Goal: Find specific page/section: Find specific page/section

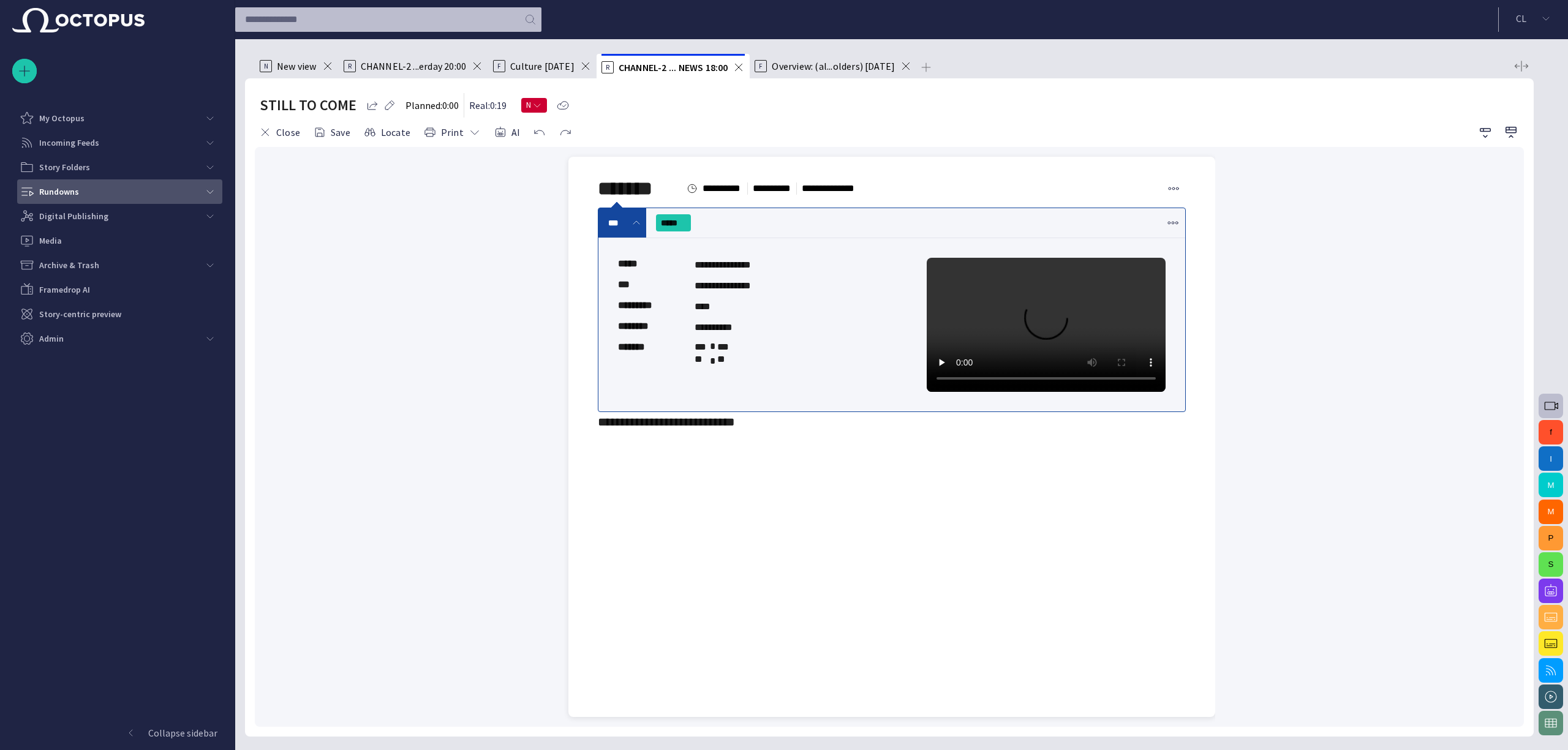
click at [206, 190] on span "main menu" at bounding box center [210, 192] width 9 height 9
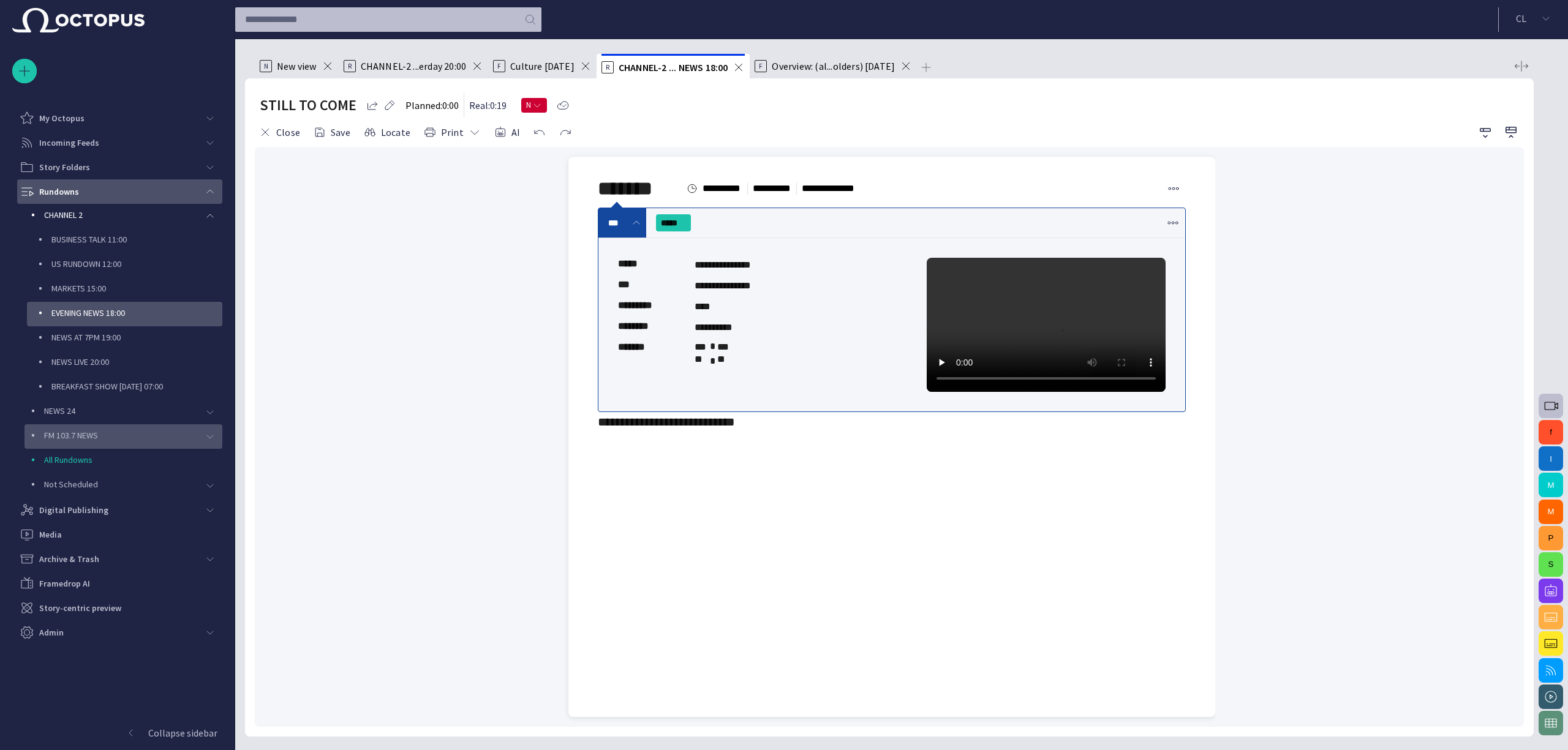
click at [207, 432] on span "main menu" at bounding box center [210, 436] width 9 height 9
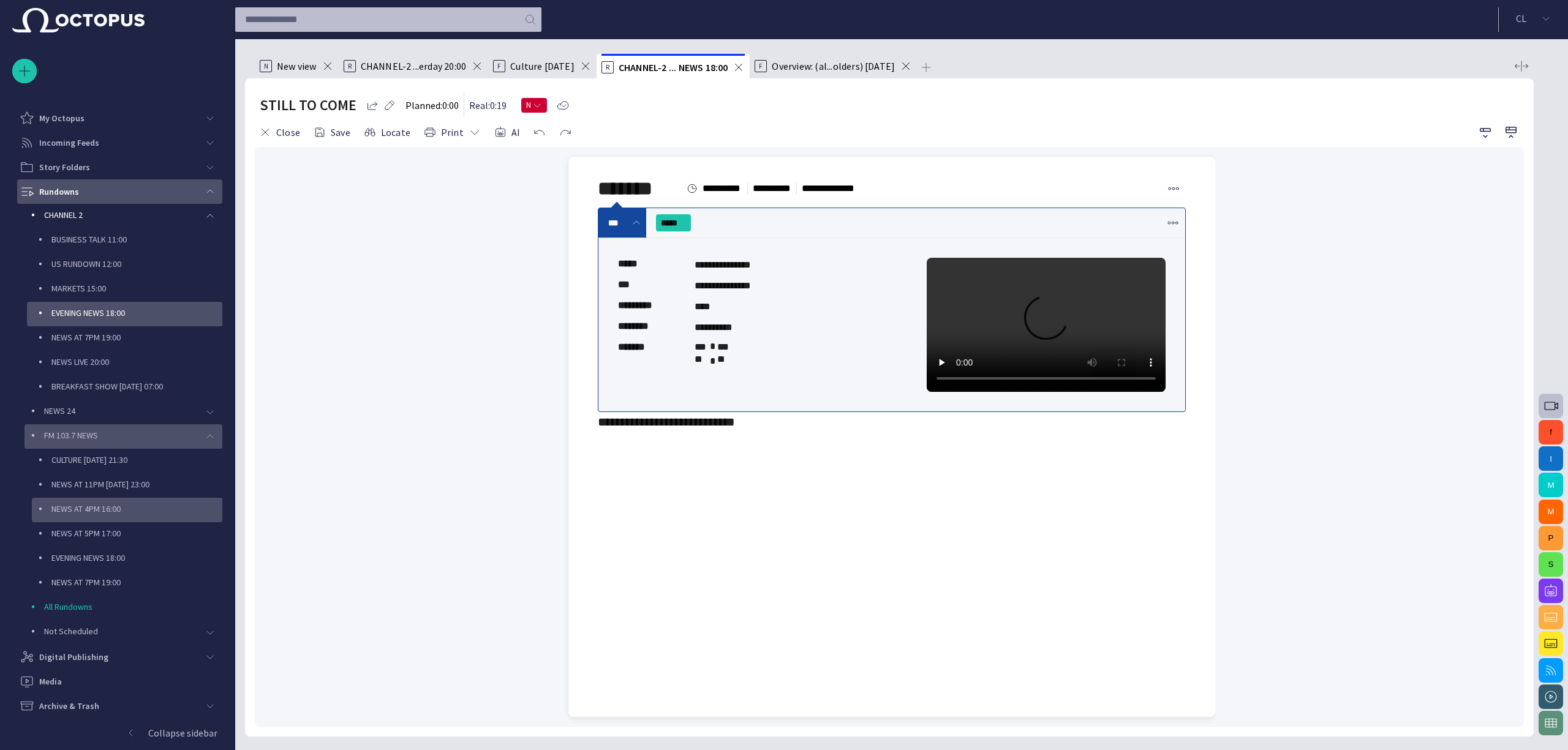
click at [140, 510] on p "NEWS AT 4PM 16:00" at bounding box center [137, 509] width 171 height 12
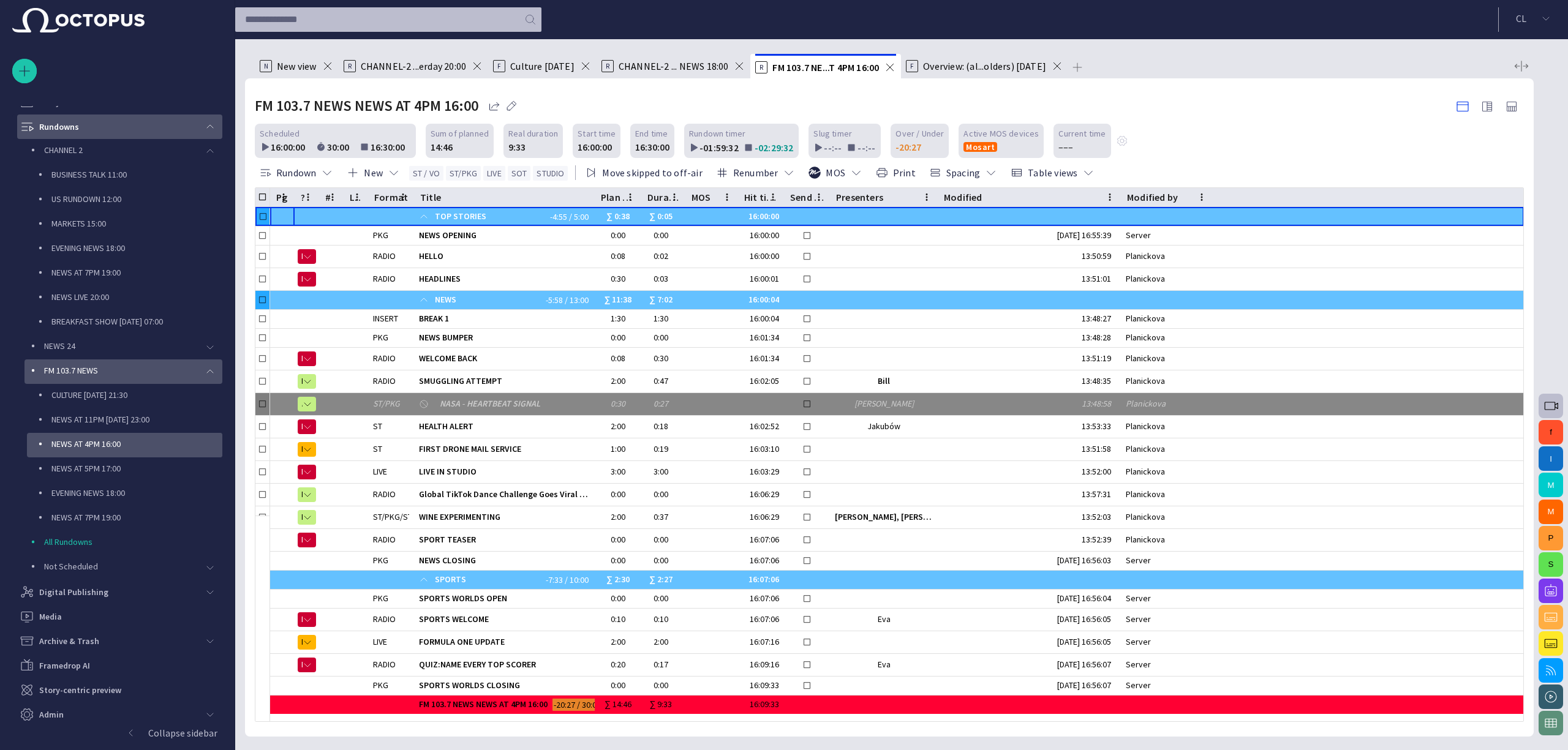
scroll to position [70, 0]
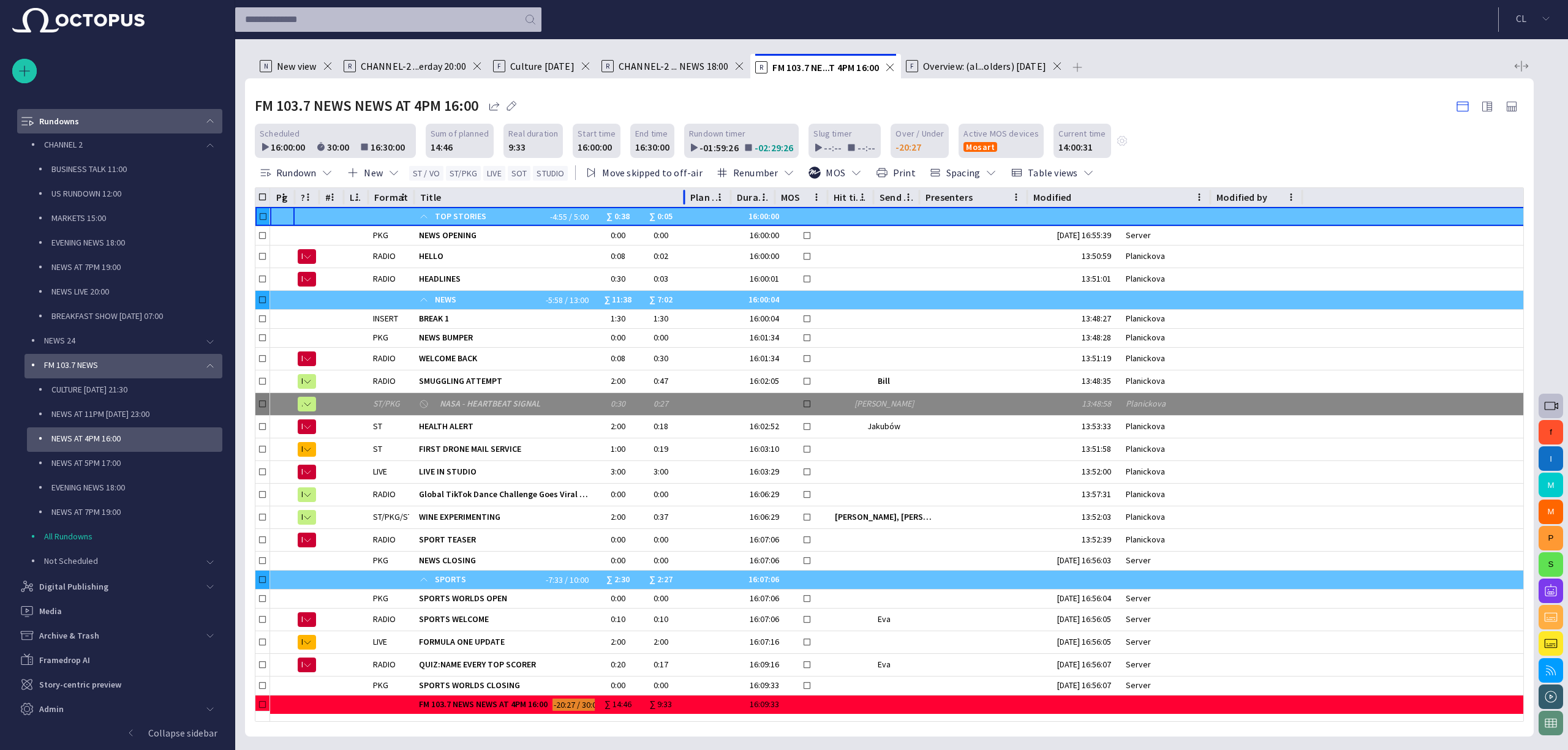
drag, startPoint x: 597, startPoint y: 194, endPoint x: 687, endPoint y: 199, distance: 90.1
click at [686, 199] on div at bounding box center [684, 197] width 6 height 19
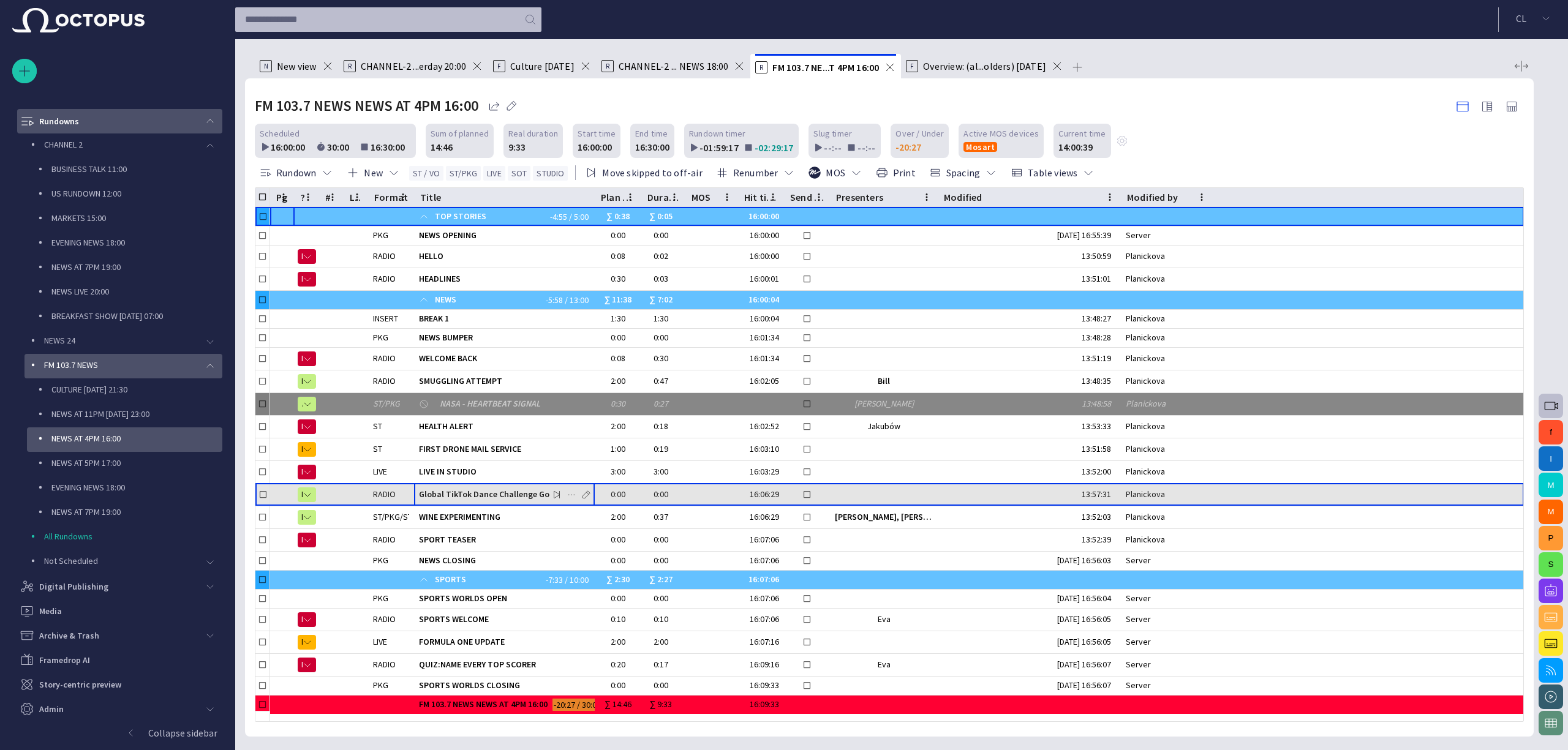
click at [515, 491] on span "Global TikTok Dance Challenge Goes Viral DEMOOOOOOOOOO" at bounding box center [504, 494] width 171 height 12
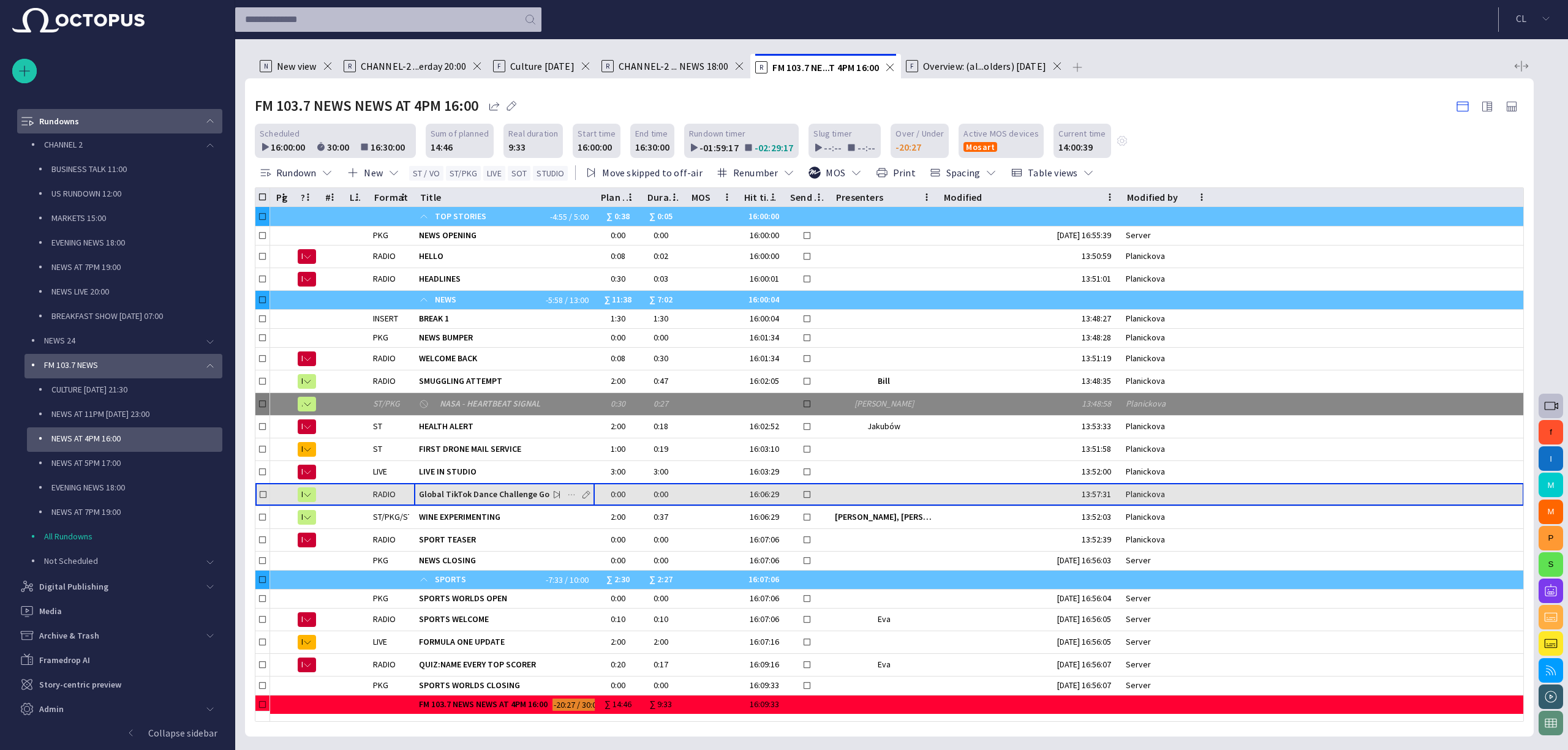
click at [515, 491] on span "Global TikTok Dance Challenge Goes Viral DEMOOOOOOOOOO" at bounding box center [504, 494] width 171 height 12
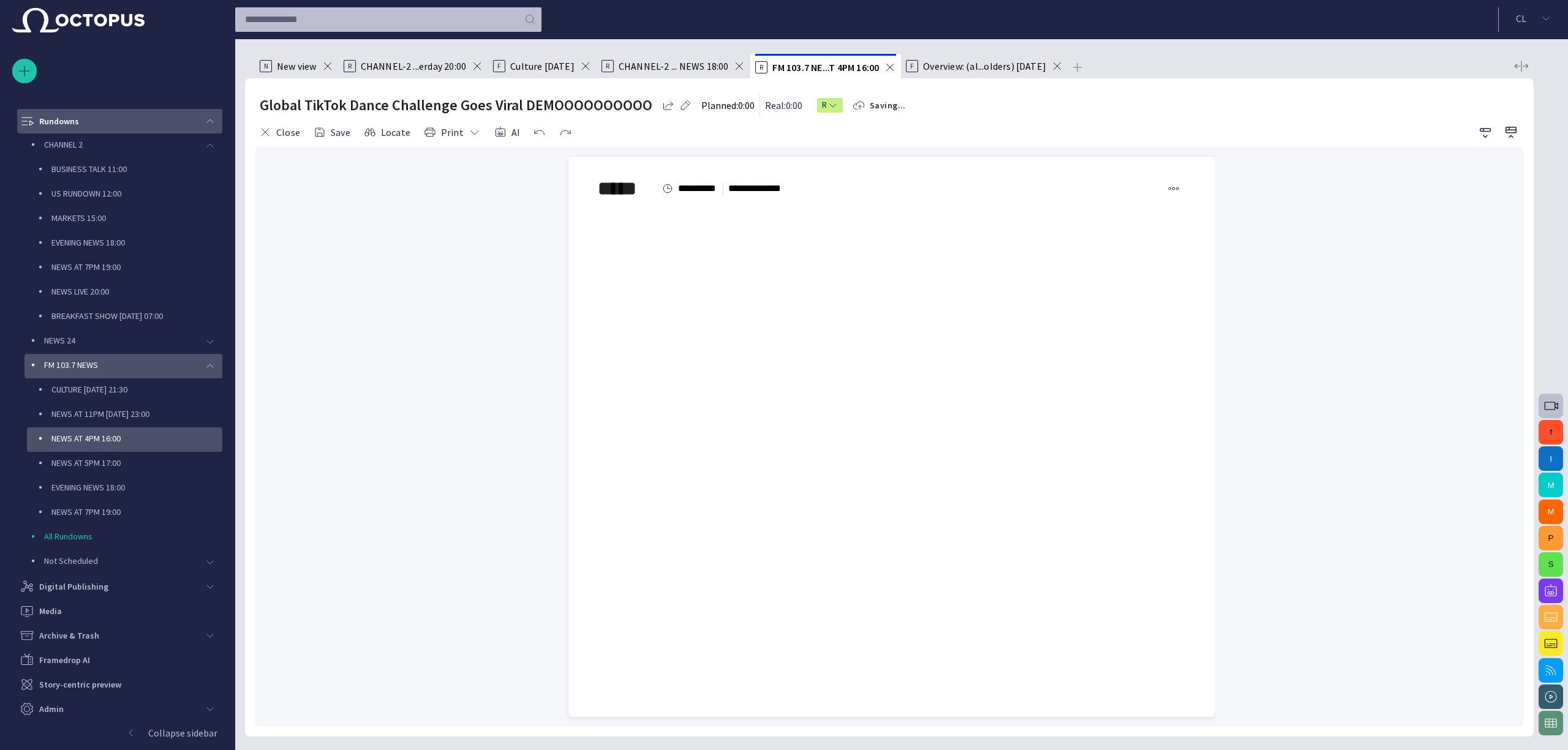
click at [776, 390] on div at bounding box center [891, 507] width 627 height 418
click at [774, 390] on div at bounding box center [891, 507] width 627 height 418
click at [264, 136] on span "button" at bounding box center [265, 132] width 12 height 12
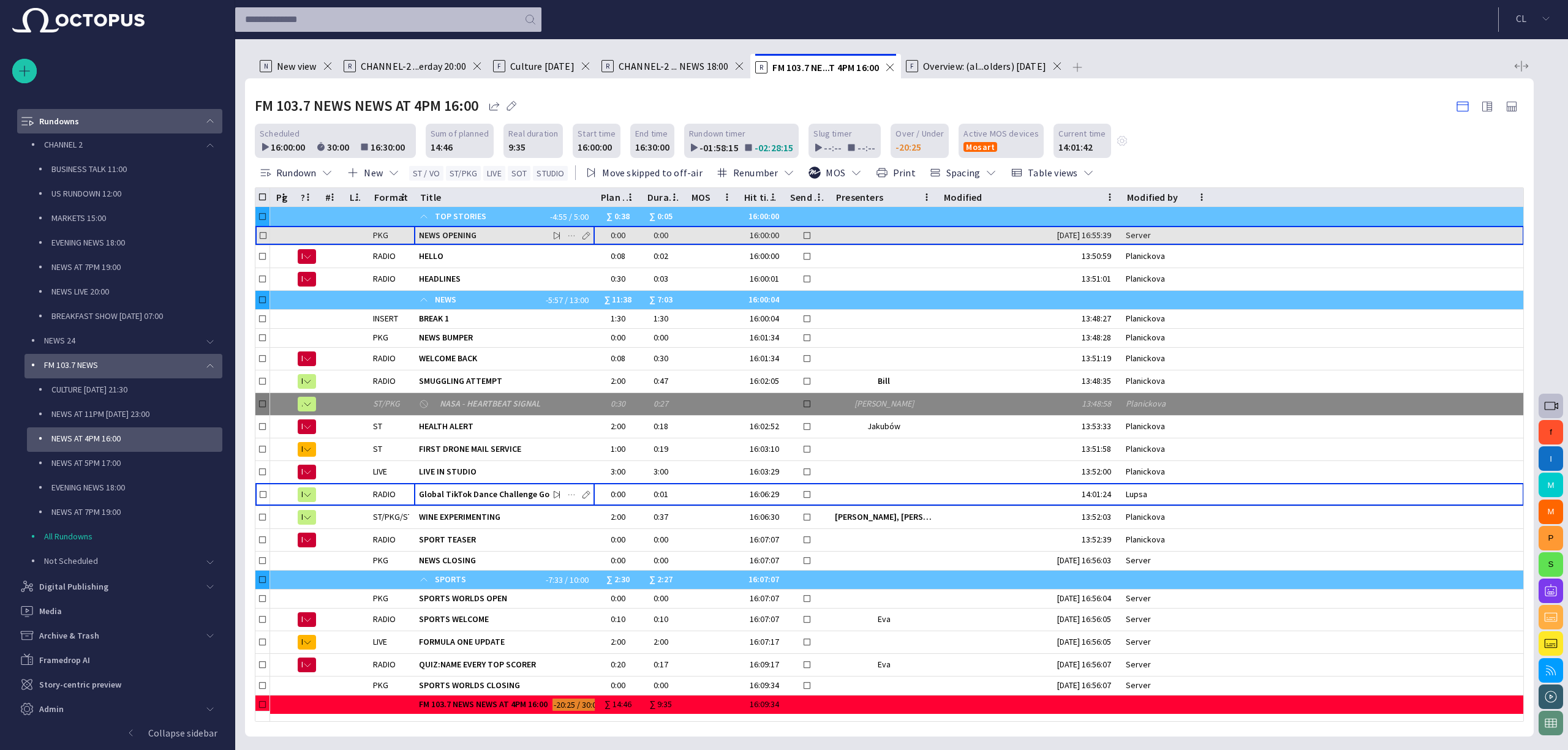
click at [474, 236] on span "NEWS OPENING" at bounding box center [504, 235] width 171 height 12
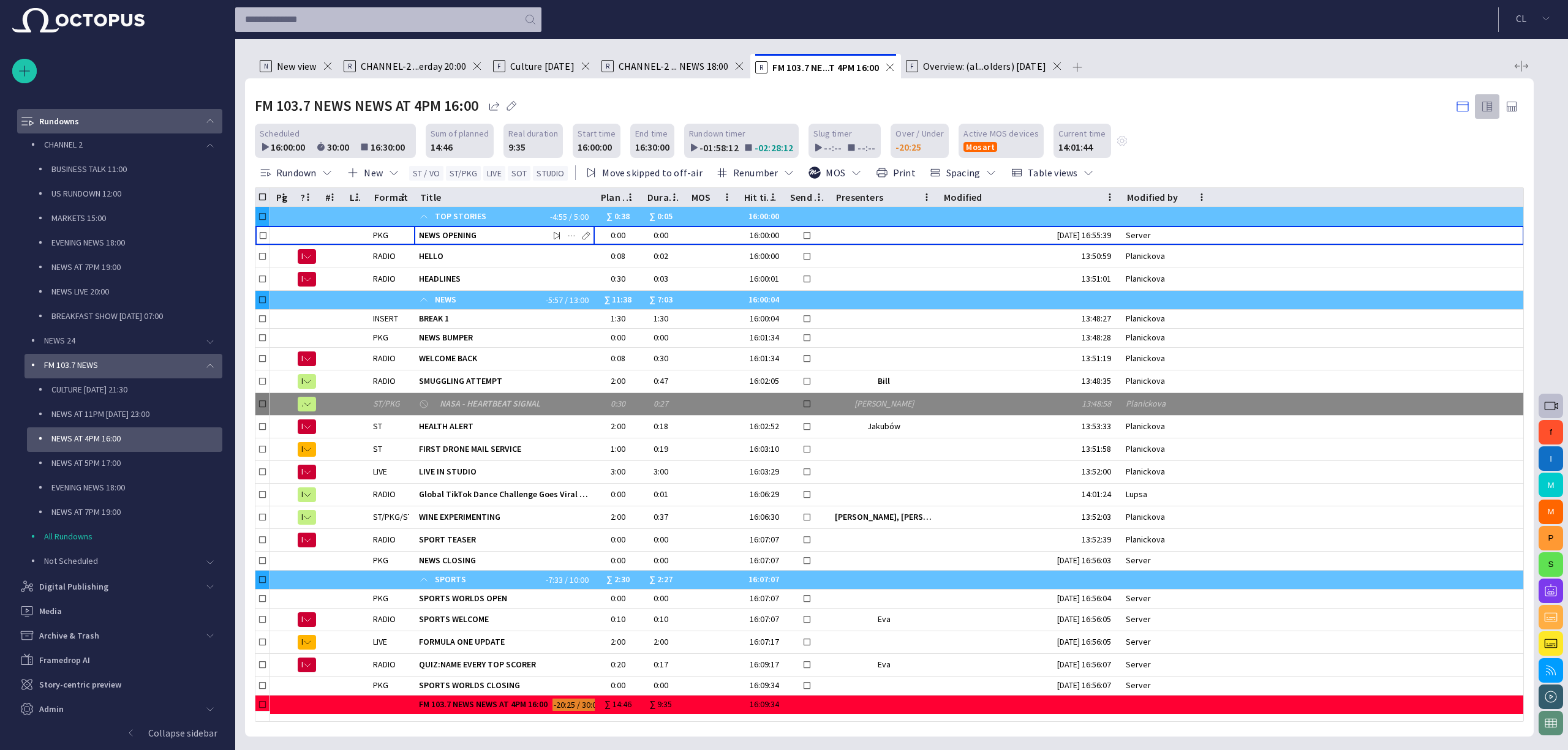
click at [1486, 108] on span "button" at bounding box center [1487, 106] width 15 height 15
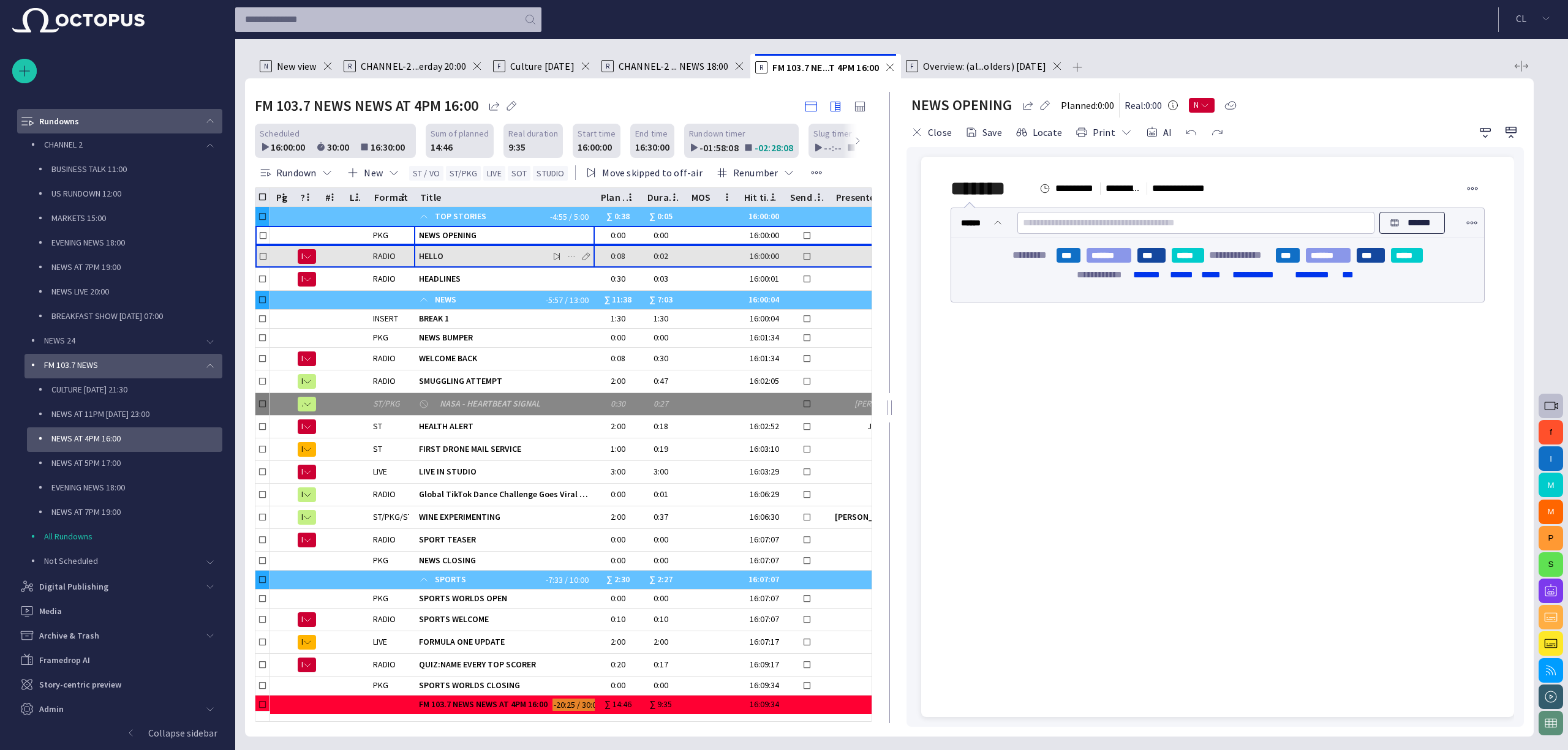
click at [494, 266] on div "HELLO" at bounding box center [504, 256] width 171 height 22
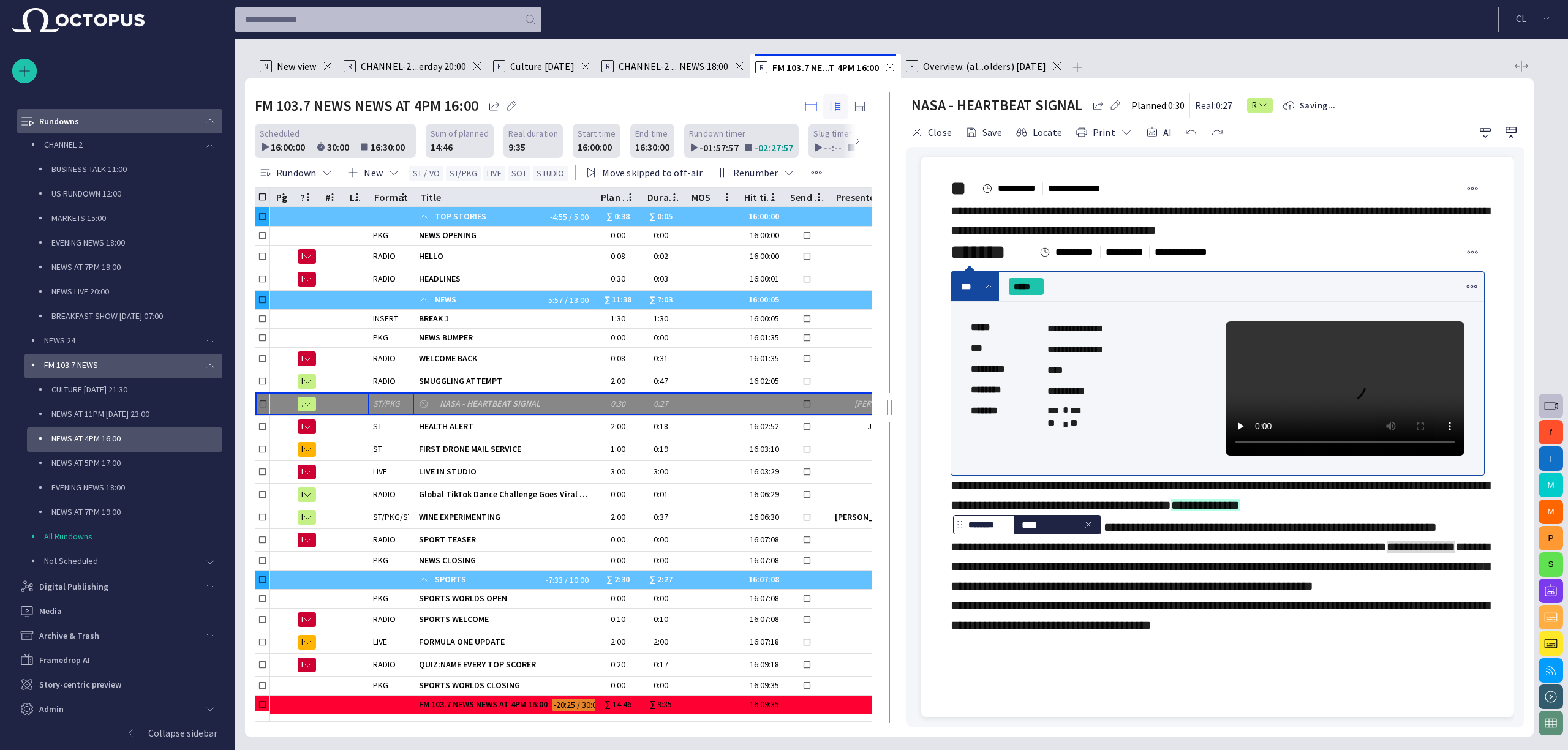
click at [833, 106] on span "button" at bounding box center [835, 106] width 15 height 15
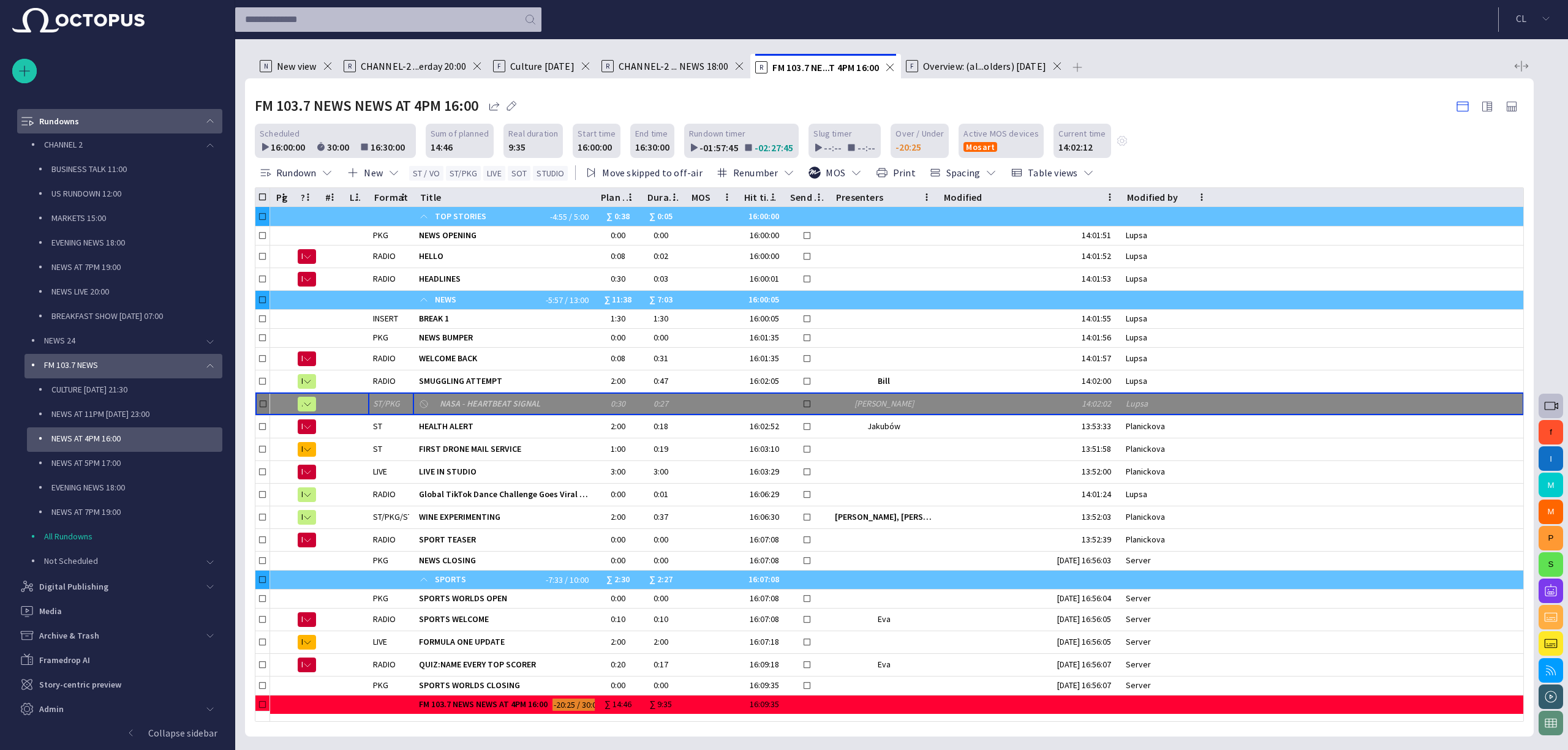
click at [212, 121] on div "main menu" at bounding box center [210, 121] width 24 height 24
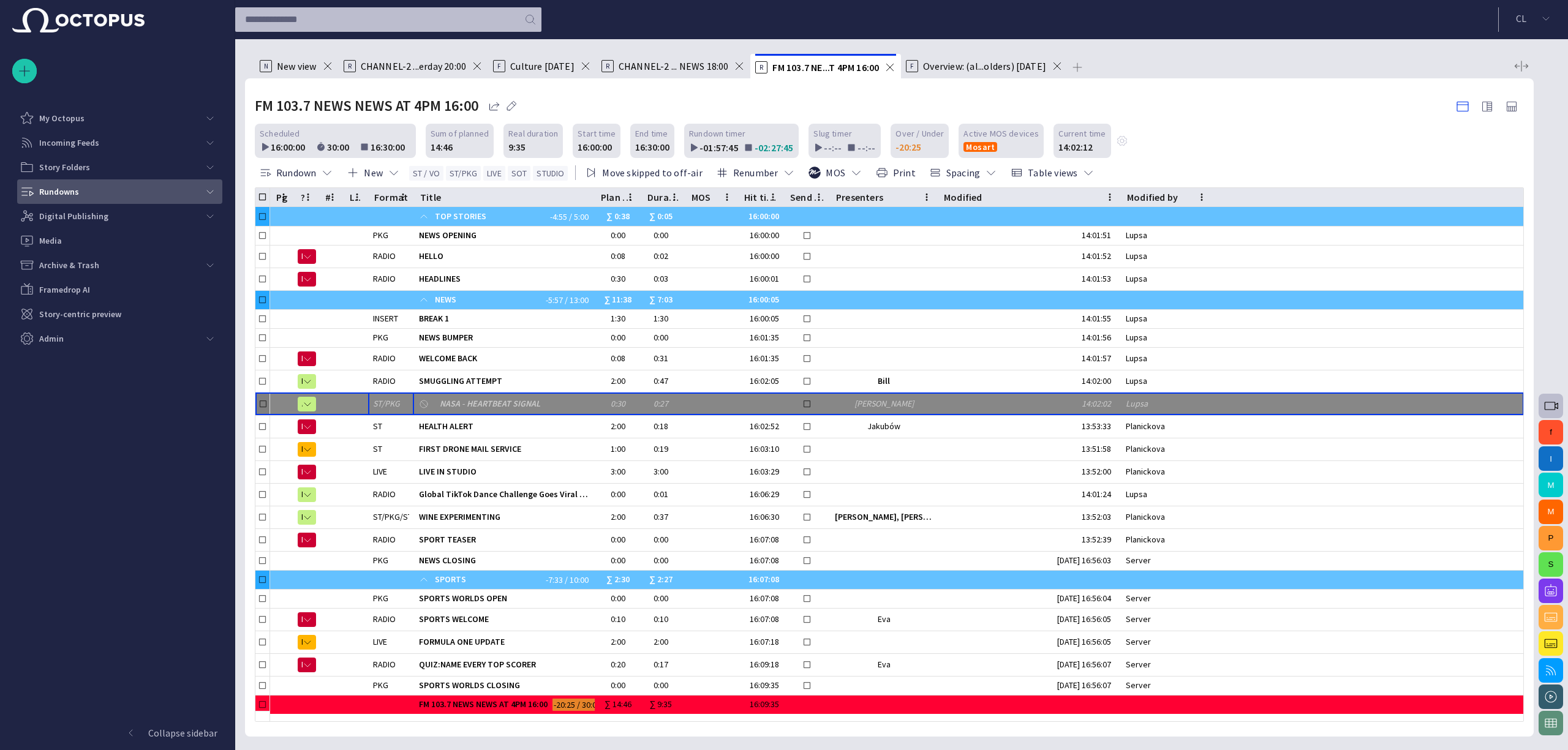
scroll to position [0, 0]
click at [203, 213] on div "main menu" at bounding box center [210, 216] width 24 height 24
click at [132, 261] on p "Website" at bounding box center [133, 264] width 178 height 12
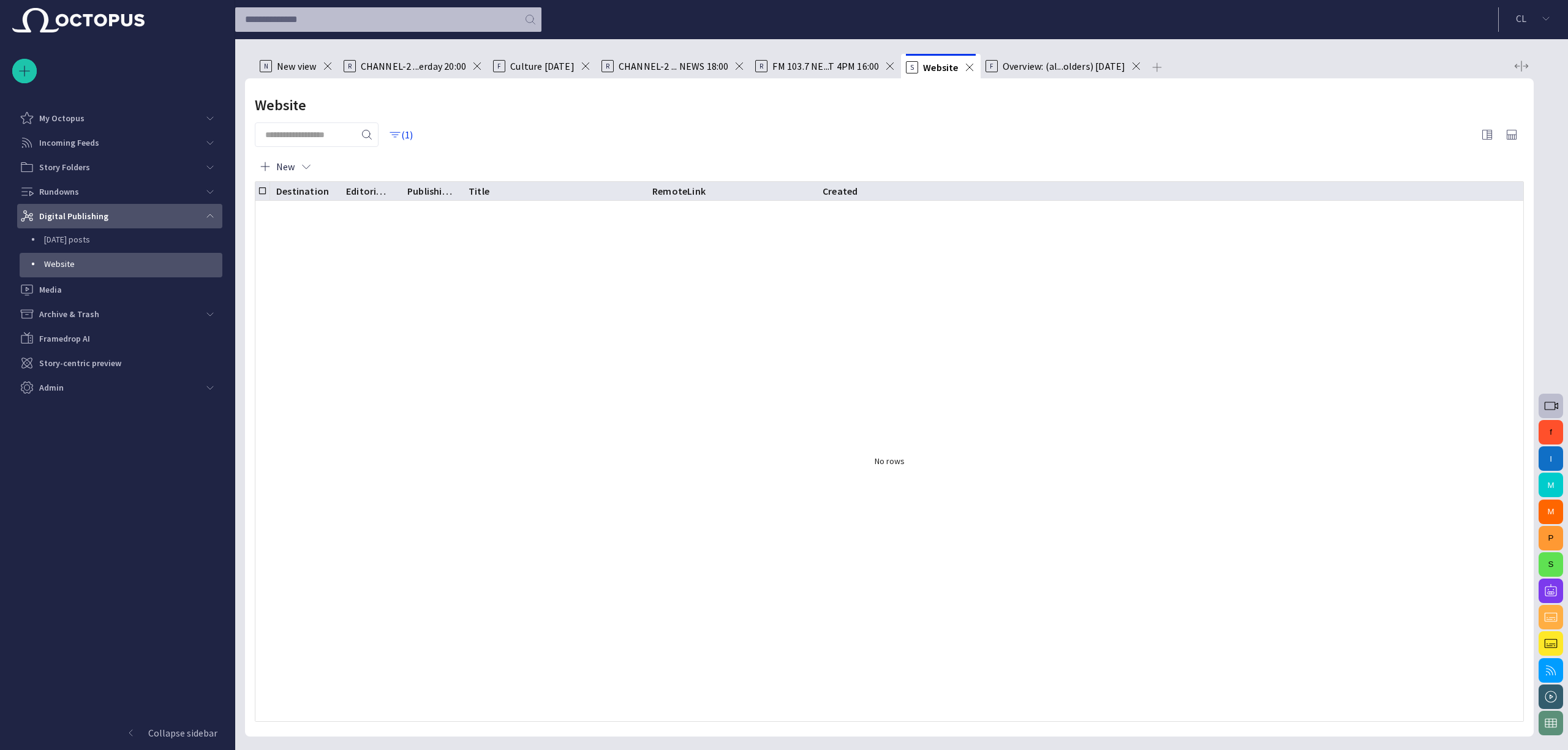
click at [211, 223] on div "main menu" at bounding box center [210, 216] width 24 height 24
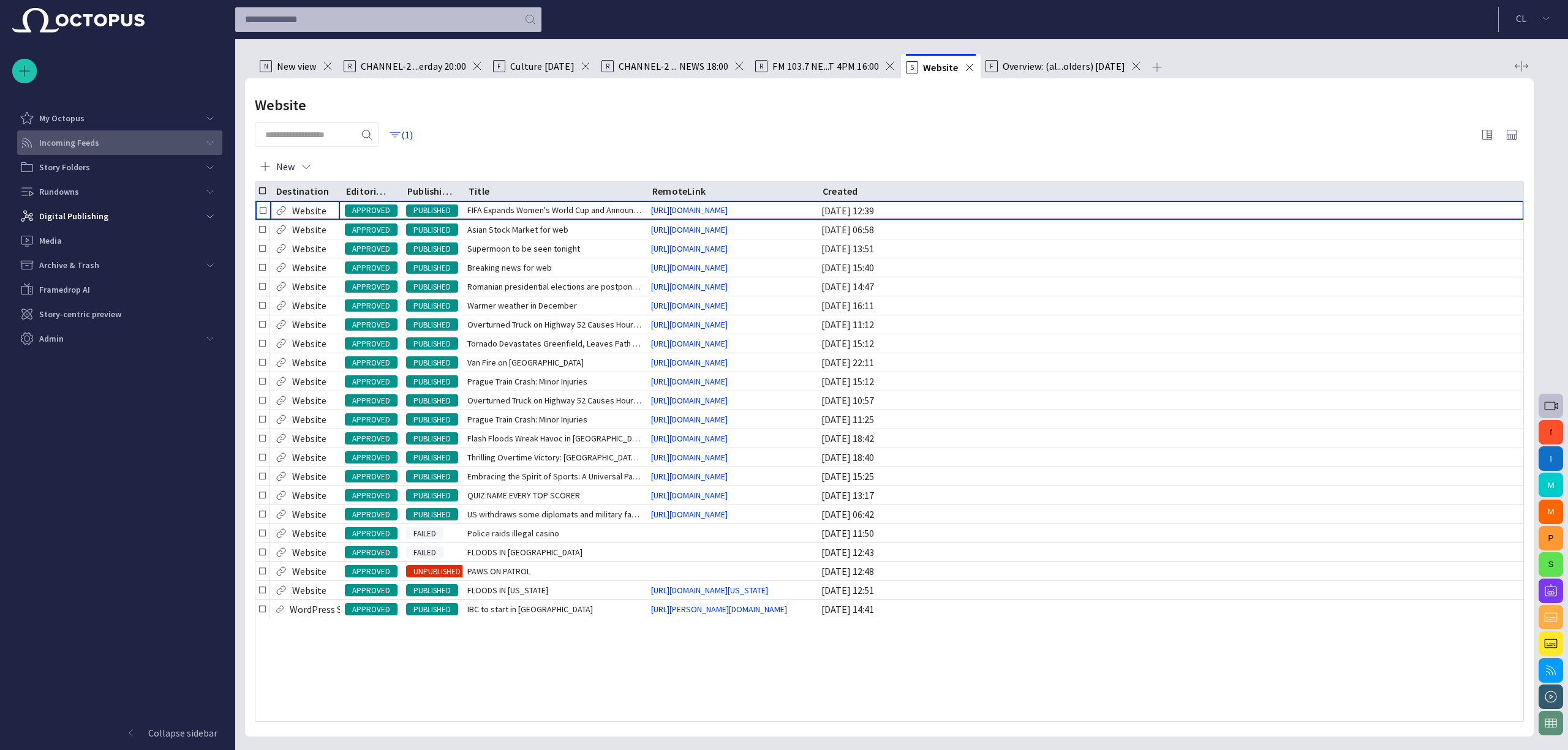
click at [205, 140] on span "main menu" at bounding box center [210, 142] width 9 height 9
click at [115, 216] on div "Rundowns" at bounding box center [108, 215] width 178 height 20
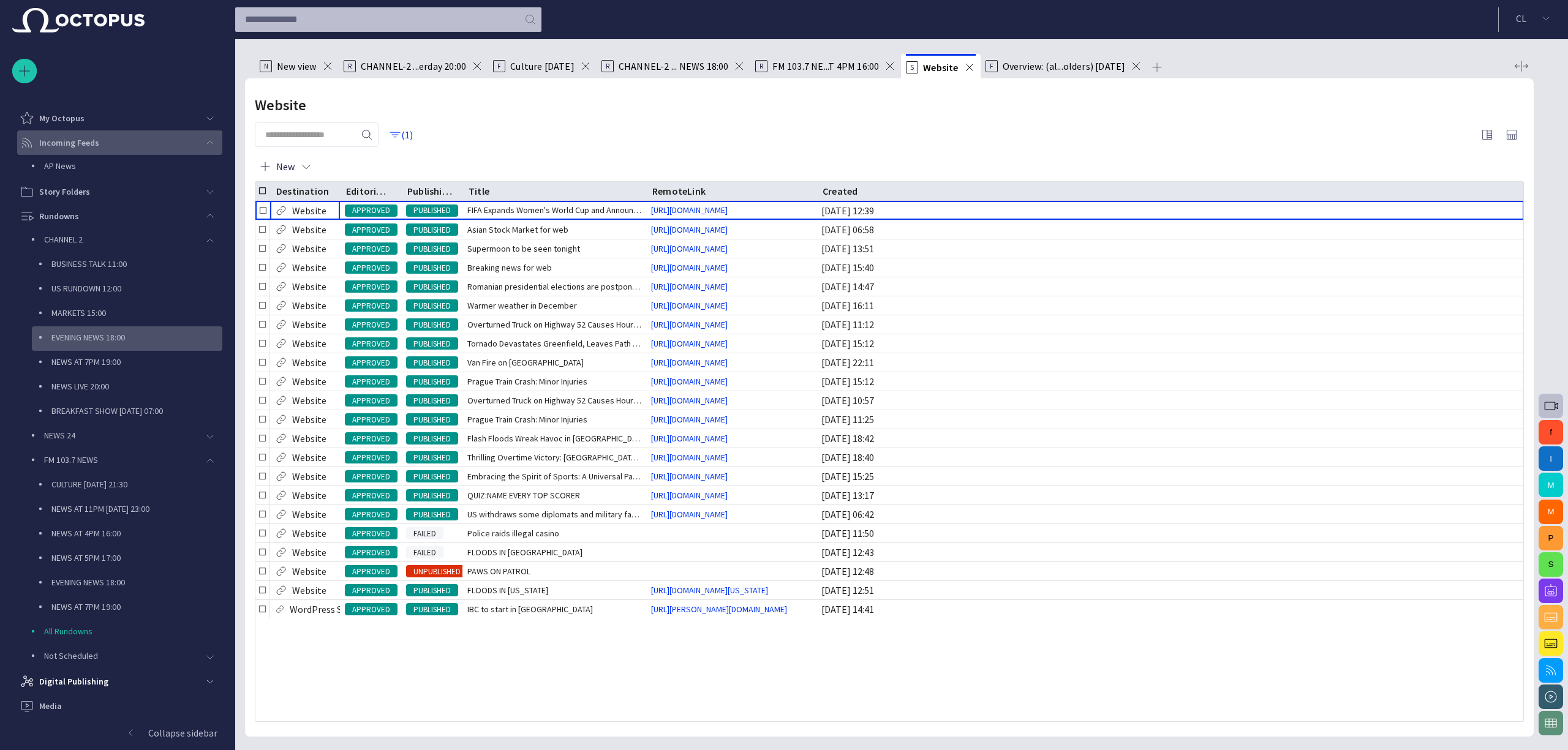
click at [113, 338] on p "EVENING NEWS 18:00" at bounding box center [137, 337] width 171 height 12
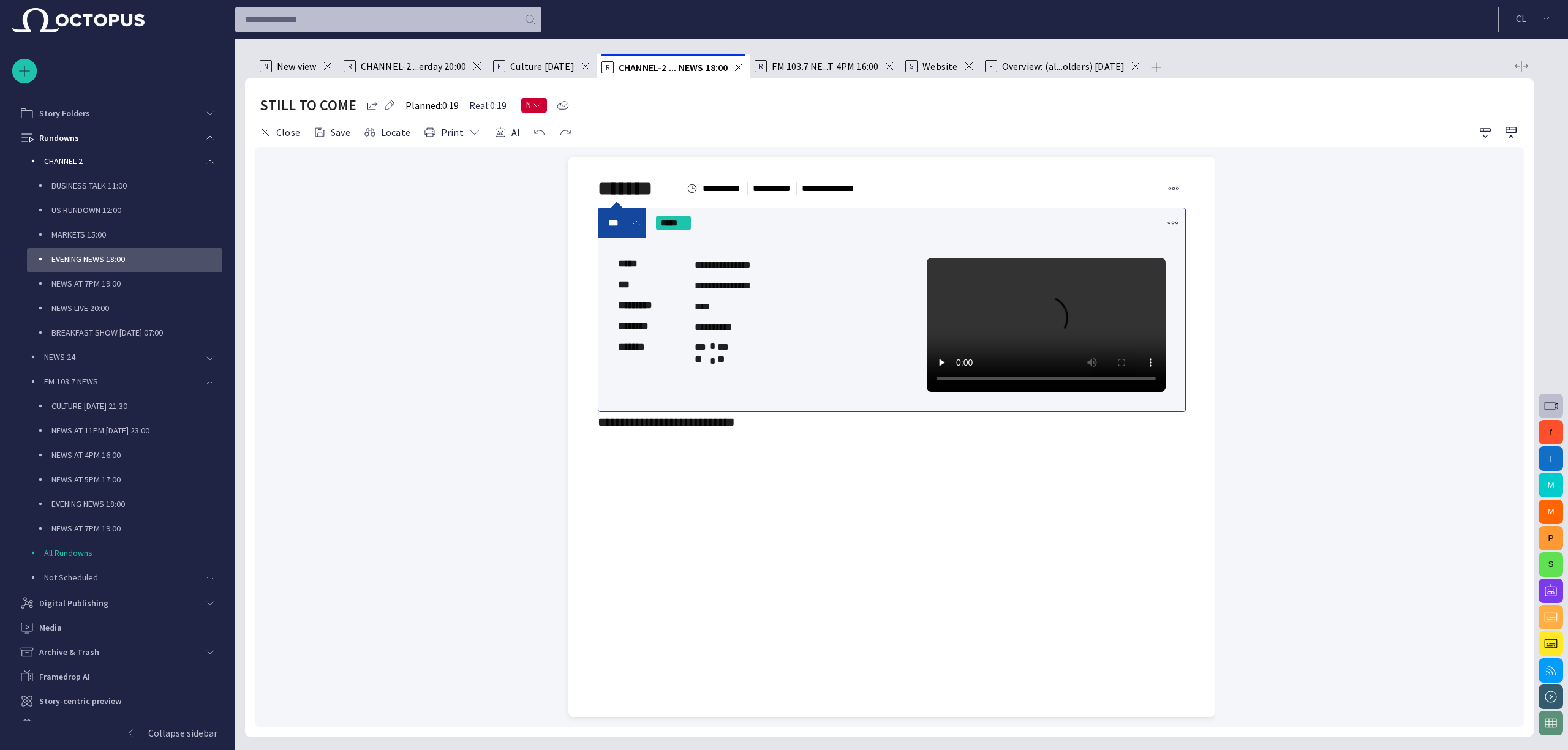
scroll to position [95, 0]
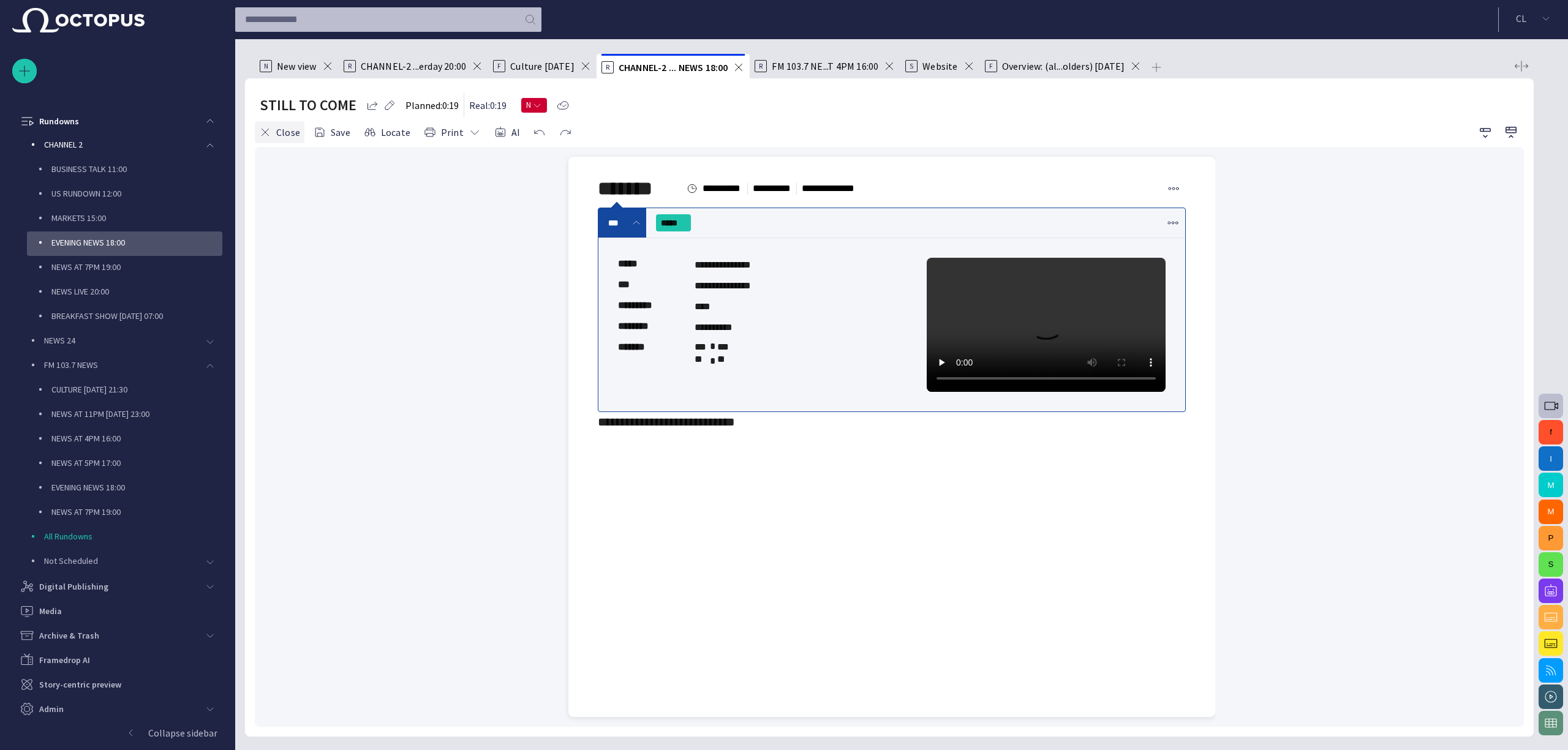
click at [283, 136] on button "Close" at bounding box center [279, 132] width 49 height 22
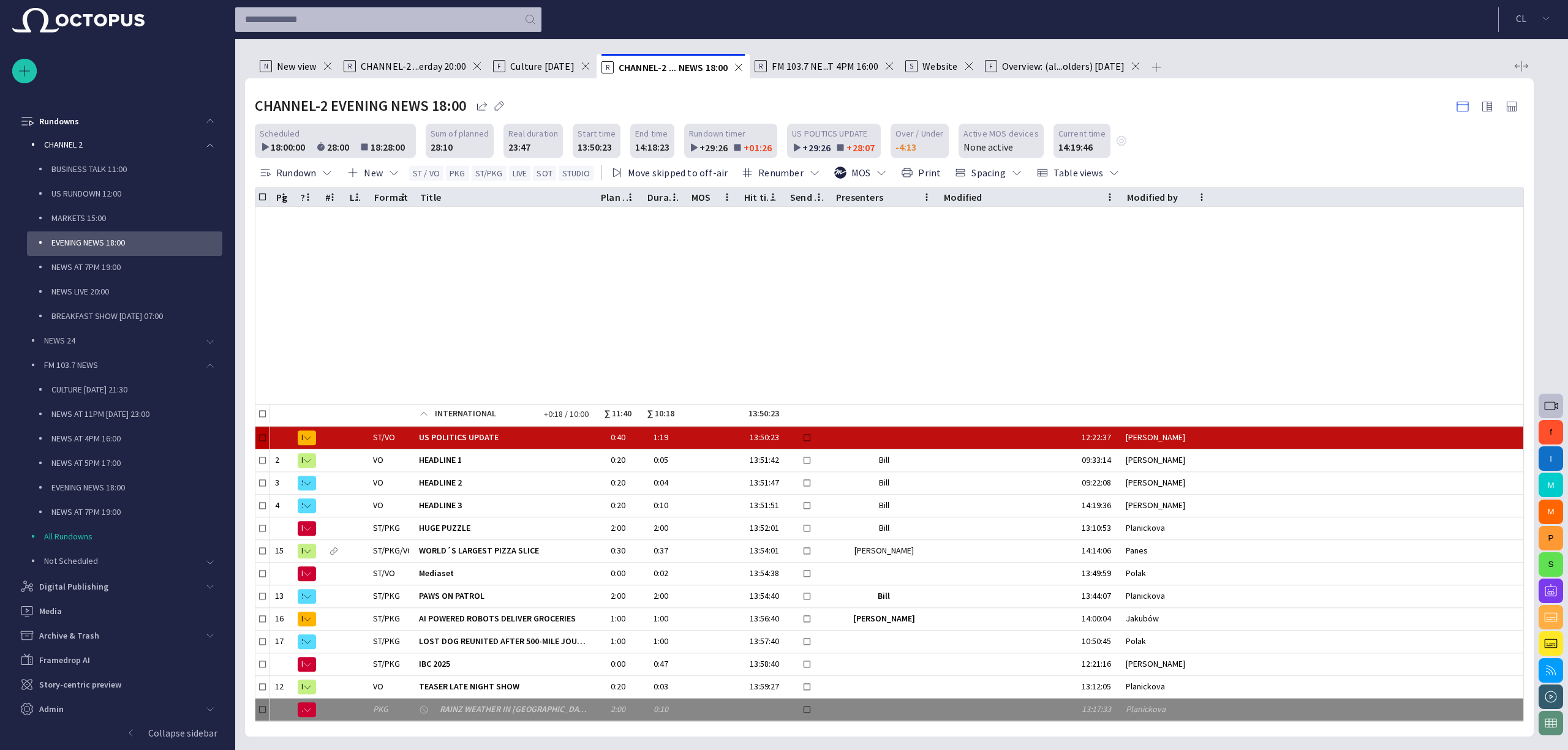
scroll to position [393, 0]
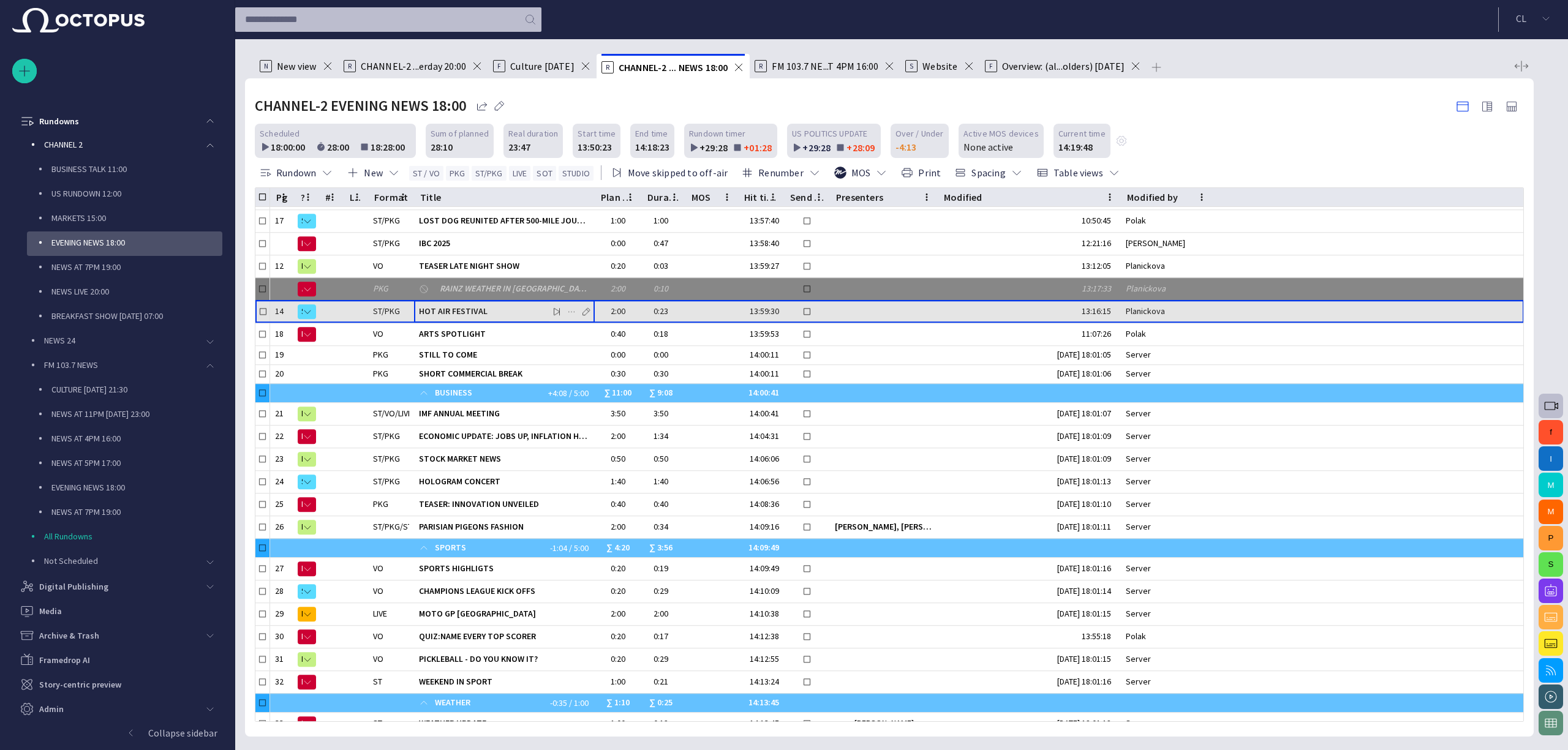
click at [472, 318] on span "HOT AIR FESTIVAL" at bounding box center [504, 312] width 171 height 12
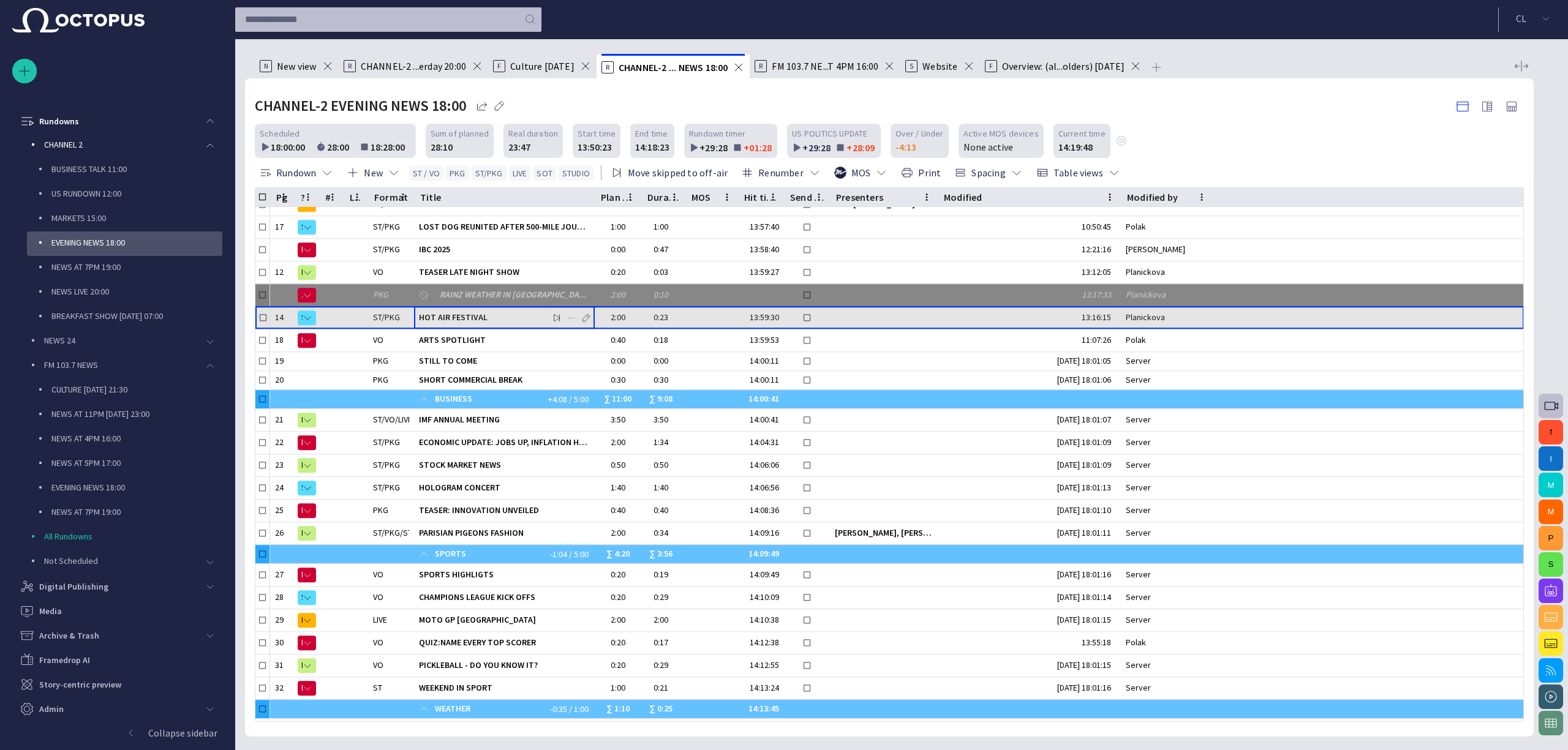
scroll to position [388, 0]
click at [472, 319] on span "HOT AIR FESTIVAL" at bounding box center [504, 318] width 171 height 12
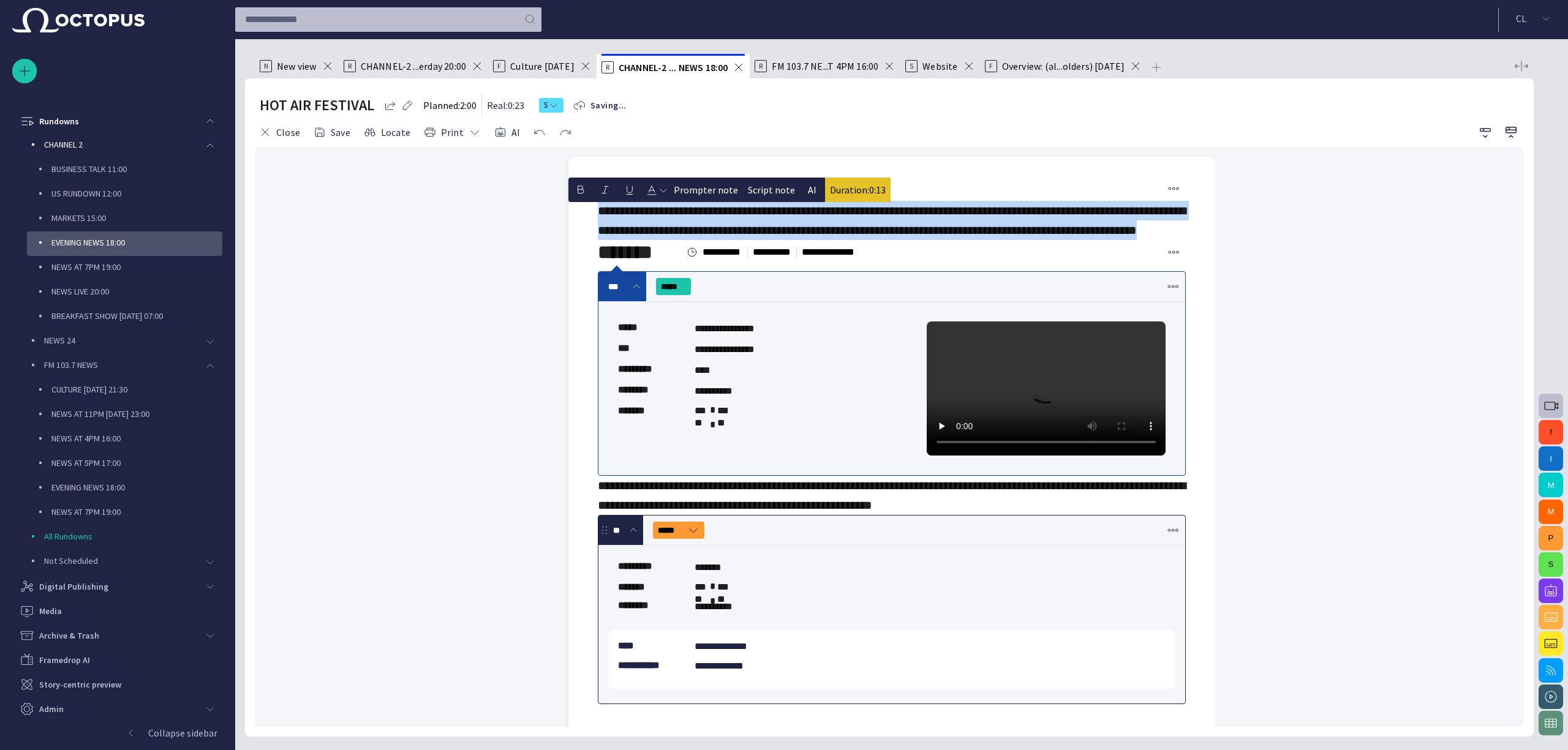
drag, startPoint x: 699, startPoint y: 255, endPoint x: 595, endPoint y: 218, distance: 110.4
click at [595, 218] on div "**********" at bounding box center [891, 728] width 627 height 1142
click at [805, 192] on button "AI" at bounding box center [812, 190] width 24 height 24
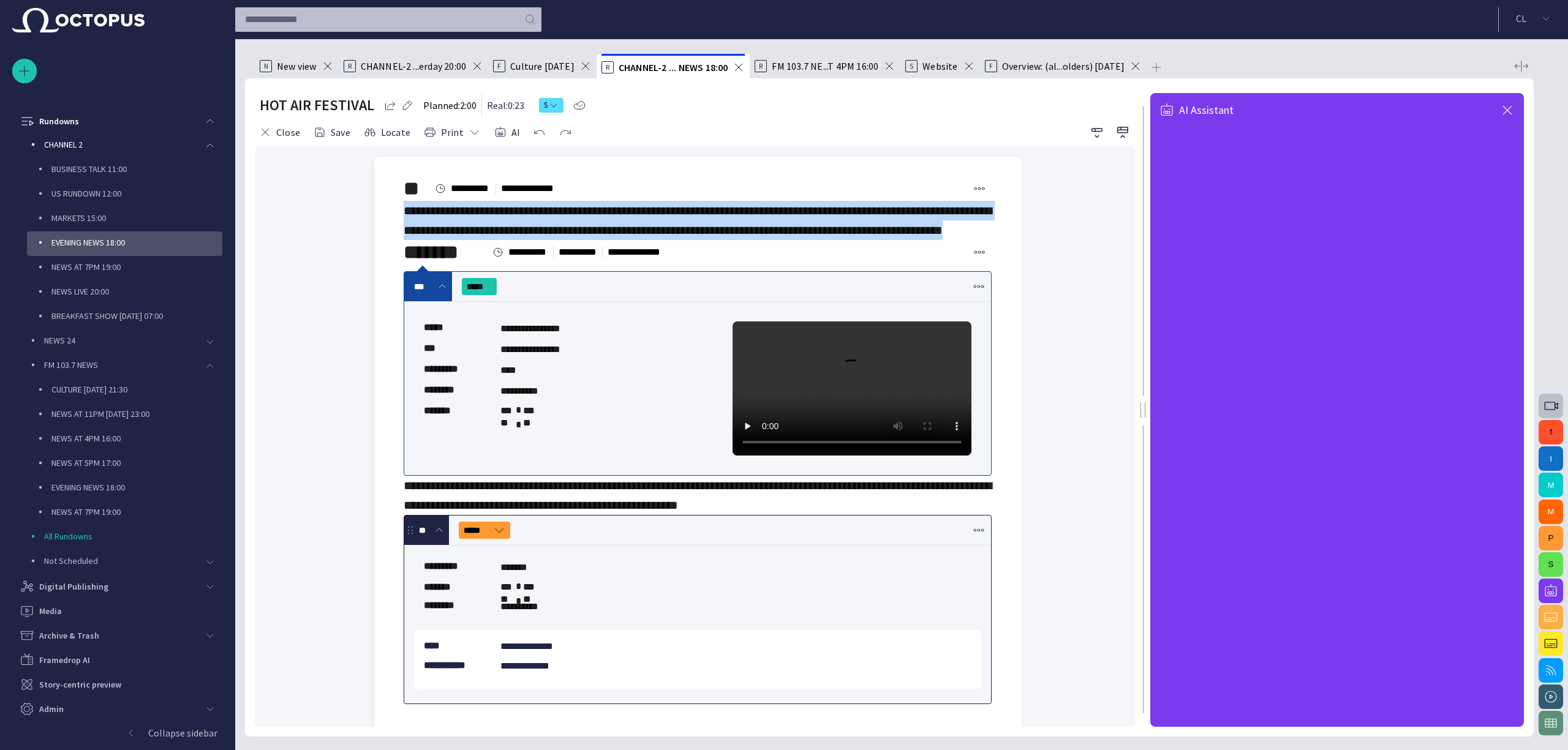
click at [1555, 587] on span "button" at bounding box center [1550, 591] width 15 height 15
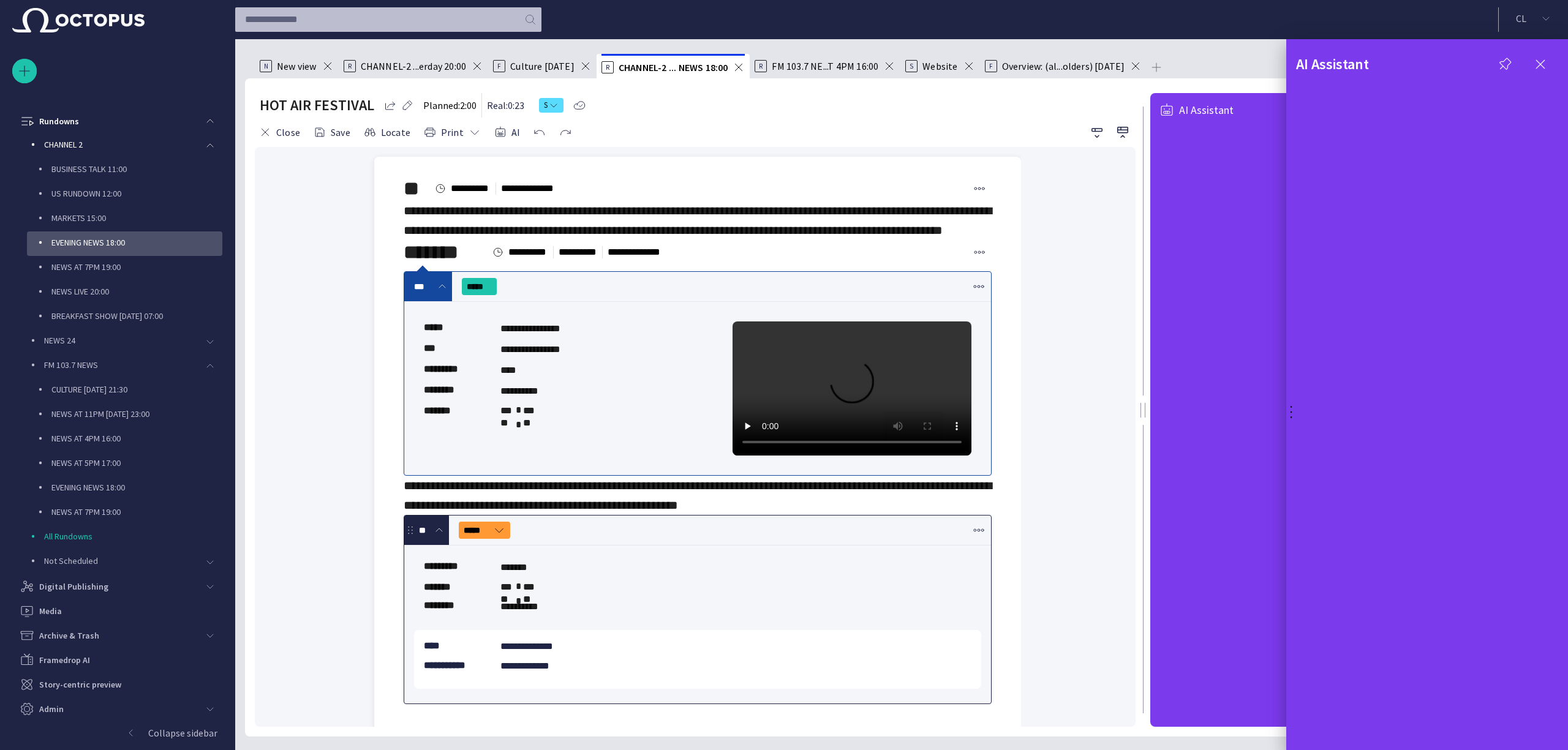
click at [1179, 310] on div at bounding box center [784, 375] width 1568 height 750
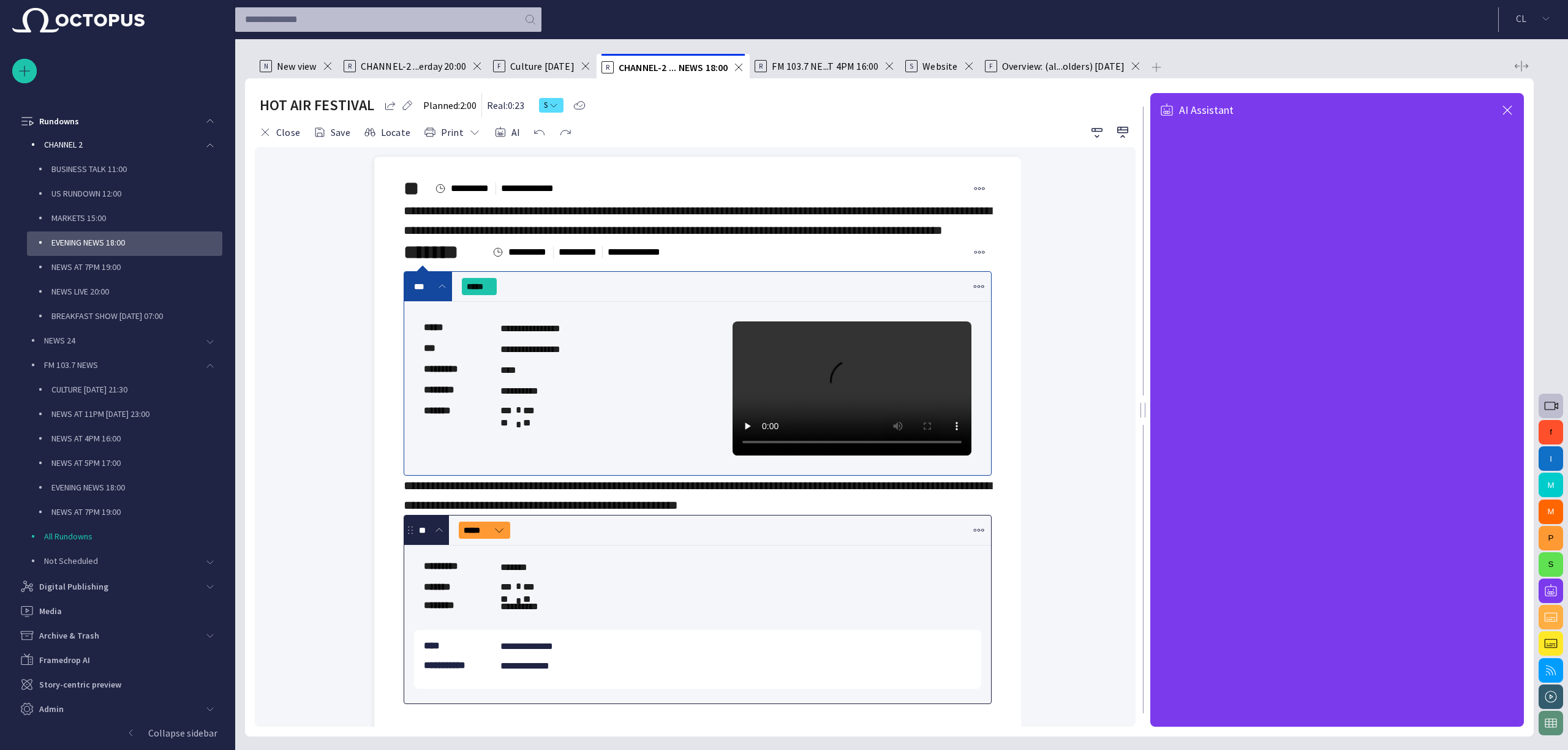
click at [1510, 106] on span "button" at bounding box center [1507, 110] width 15 height 15
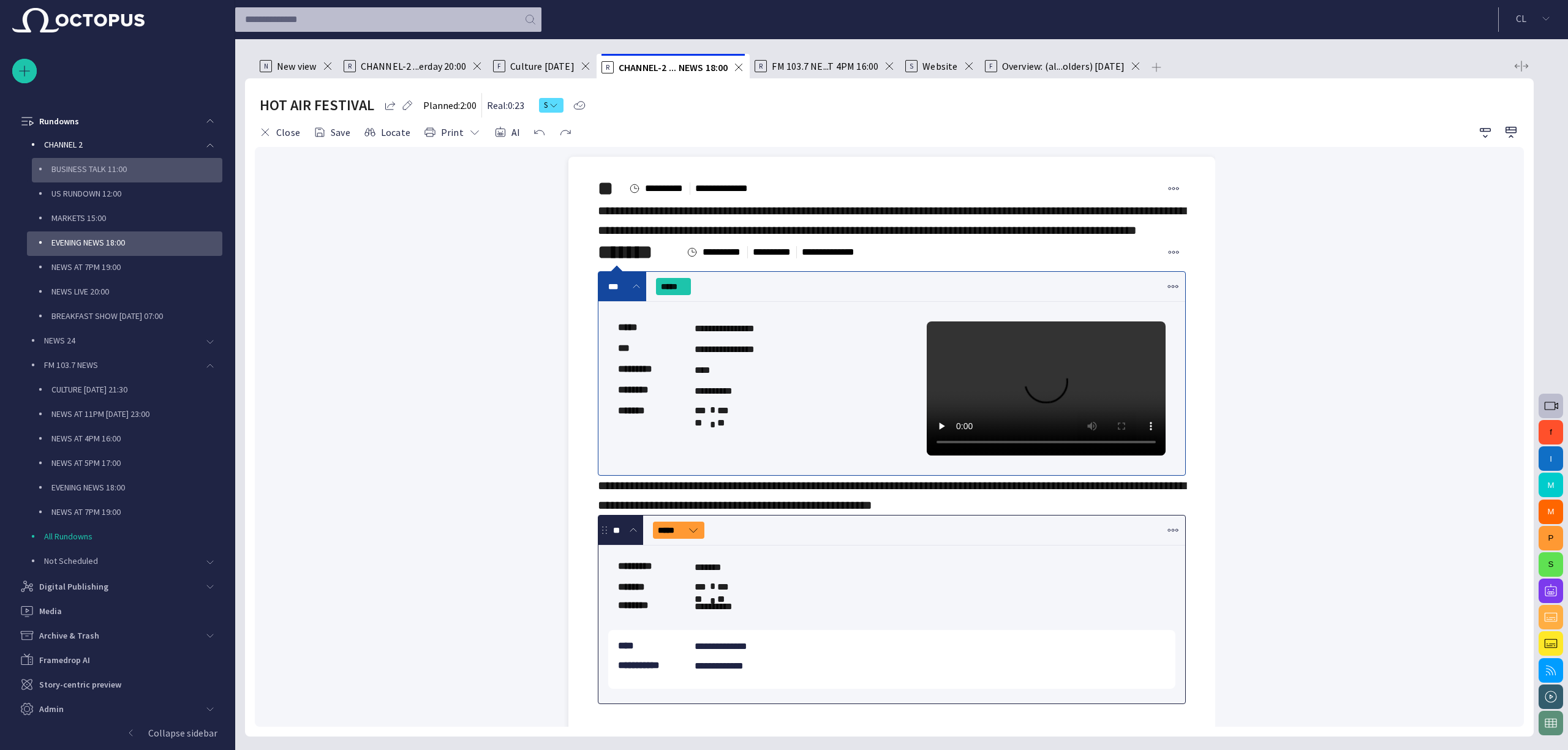
click at [120, 167] on p "BUSINESS TALK 11:00" at bounding box center [137, 169] width 171 height 12
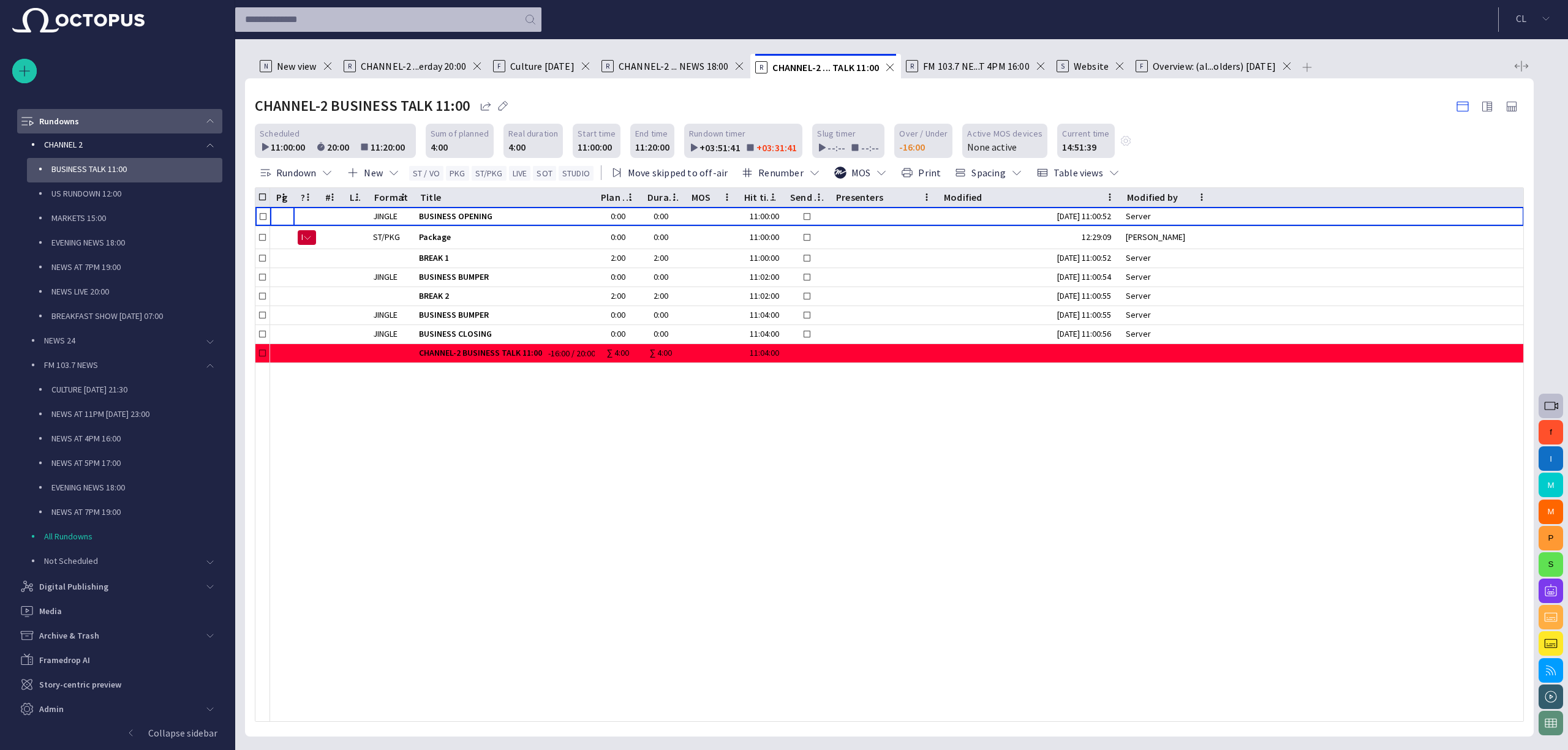
click at [211, 119] on span "main menu" at bounding box center [210, 121] width 9 height 9
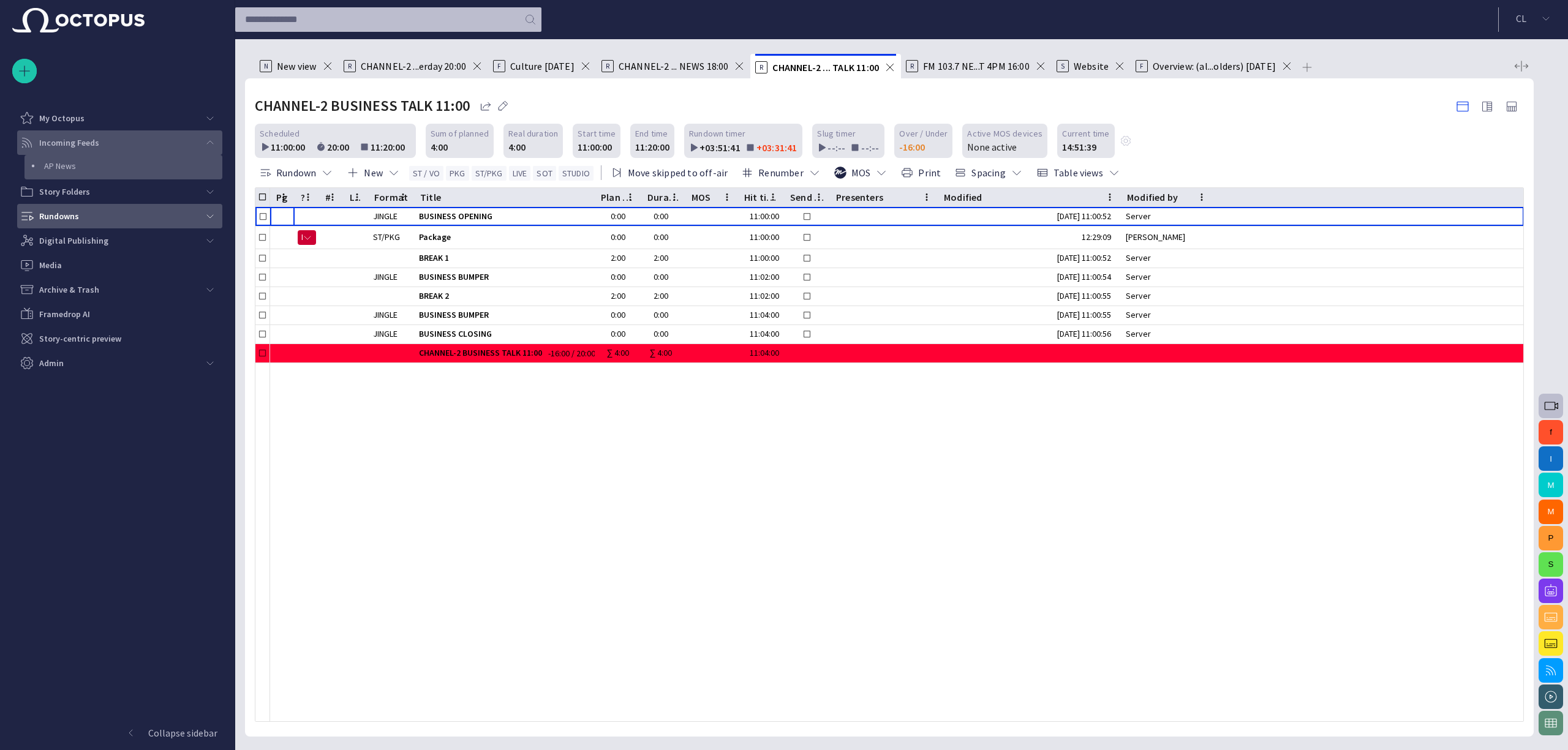
scroll to position [0, 0]
click at [223, 211] on div "Story Rundown My Octopus Incoming Feeds AP News Story Folders Rundowns Digital …" at bounding box center [117, 375] width 235 height 750
click at [213, 212] on span "main menu" at bounding box center [210, 216] width 9 height 9
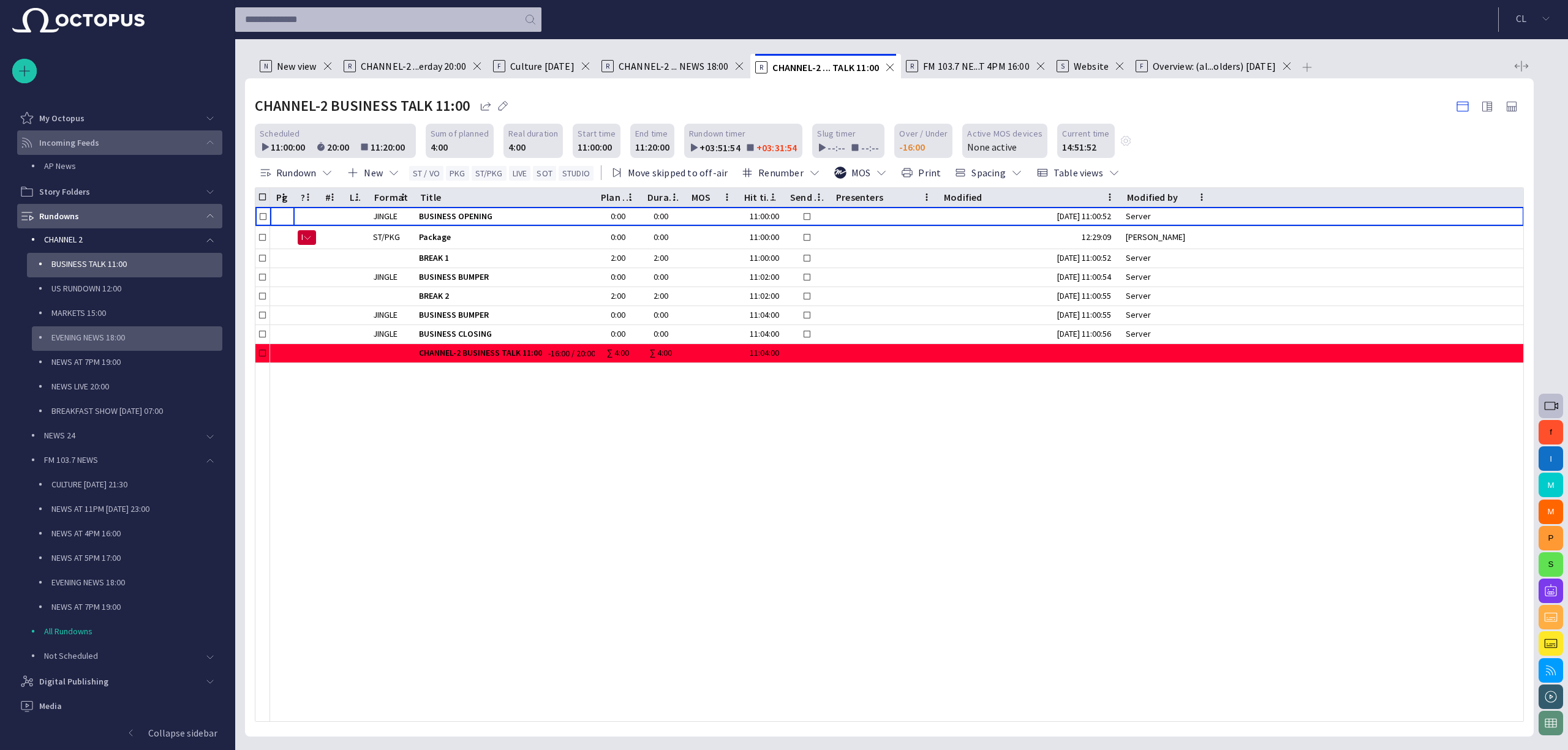
click at [142, 340] on p "EVENING NEWS 18:00" at bounding box center [137, 337] width 171 height 12
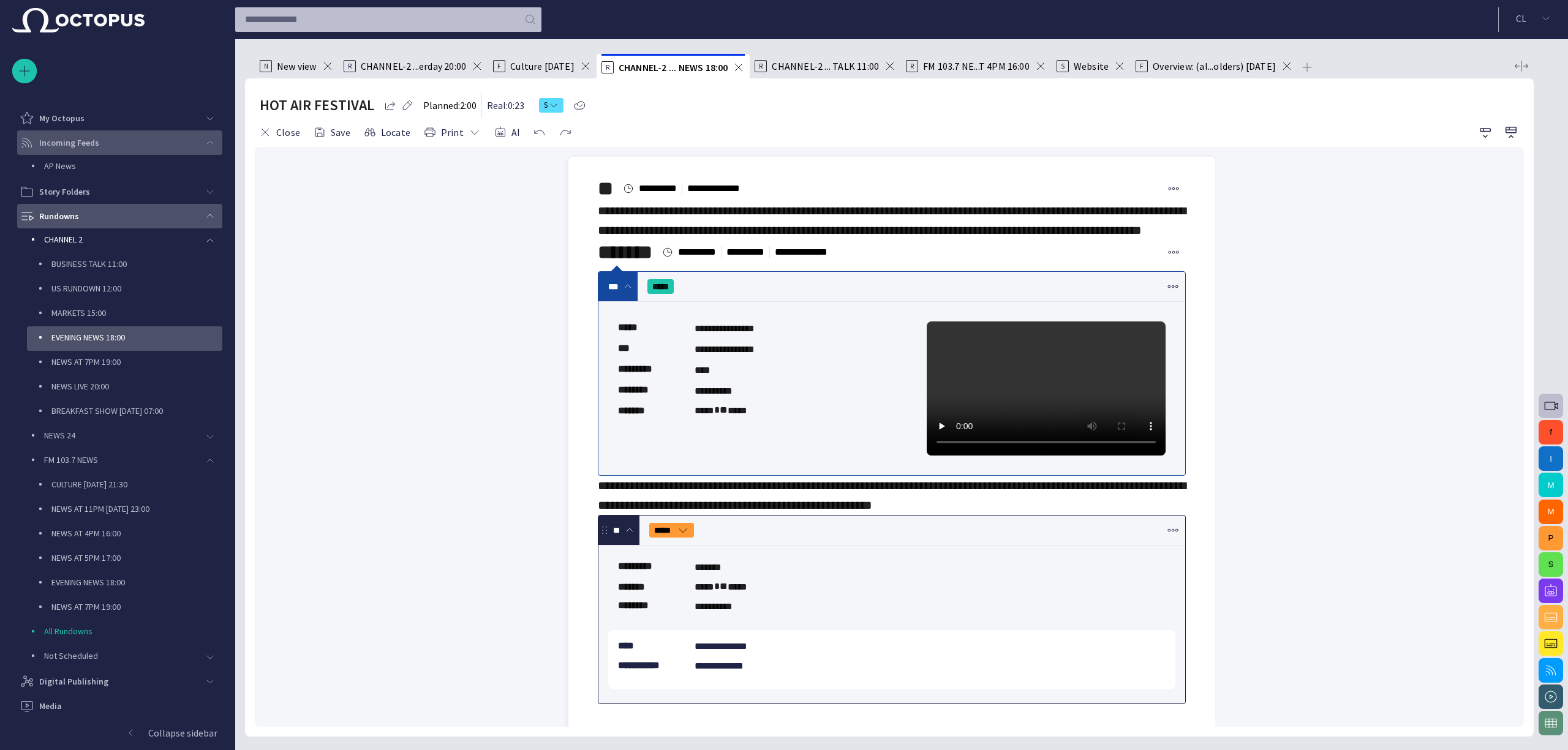
scroll to position [95, 0]
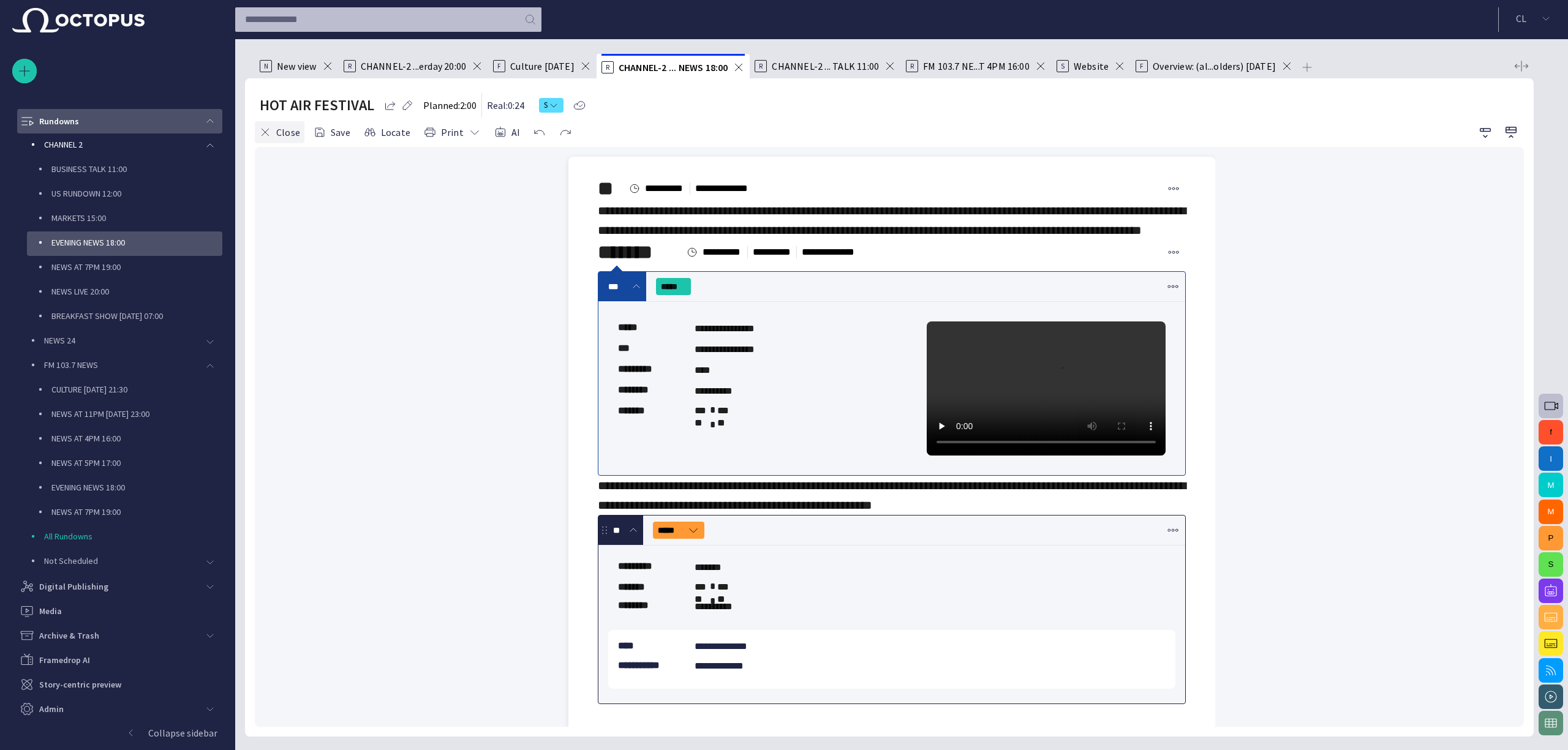
click at [275, 130] on button "Close" at bounding box center [279, 132] width 49 height 22
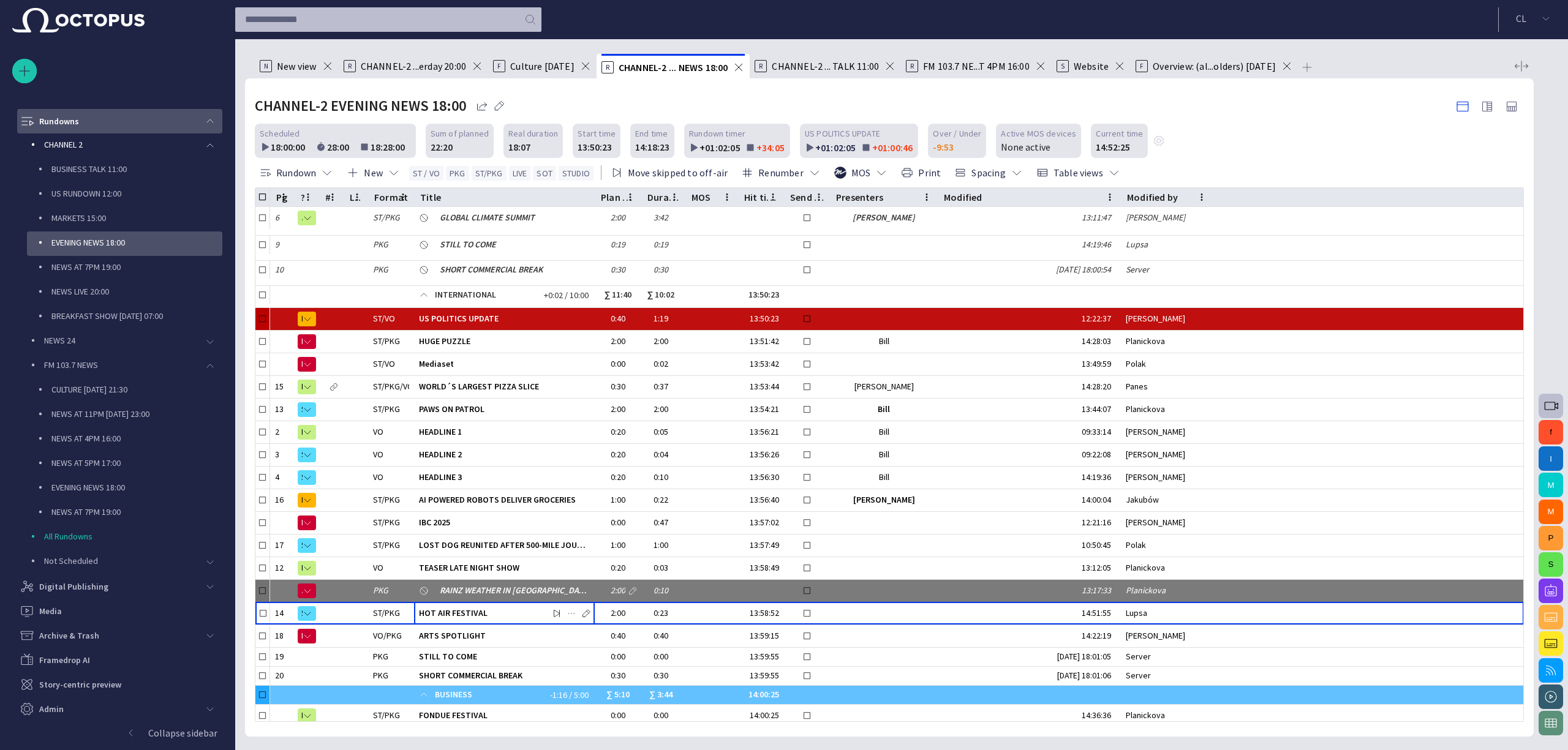
scroll to position [157, 0]
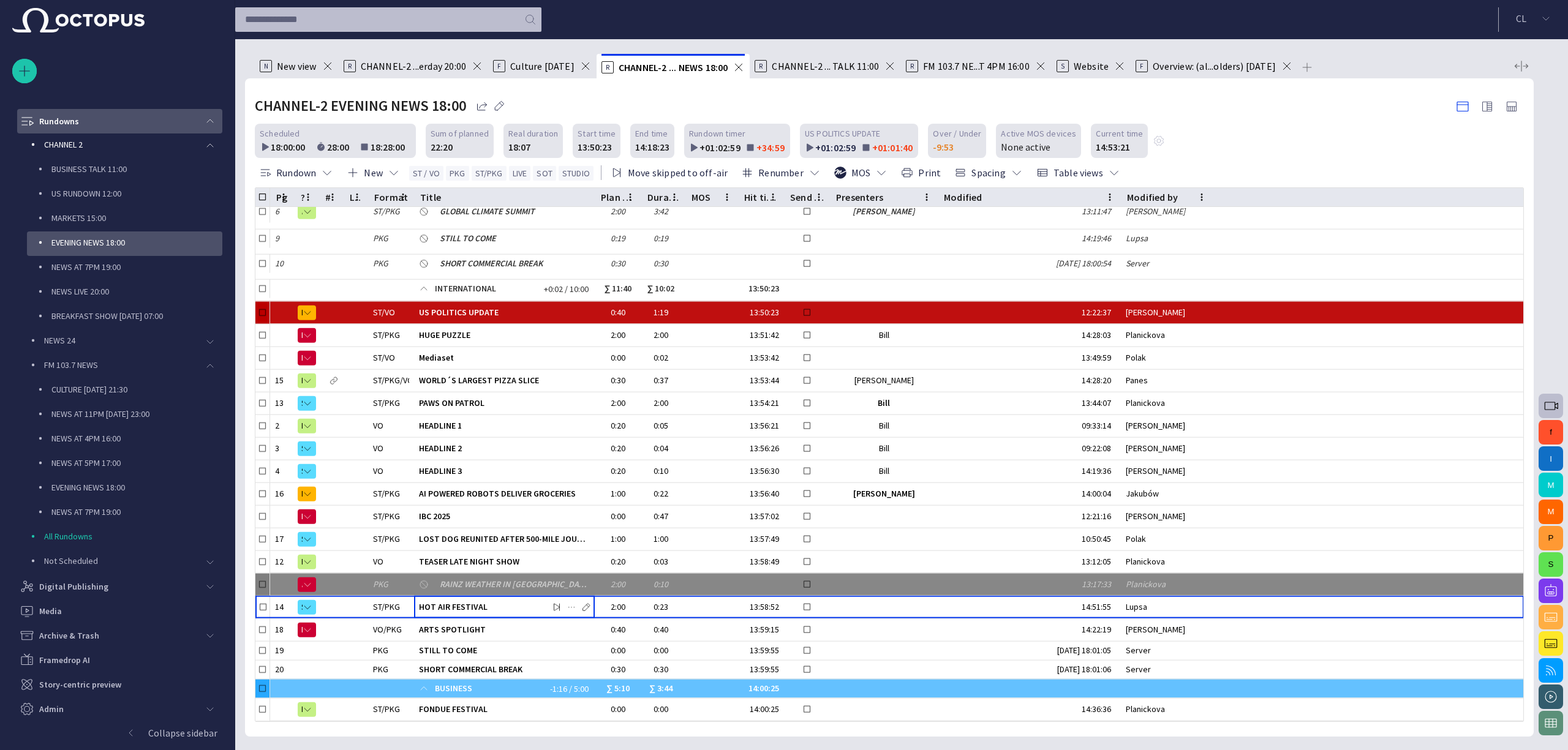
click at [207, 121] on span "main menu" at bounding box center [210, 121] width 9 height 9
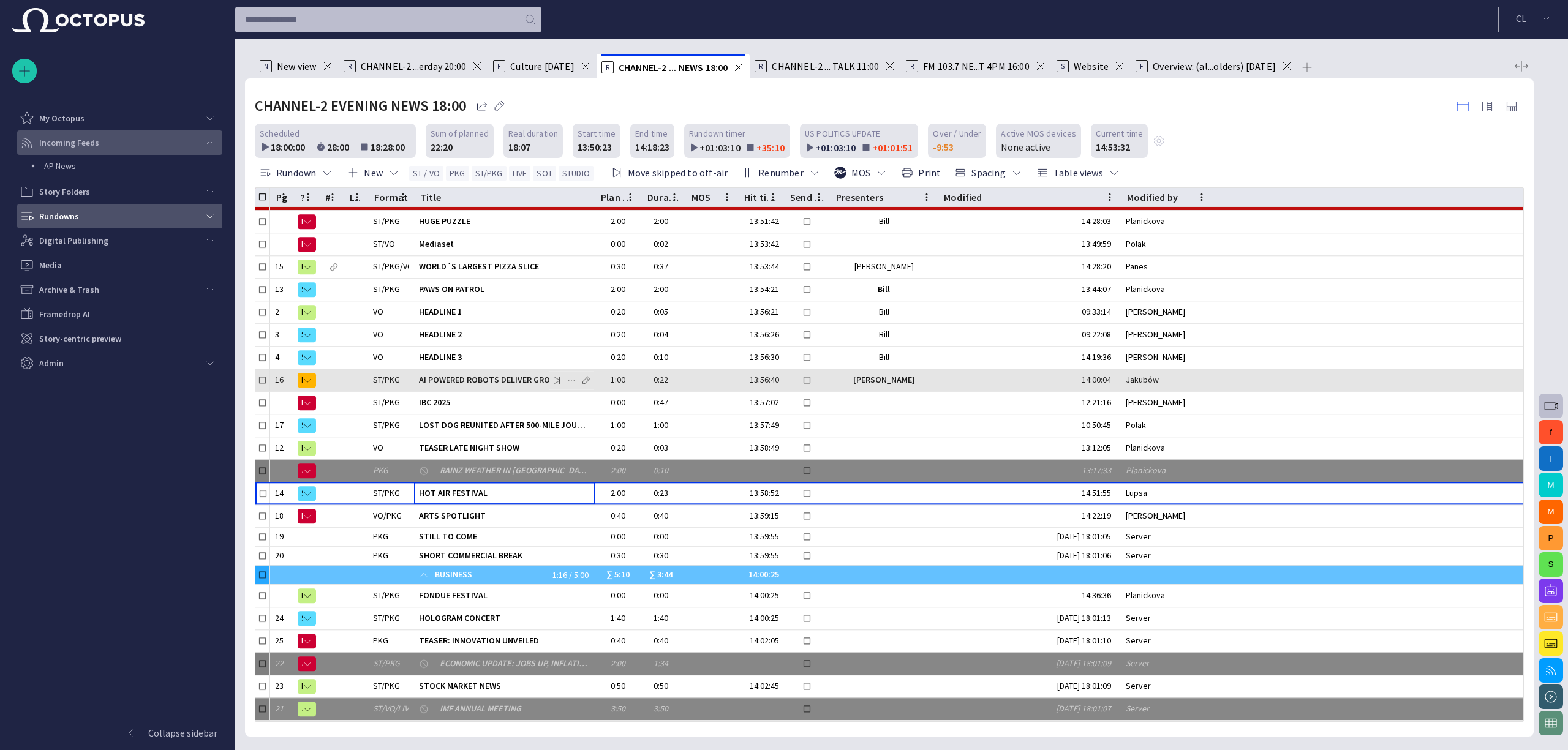
scroll to position [236, 0]
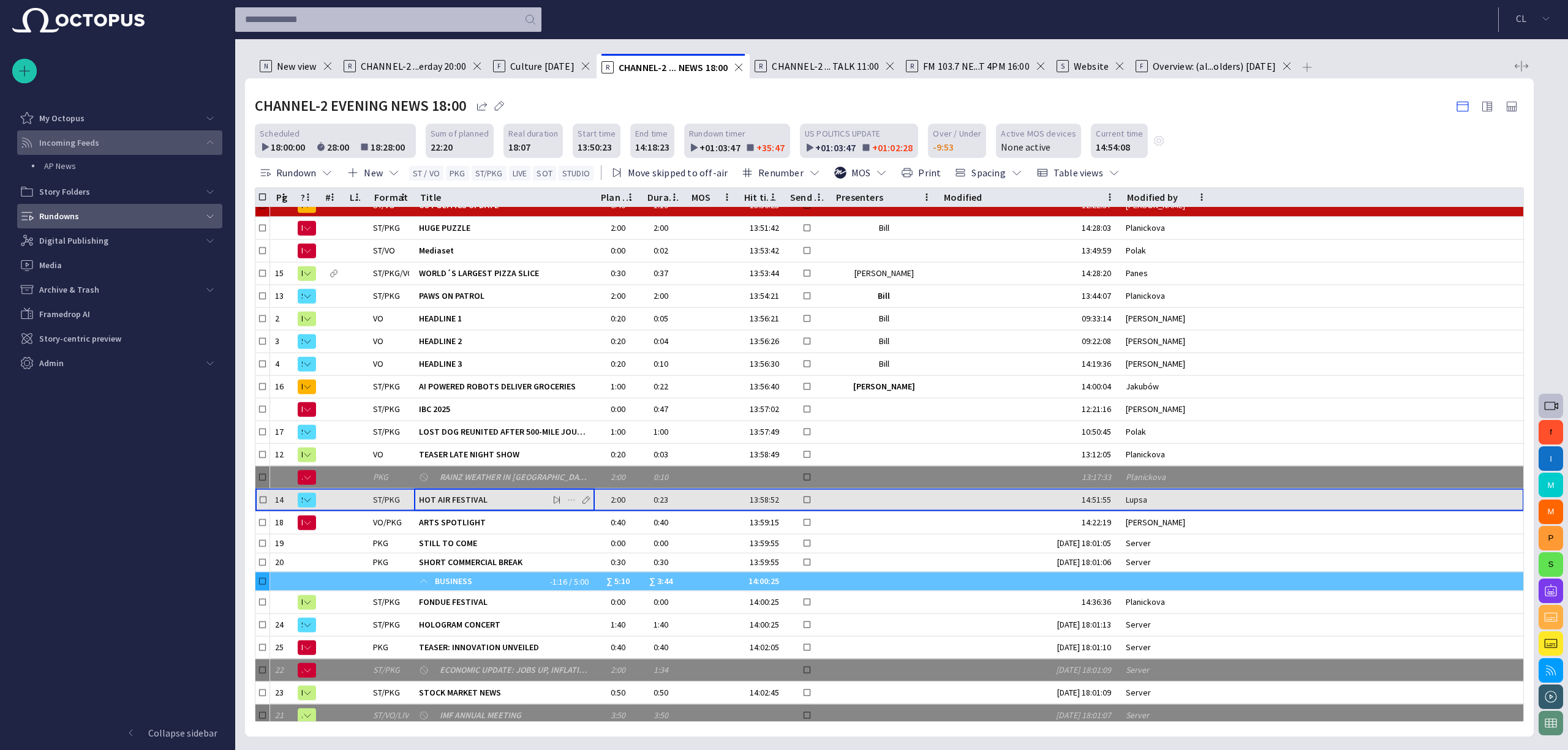
click at [475, 494] on span "HOT AIR FESTIVAL" at bounding box center [504, 499] width 171 height 12
click at [479, 503] on div "HOT AIR FESTIVAL" at bounding box center [504, 500] width 171 height 22
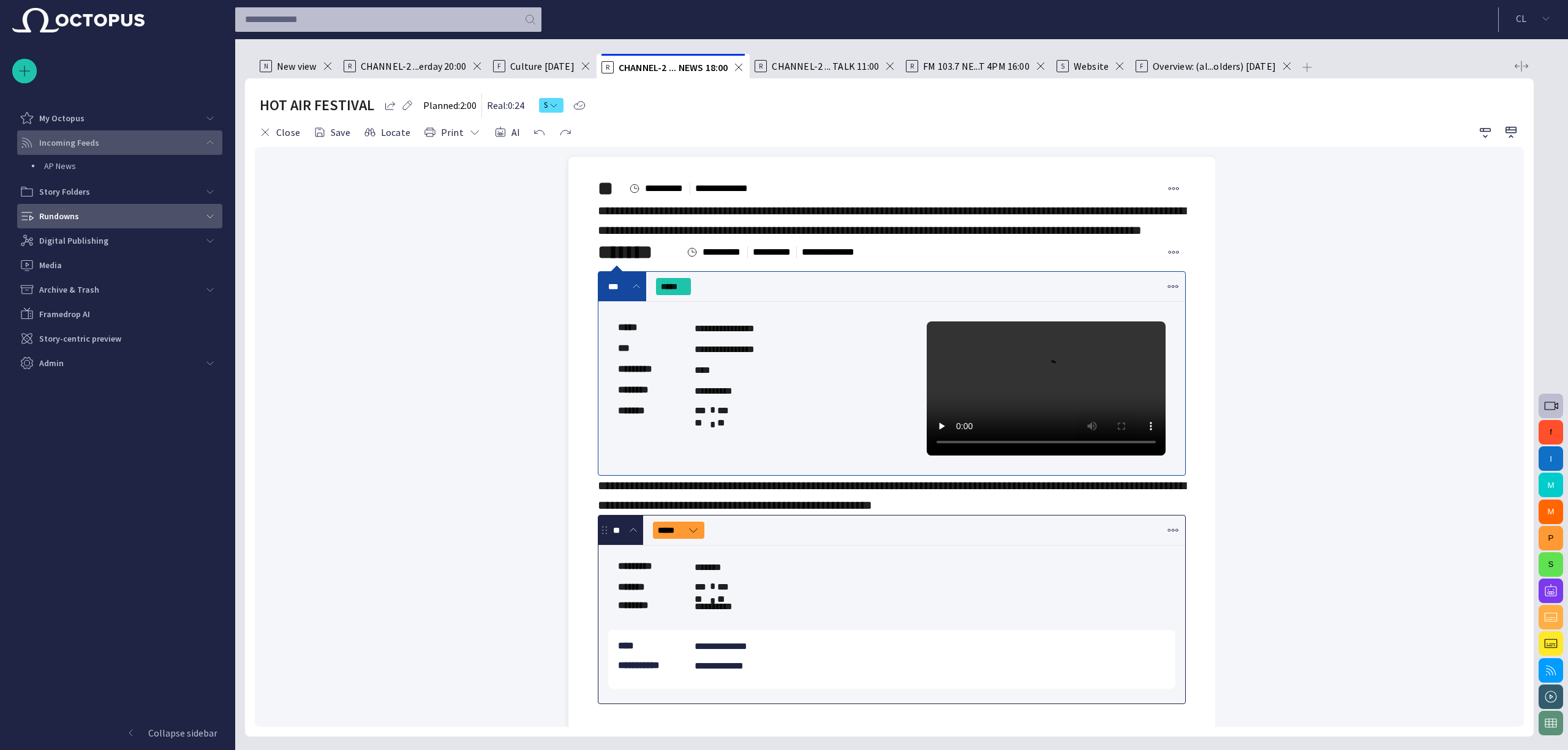
click at [635, 291] on span at bounding box center [636, 287] width 9 height 9
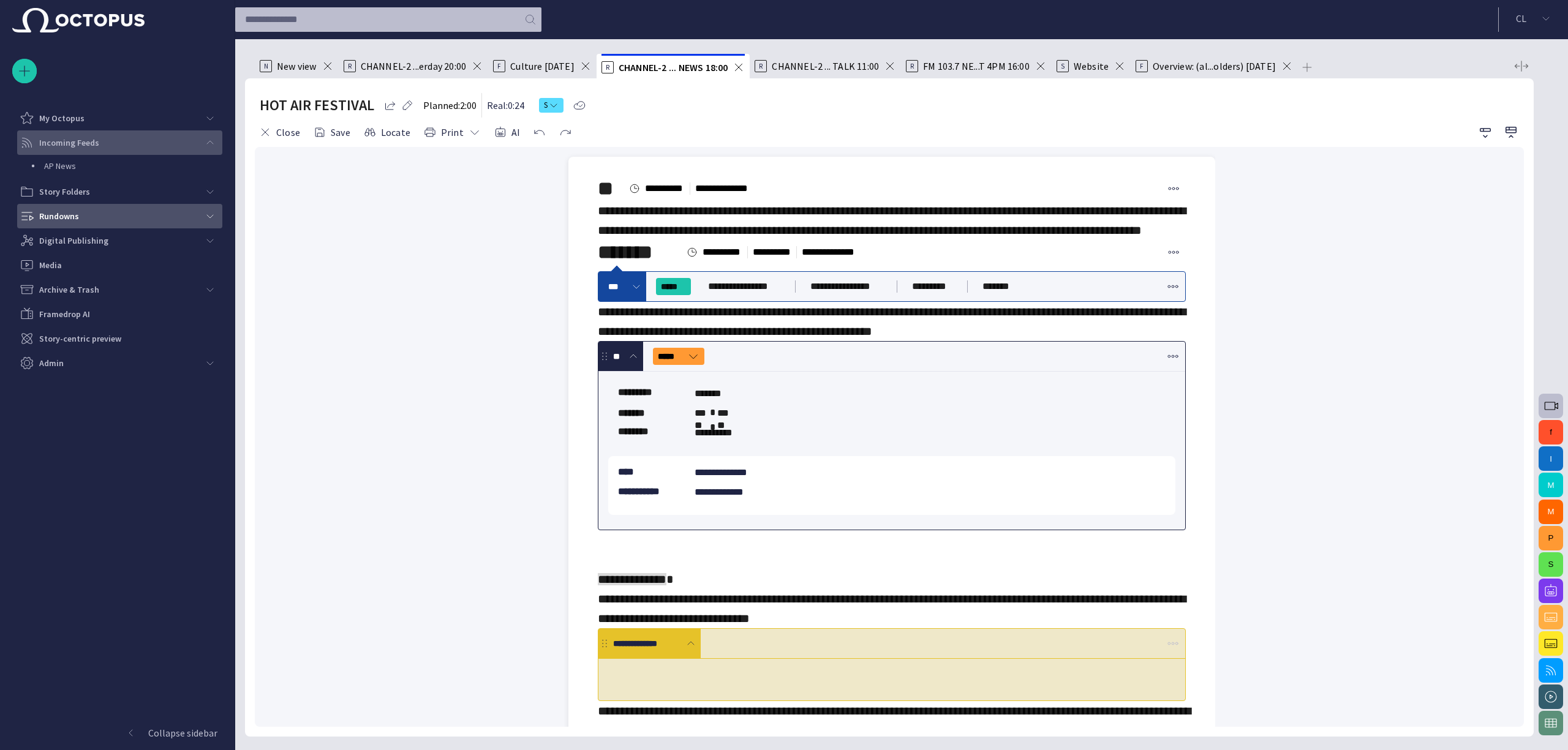
click at [635, 291] on span at bounding box center [636, 287] width 9 height 9
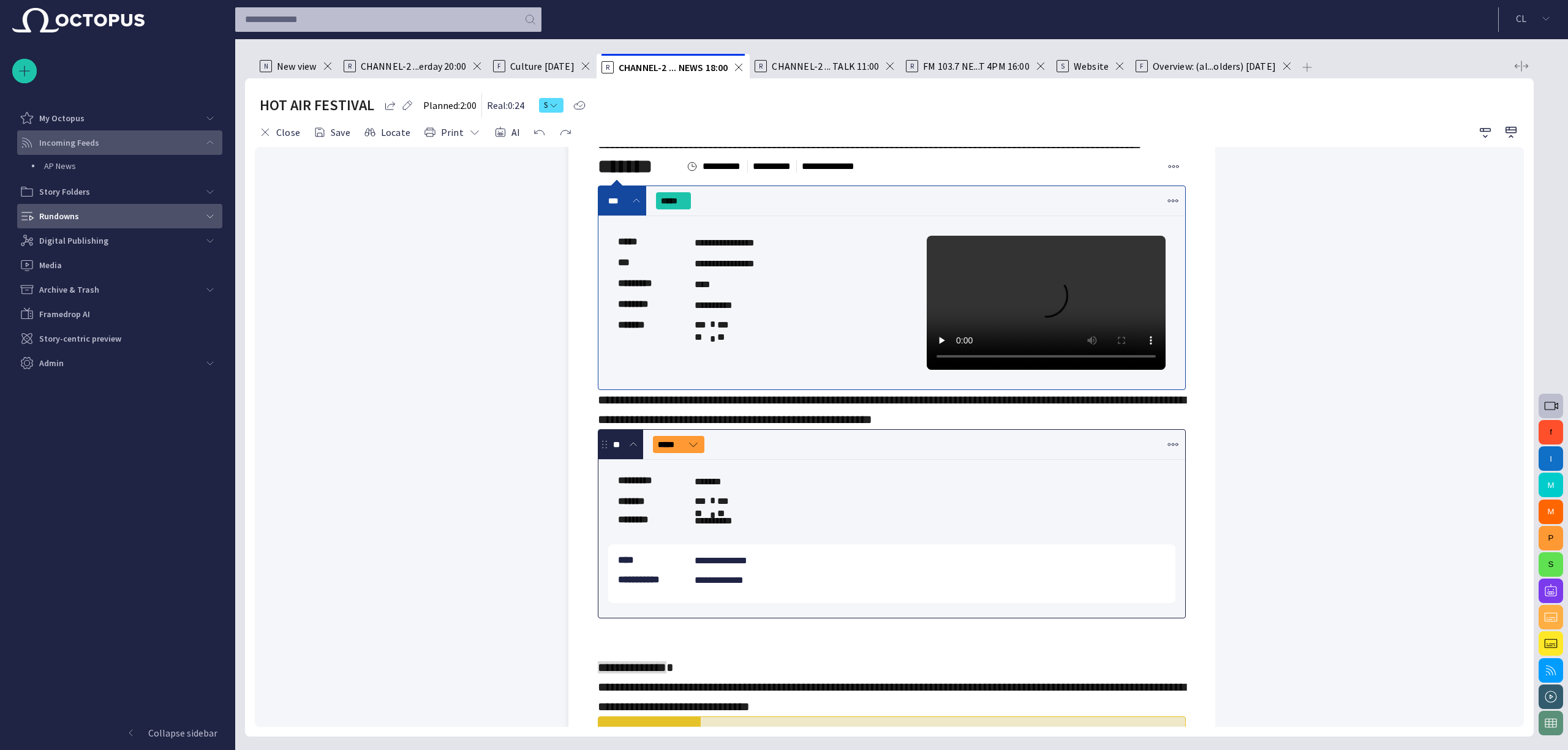
scroll to position [0, 0]
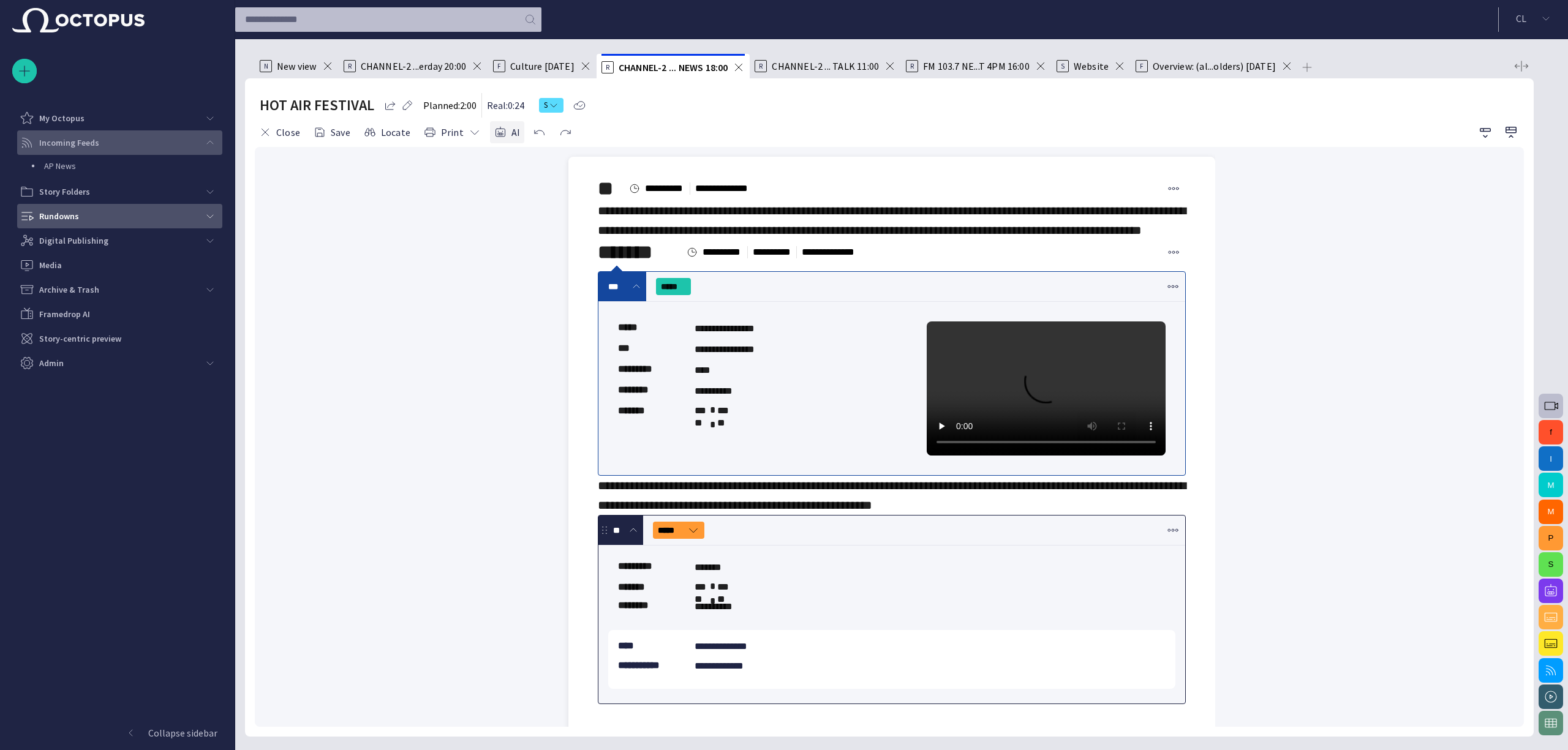
click at [510, 136] on button "AI" at bounding box center [507, 132] width 35 height 22
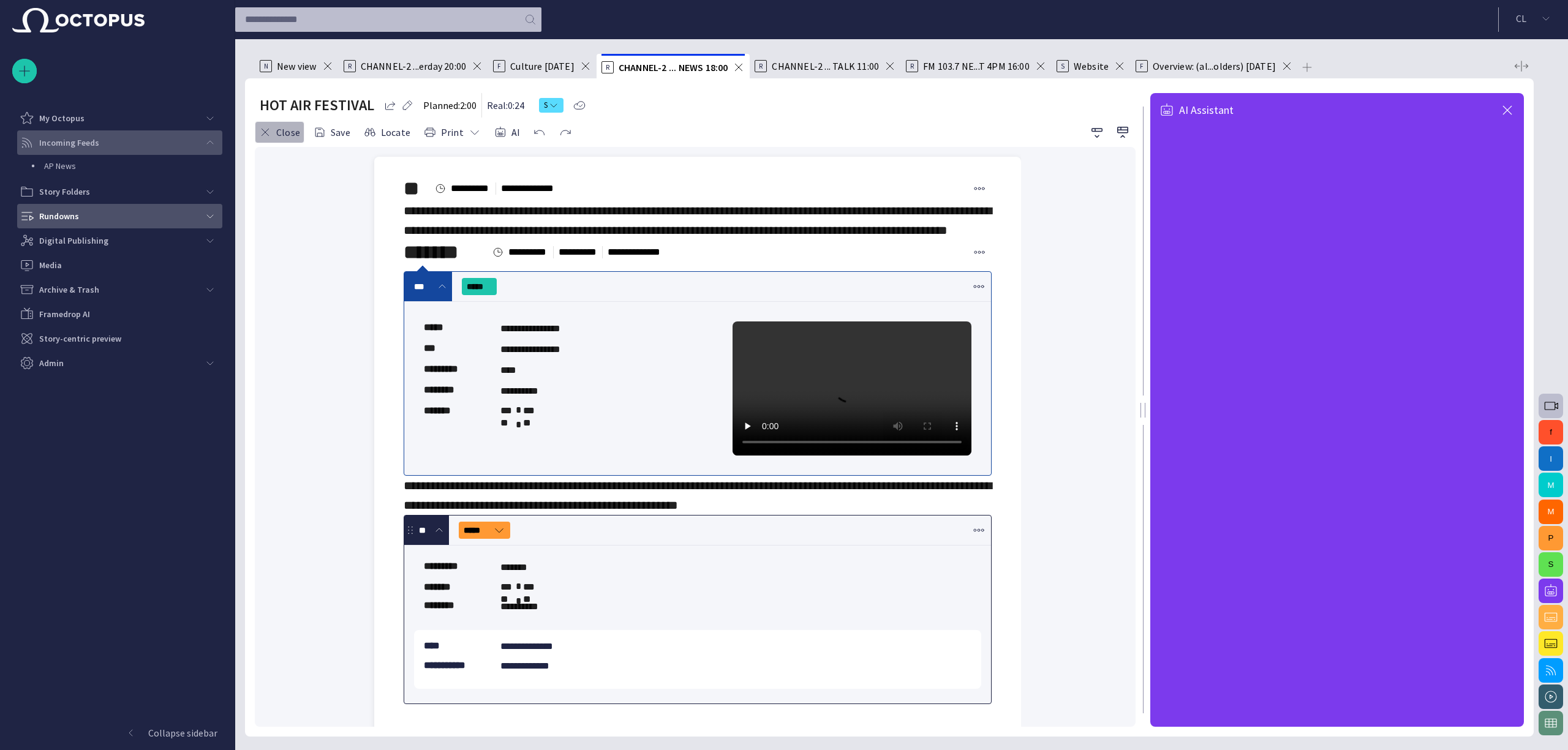
click at [261, 125] on button "Close" at bounding box center [279, 132] width 49 height 22
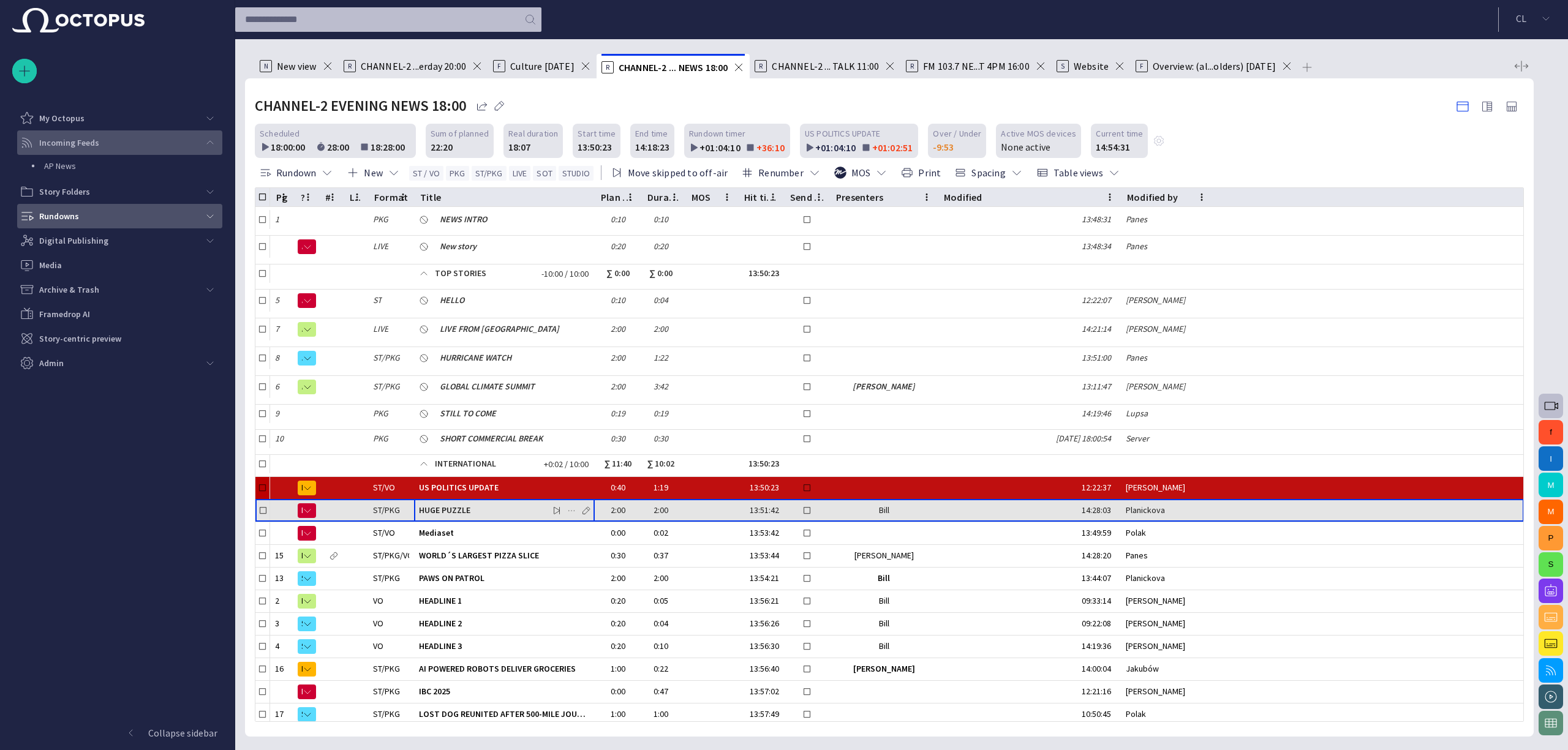
click at [477, 512] on span "HUGE PUZZLE" at bounding box center [504, 509] width 171 height 12
click at [584, 509] on span "button" at bounding box center [586, 510] width 9 height 9
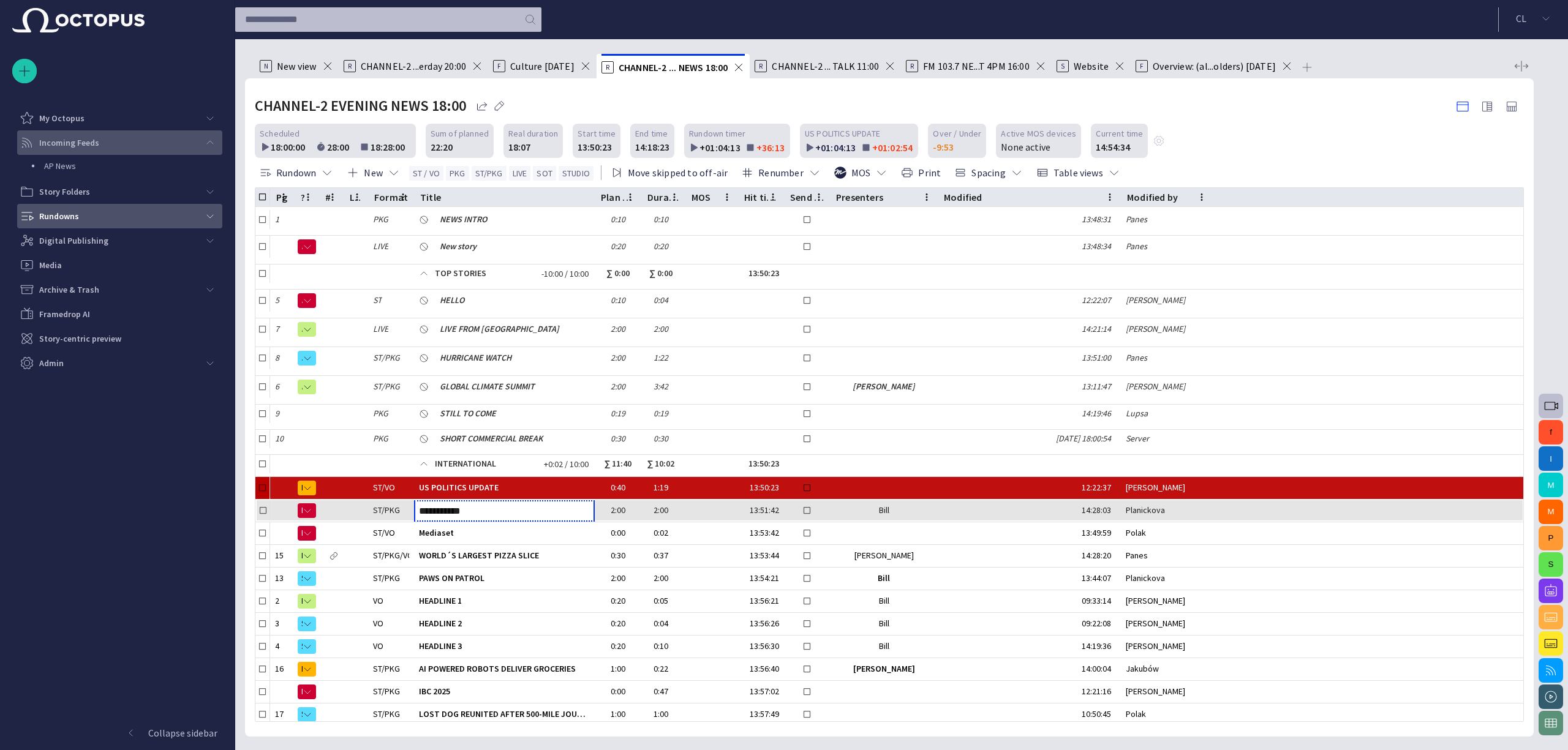
click at [491, 505] on input "**********" at bounding box center [504, 510] width 171 height 14
type input "**********"
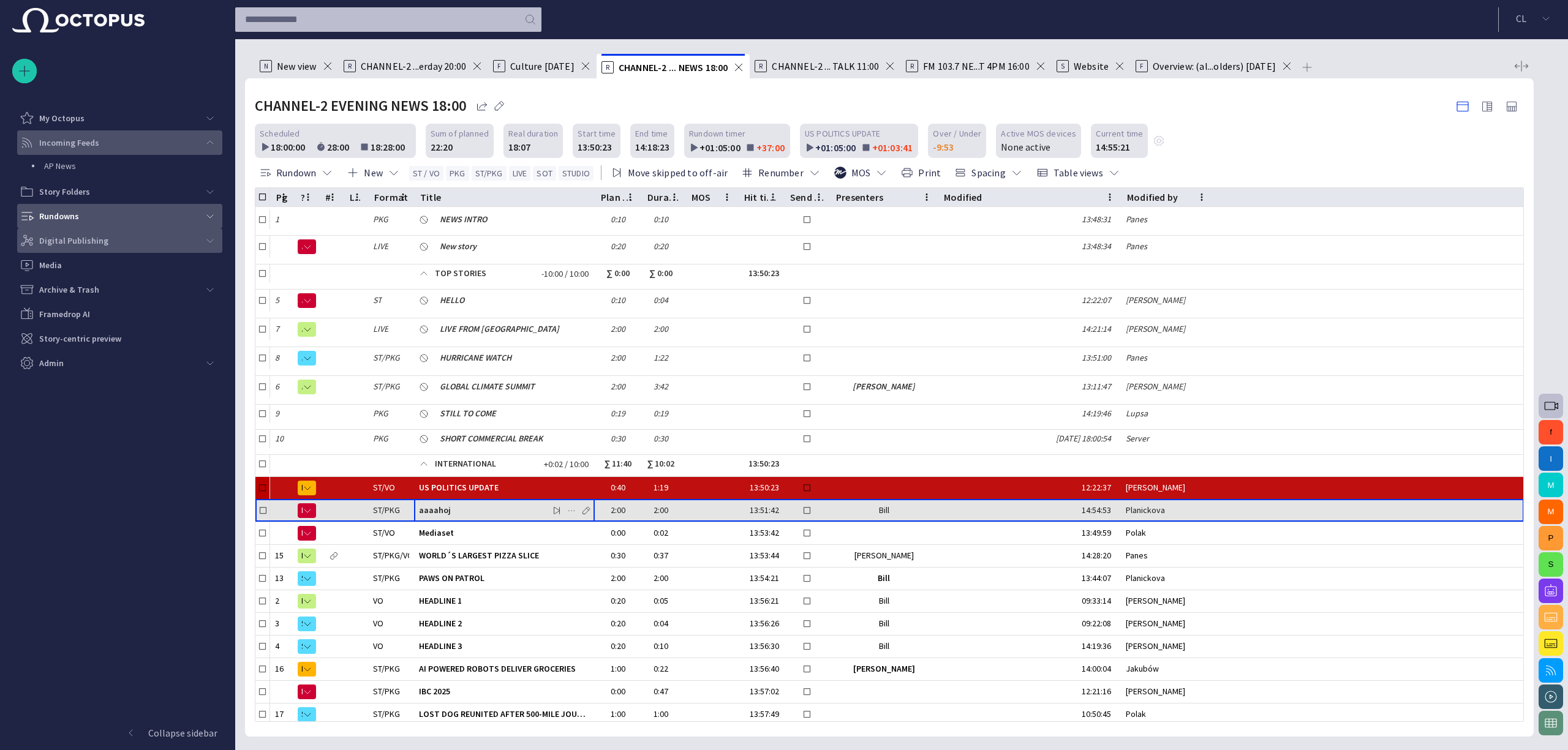
click at [204, 238] on div "main menu" at bounding box center [210, 241] width 24 height 24
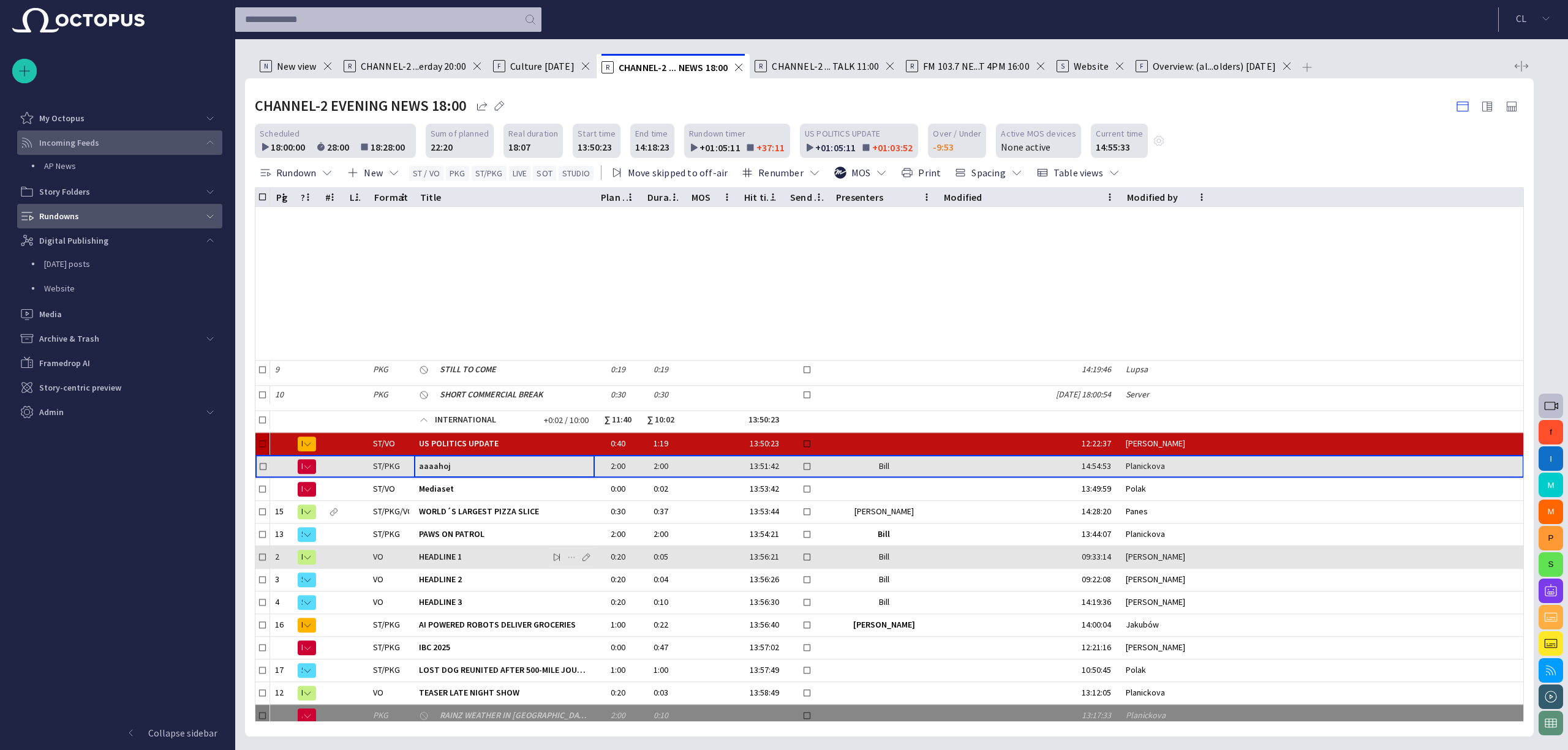
scroll to position [157, 0]
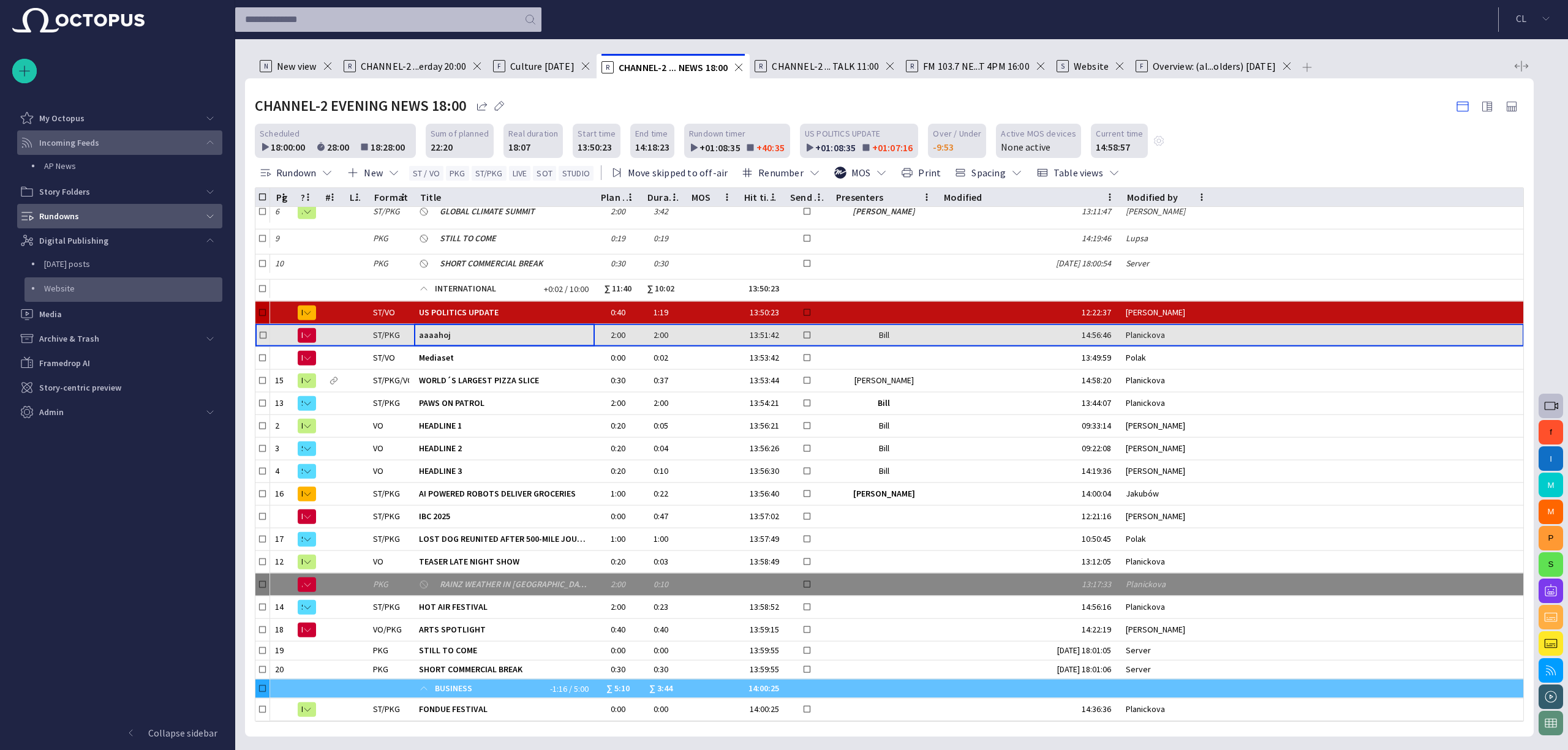
click at [90, 287] on p "Website" at bounding box center [133, 288] width 178 height 12
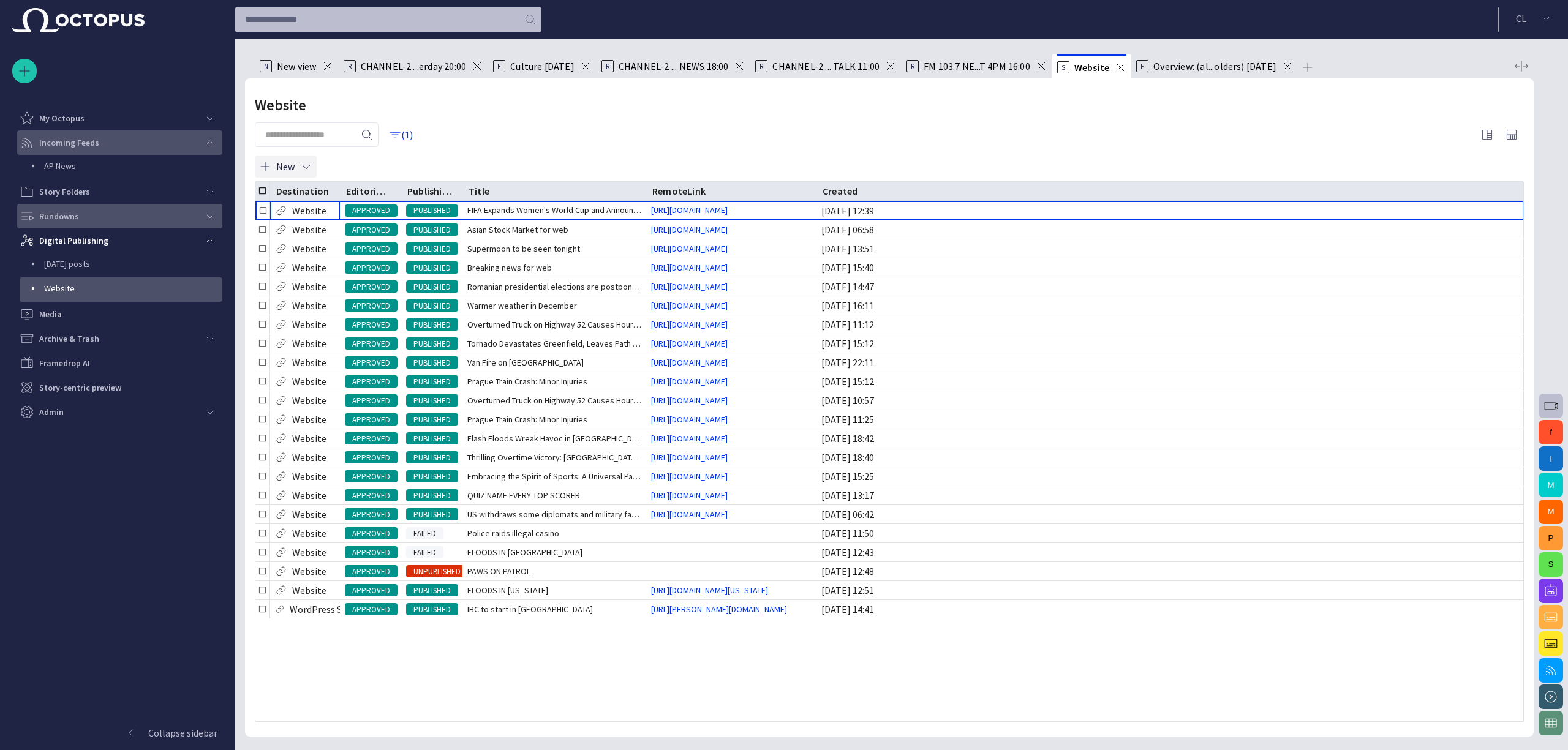
click at [298, 168] on button "New" at bounding box center [285, 166] width 62 height 22
click at [317, 193] on li "Facebook News" at bounding box center [319, 193] width 129 height 22
click at [298, 168] on button "New" at bounding box center [285, 166] width 62 height 22
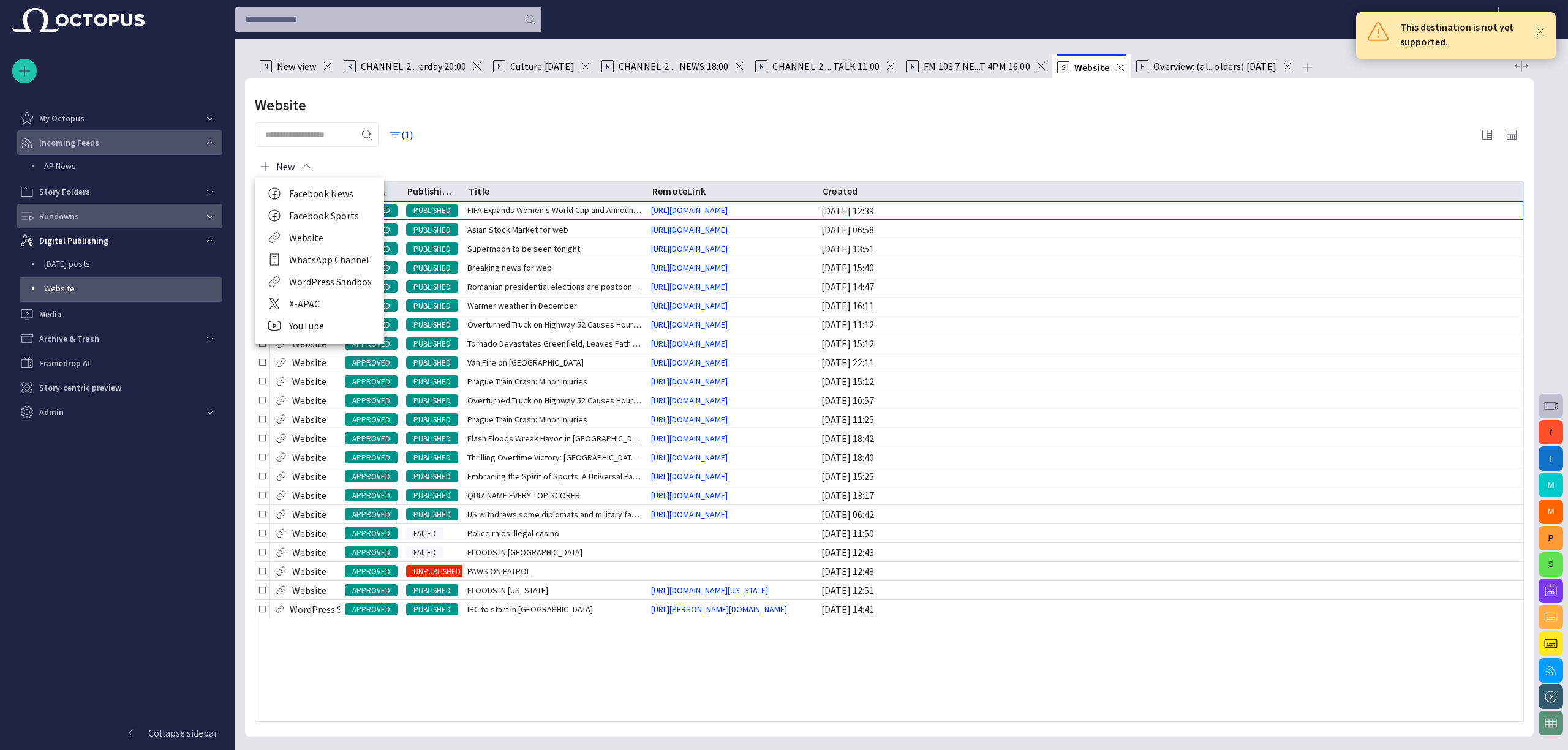
click at [315, 238] on li "Website" at bounding box center [319, 237] width 129 height 22
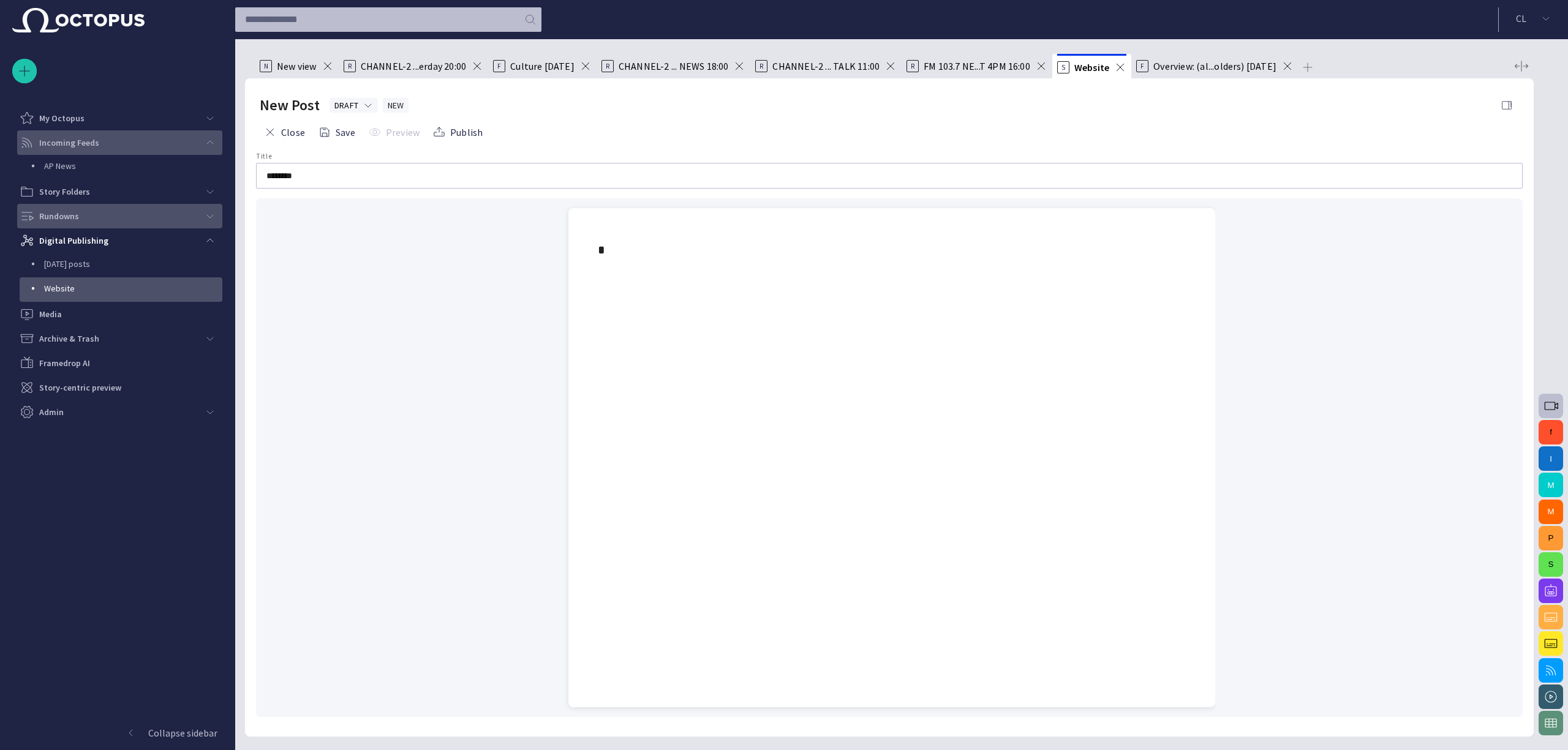
click at [1511, 104] on span "button" at bounding box center [1506, 105] width 12 height 12
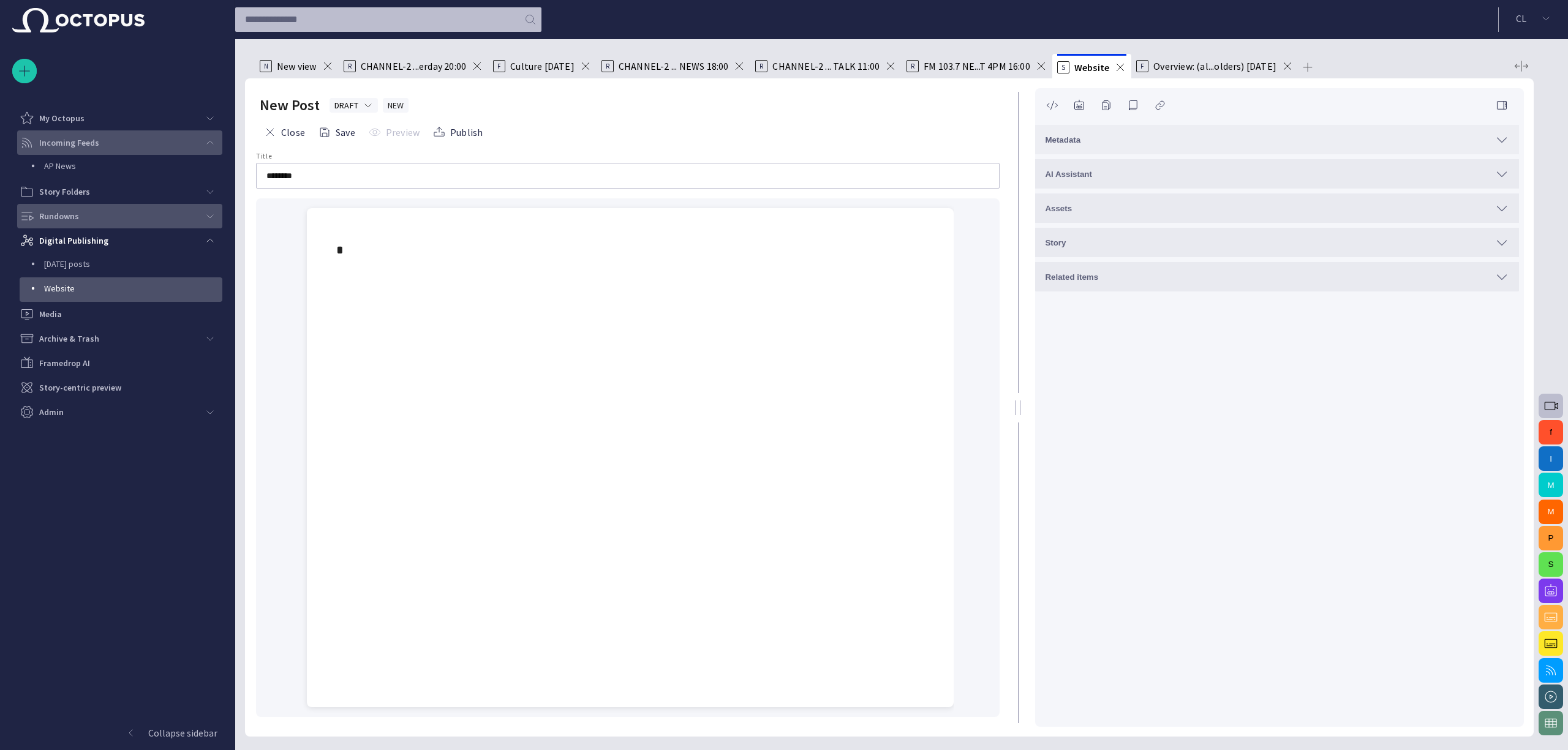
click at [1173, 145] on div "Metadata" at bounding box center [1276, 140] width 464 height 15
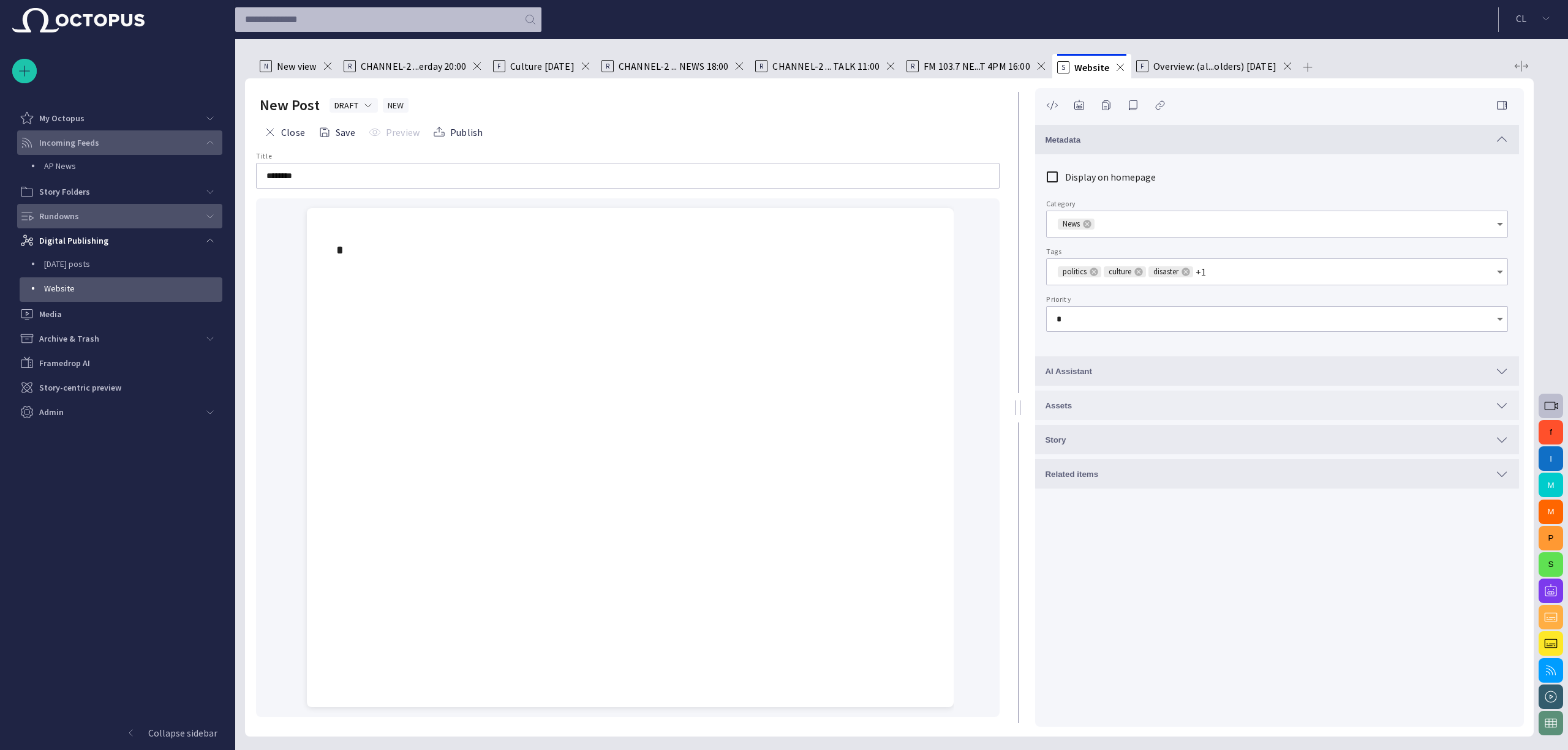
click at [1100, 405] on div "Assets" at bounding box center [1276, 405] width 464 height 15
click at [1114, 68] on span at bounding box center [1120, 67] width 12 height 12
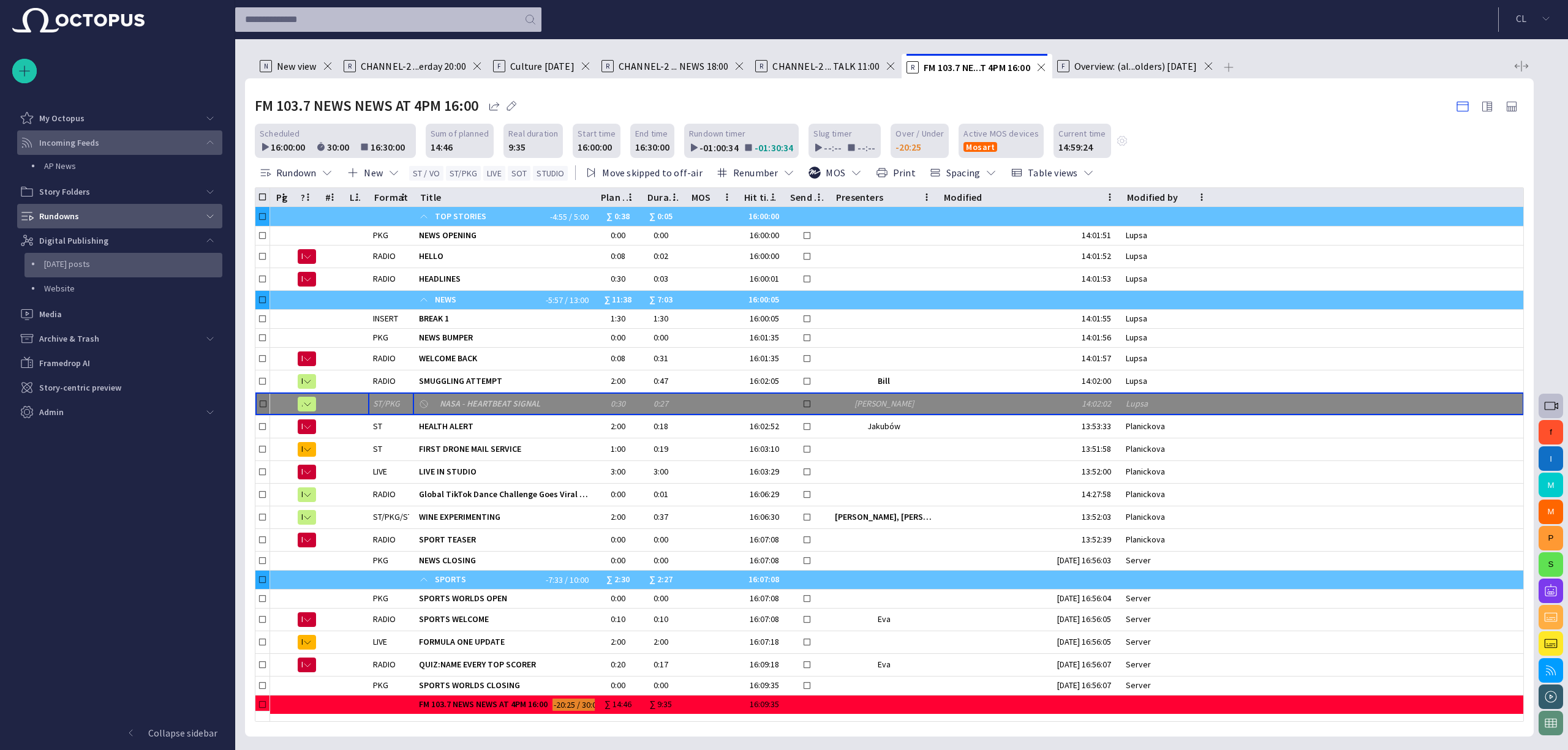
click at [108, 263] on p "[DATE] posts" at bounding box center [133, 264] width 178 height 12
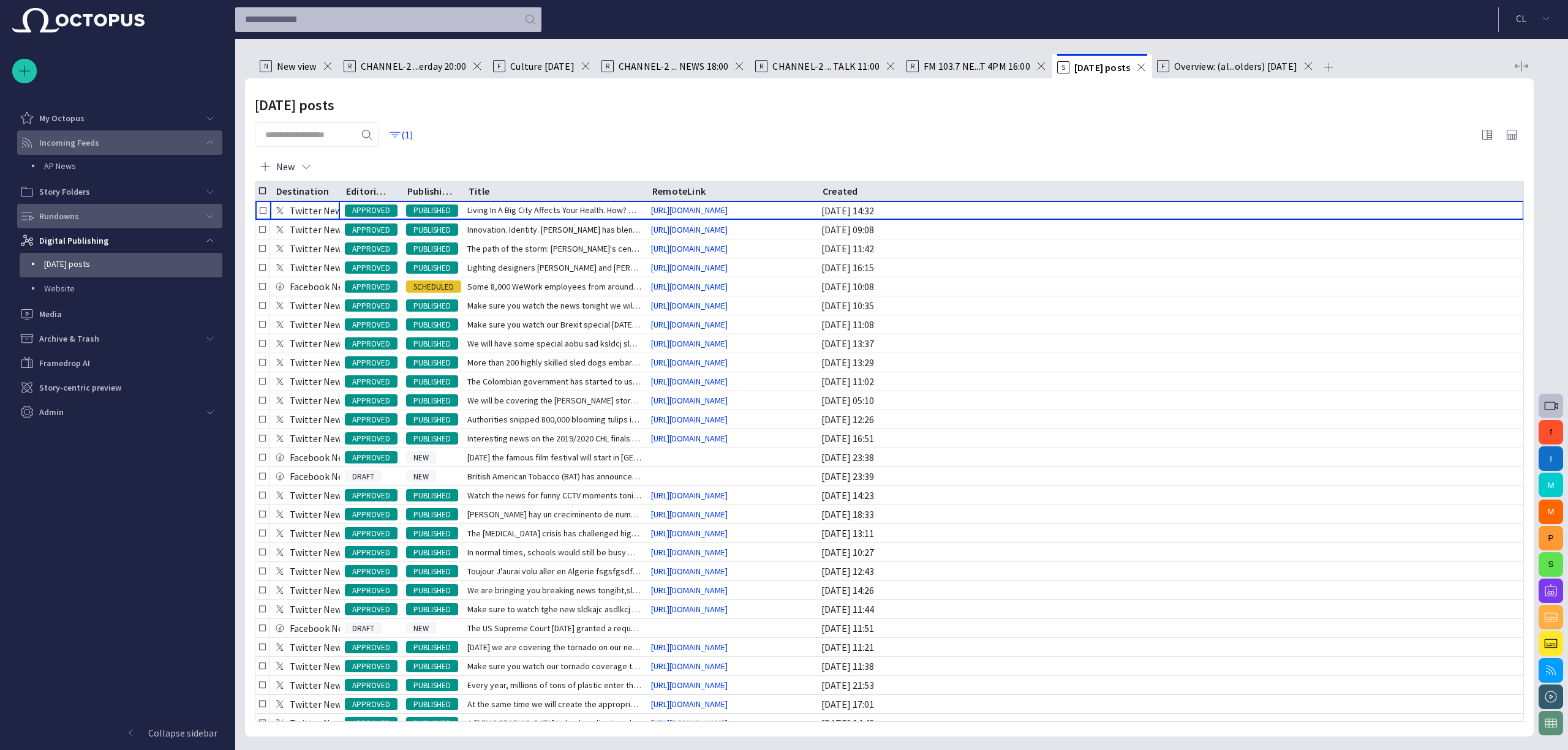
click at [0, 35] on div "Story Rundown My Octopus Incoming Feeds AP News Story Folders Rundowns Digital …" at bounding box center [117, 375] width 235 height 750
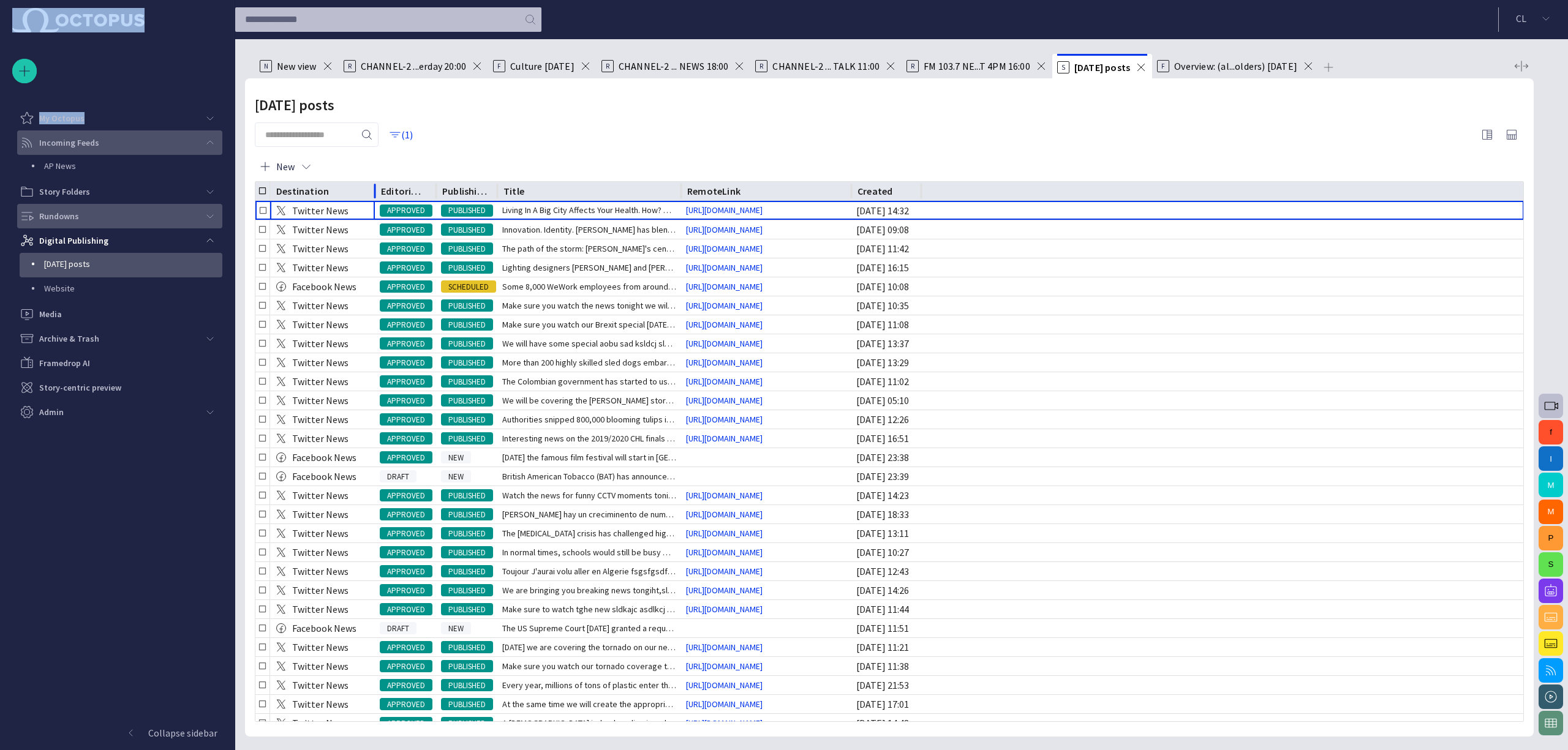
drag, startPoint x: 339, startPoint y: 188, endPoint x: 371, endPoint y: 186, distance: 32.1
click at [374, 190] on div at bounding box center [374, 191] width 6 height 19
click at [167, 54] on div "Story Rundown My Octopus Incoming Feeds AP News Story Folders Rundowns Digital …" at bounding box center [117, 214] width 210 height 419
click at [212, 245] on span "main menu" at bounding box center [210, 241] width 9 height 9
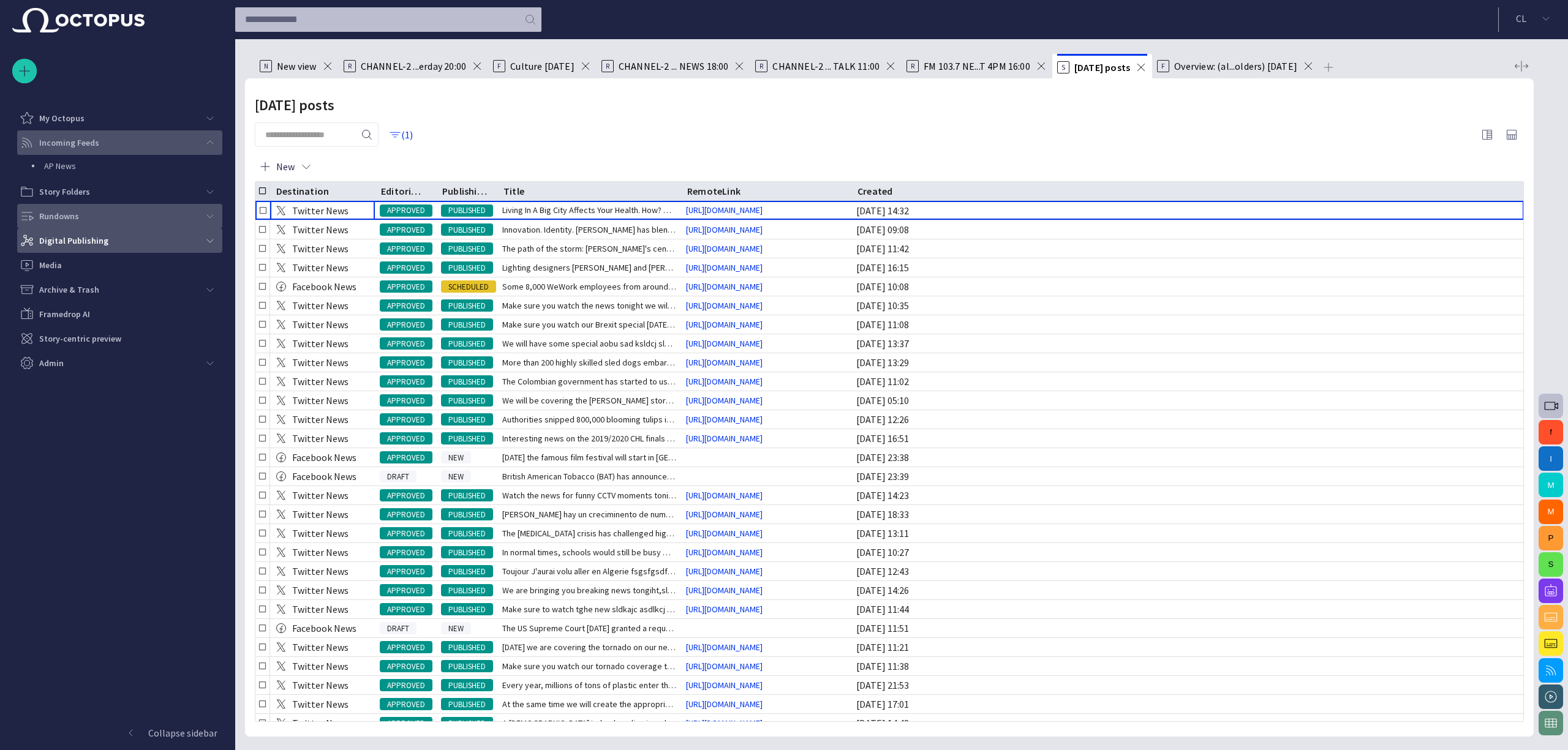
click at [206, 144] on span "main menu" at bounding box center [210, 142] width 9 height 9
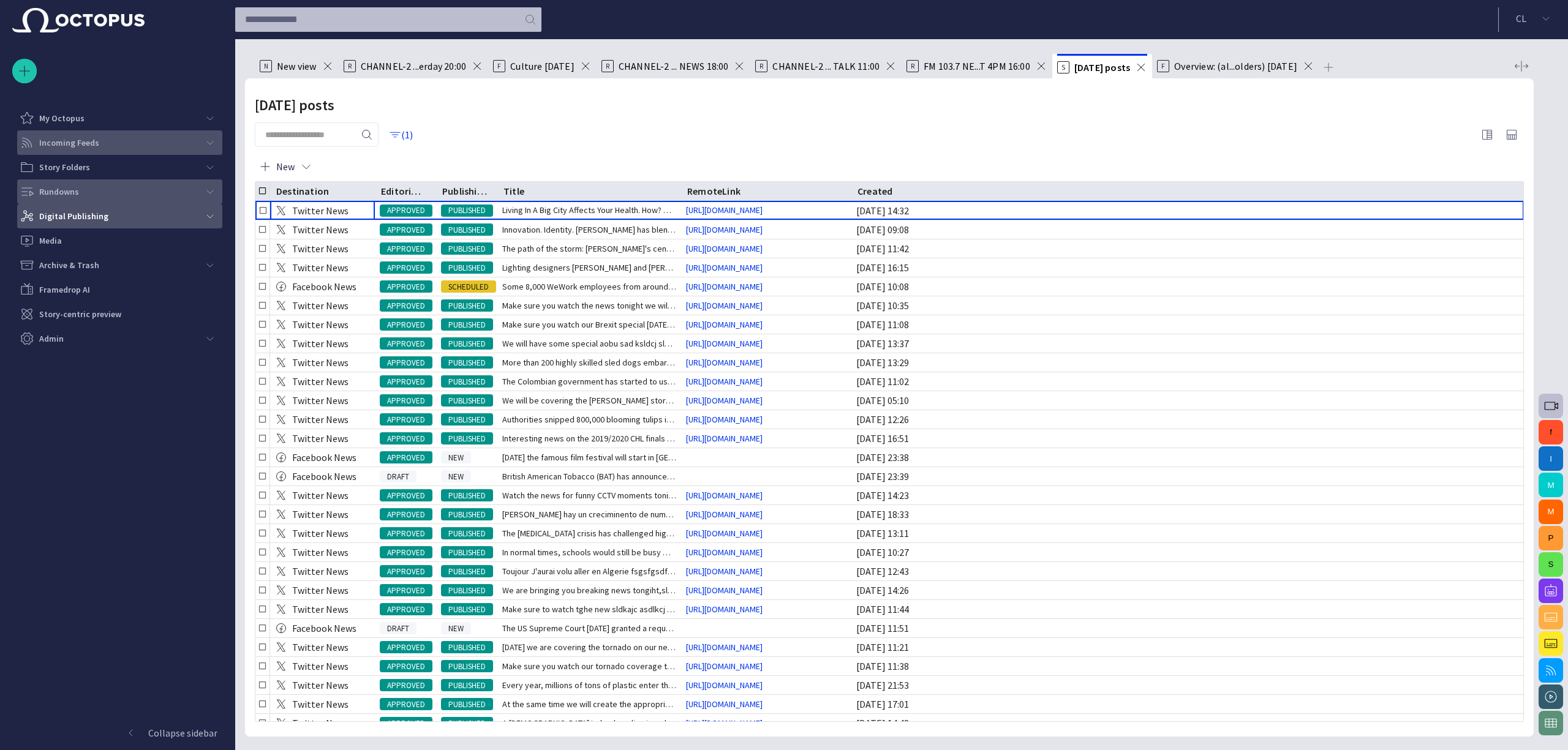
click at [207, 190] on span "main menu" at bounding box center [210, 192] width 9 height 9
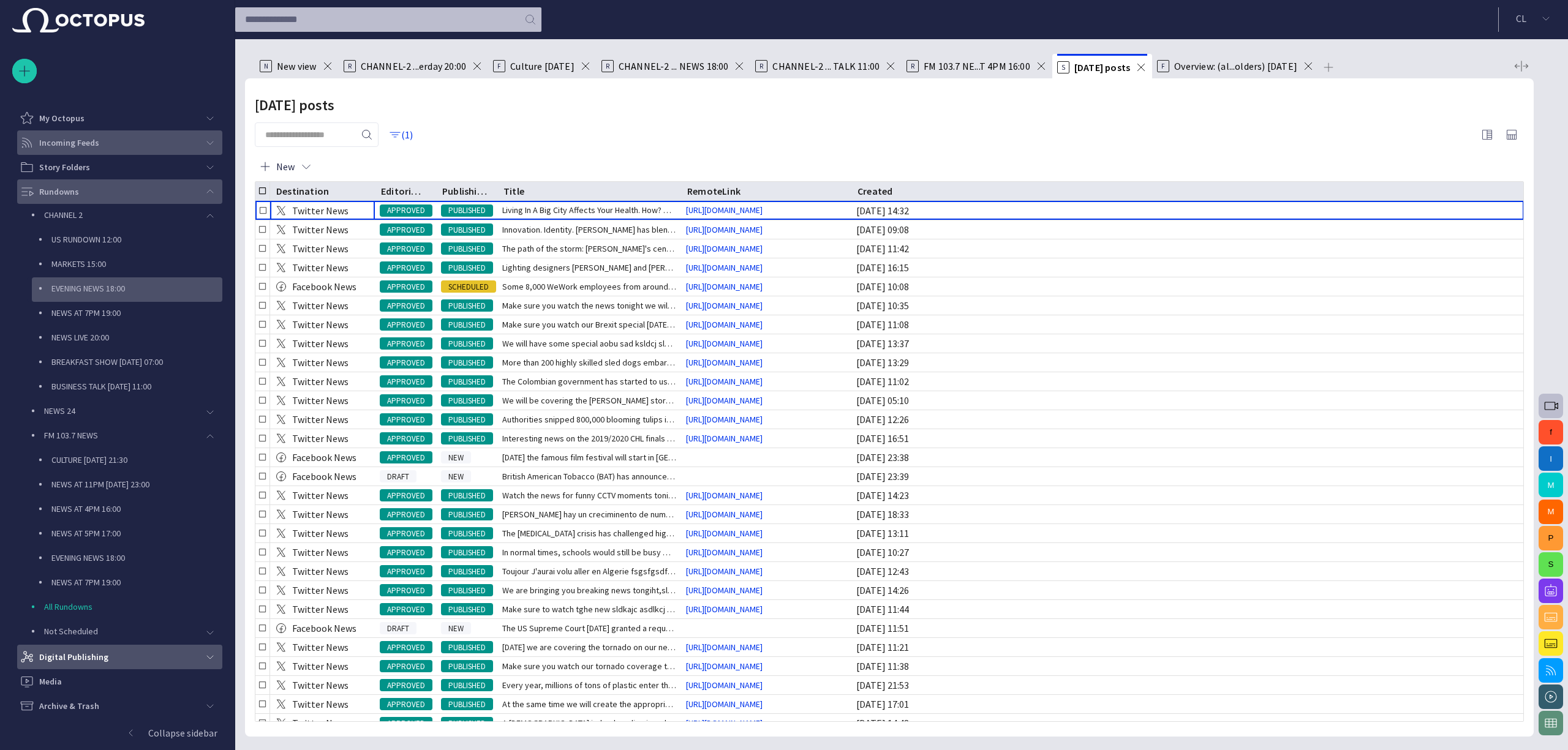
click at [104, 283] on p "EVENING NEWS 18:00" at bounding box center [137, 288] width 171 height 12
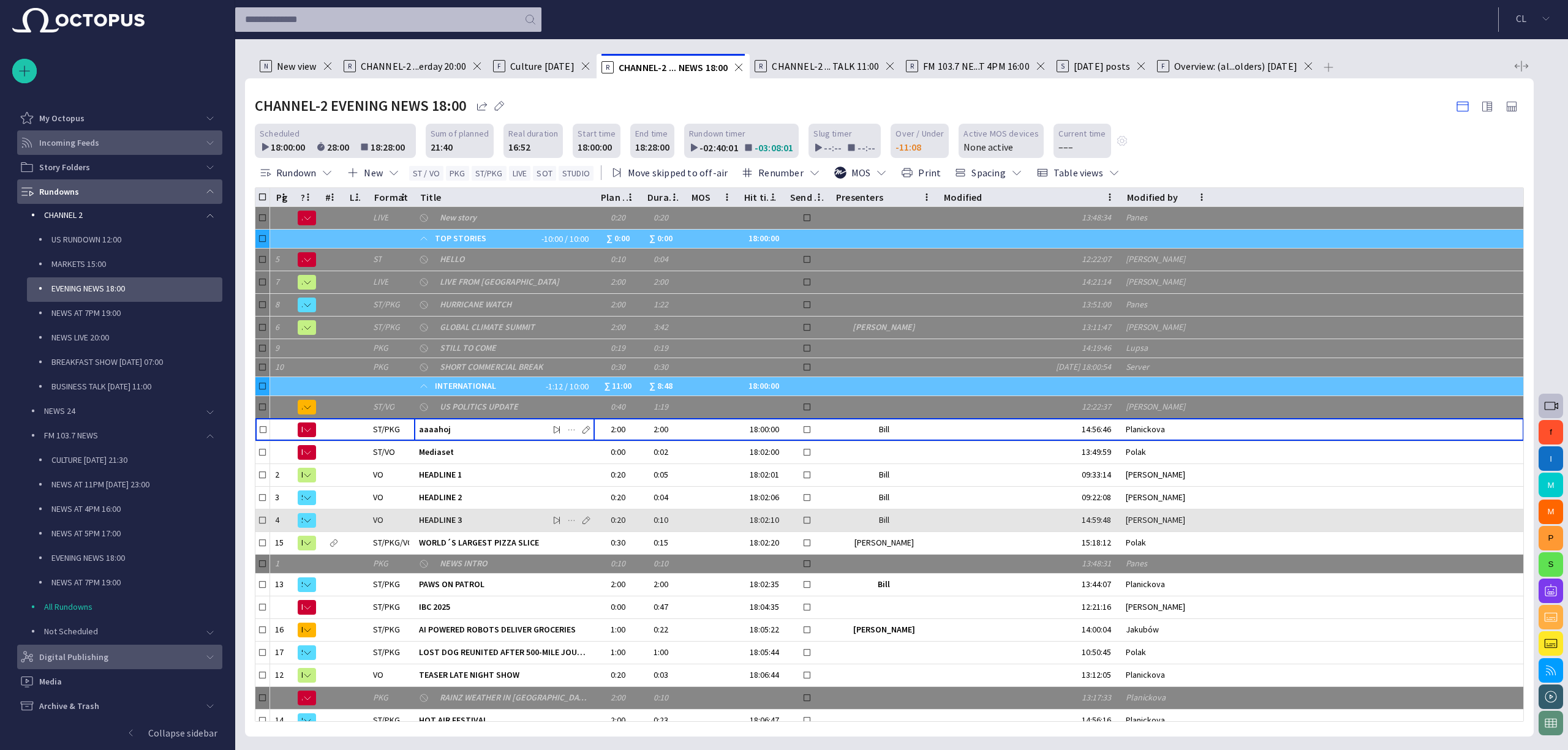
scroll to position [70, 0]
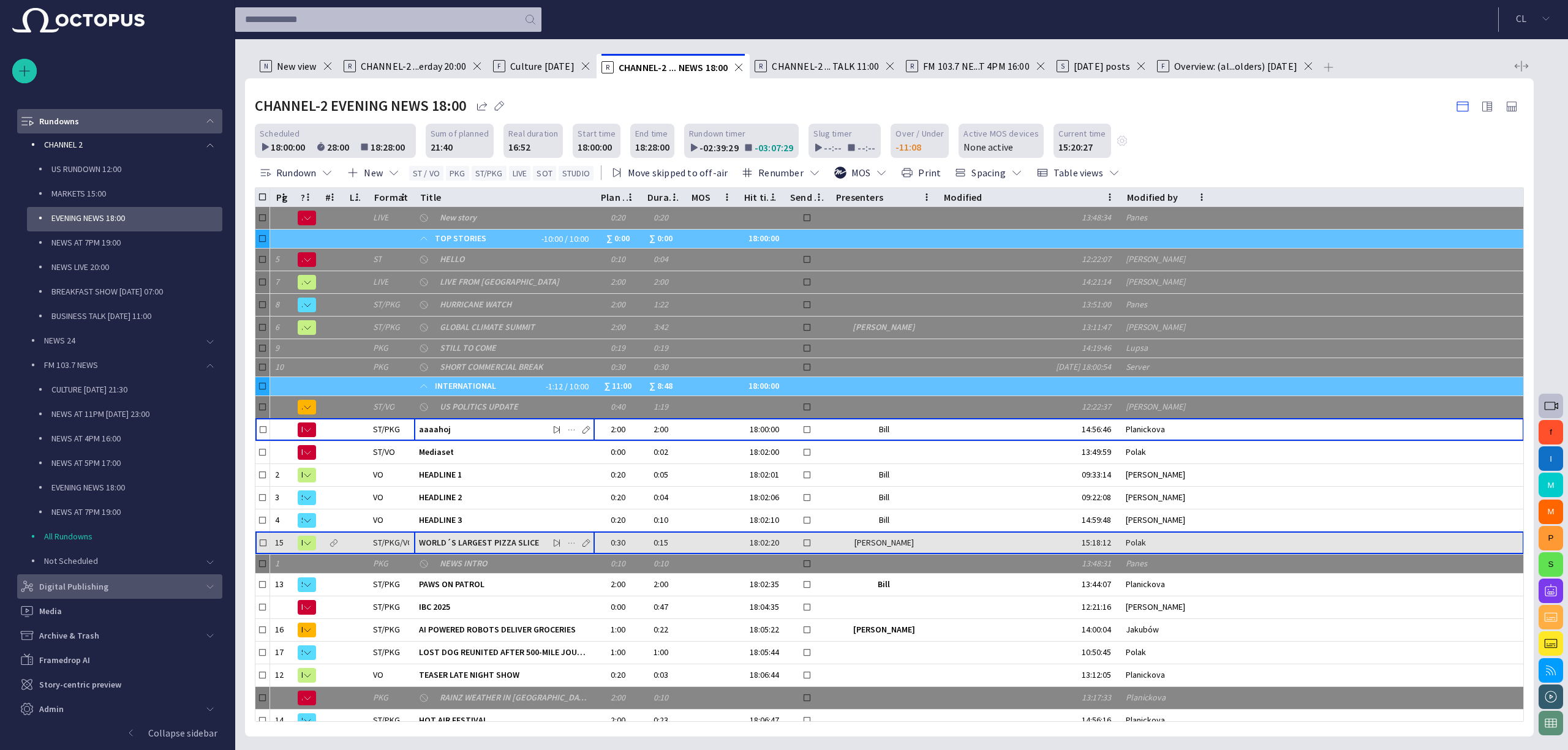
click at [527, 542] on span "WORLD´S LARGEST PIZZA SLICE" at bounding box center [504, 542] width 171 height 12
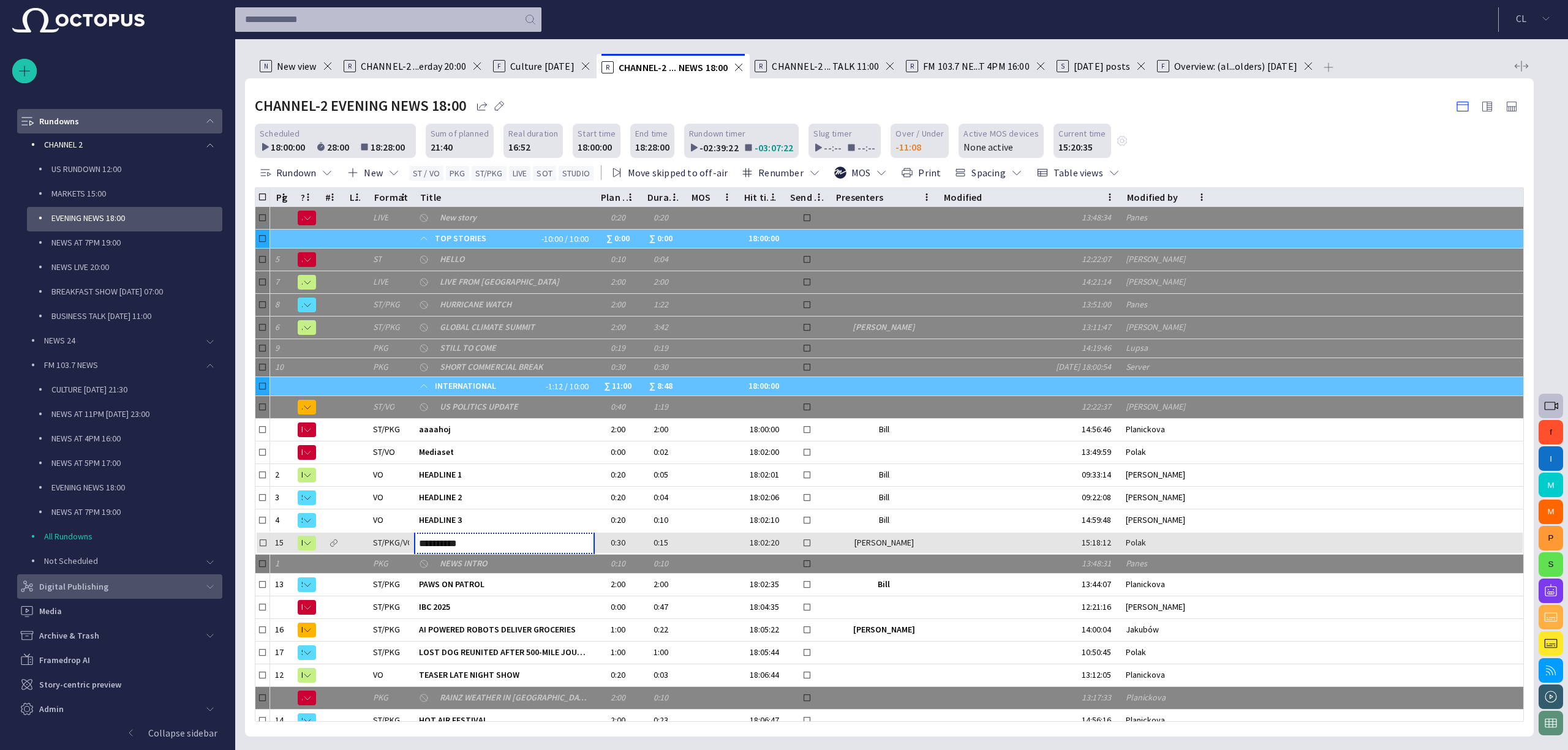
type input "**********"
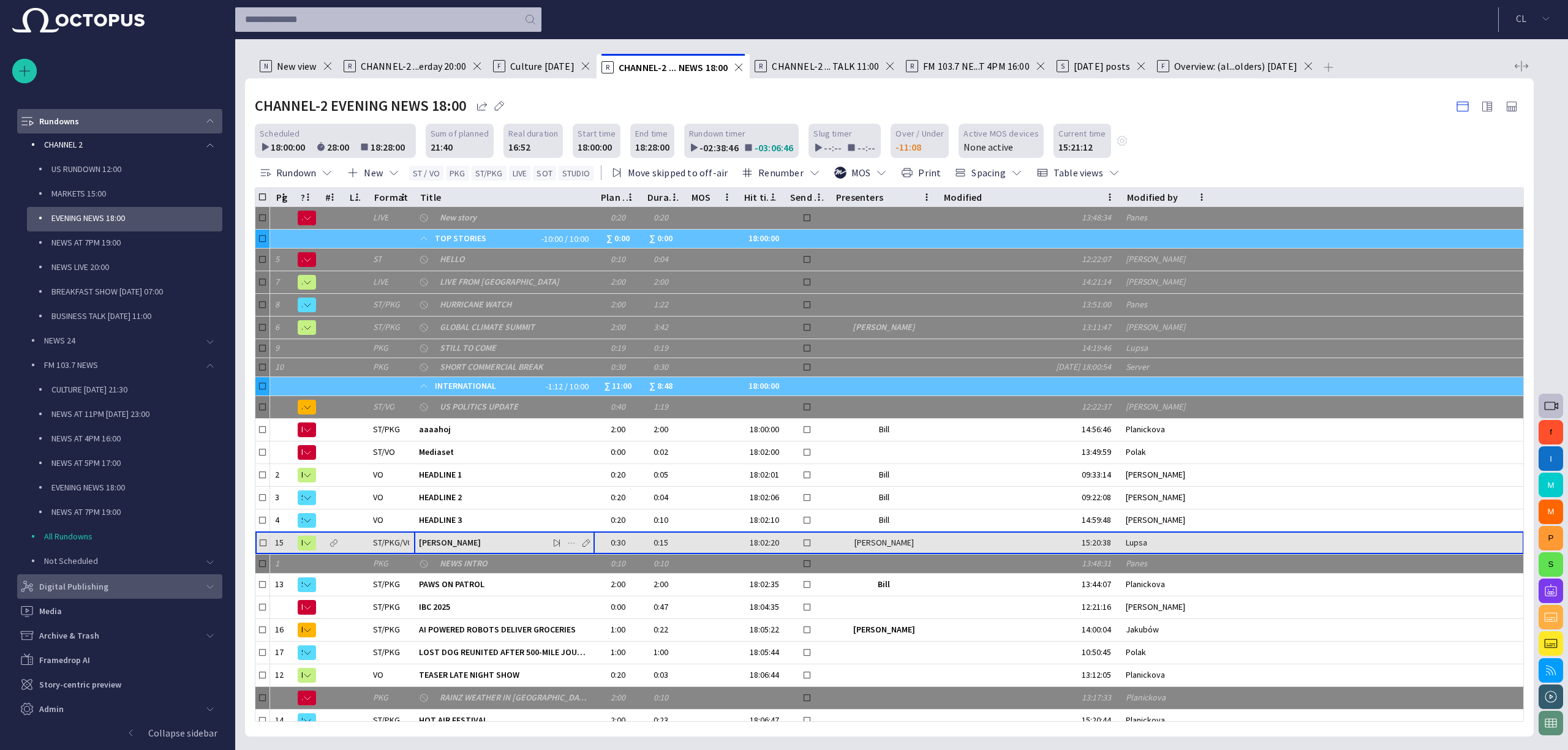
click at [457, 541] on span "[PERSON_NAME]" at bounding box center [504, 542] width 171 height 12
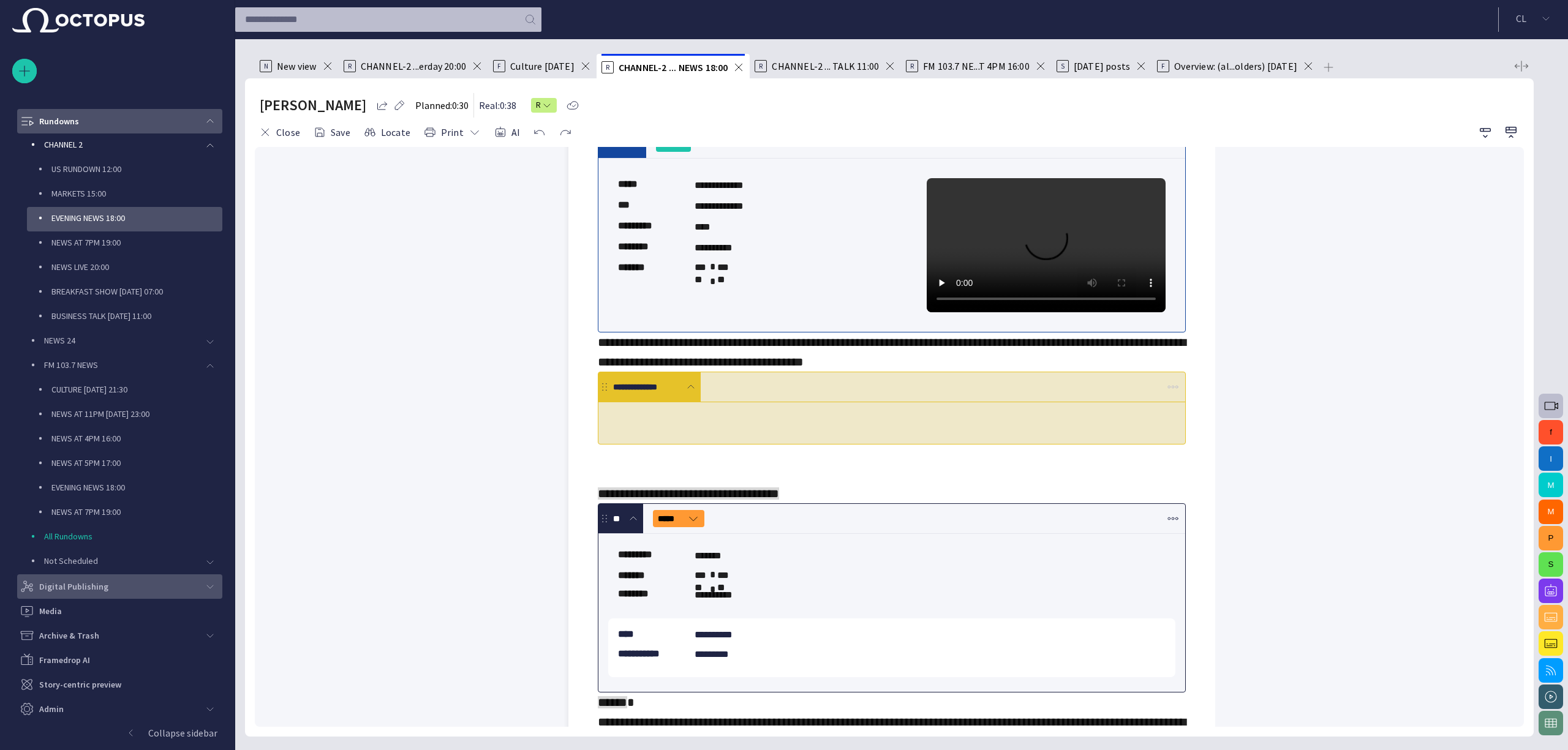
scroll to position [0, 0]
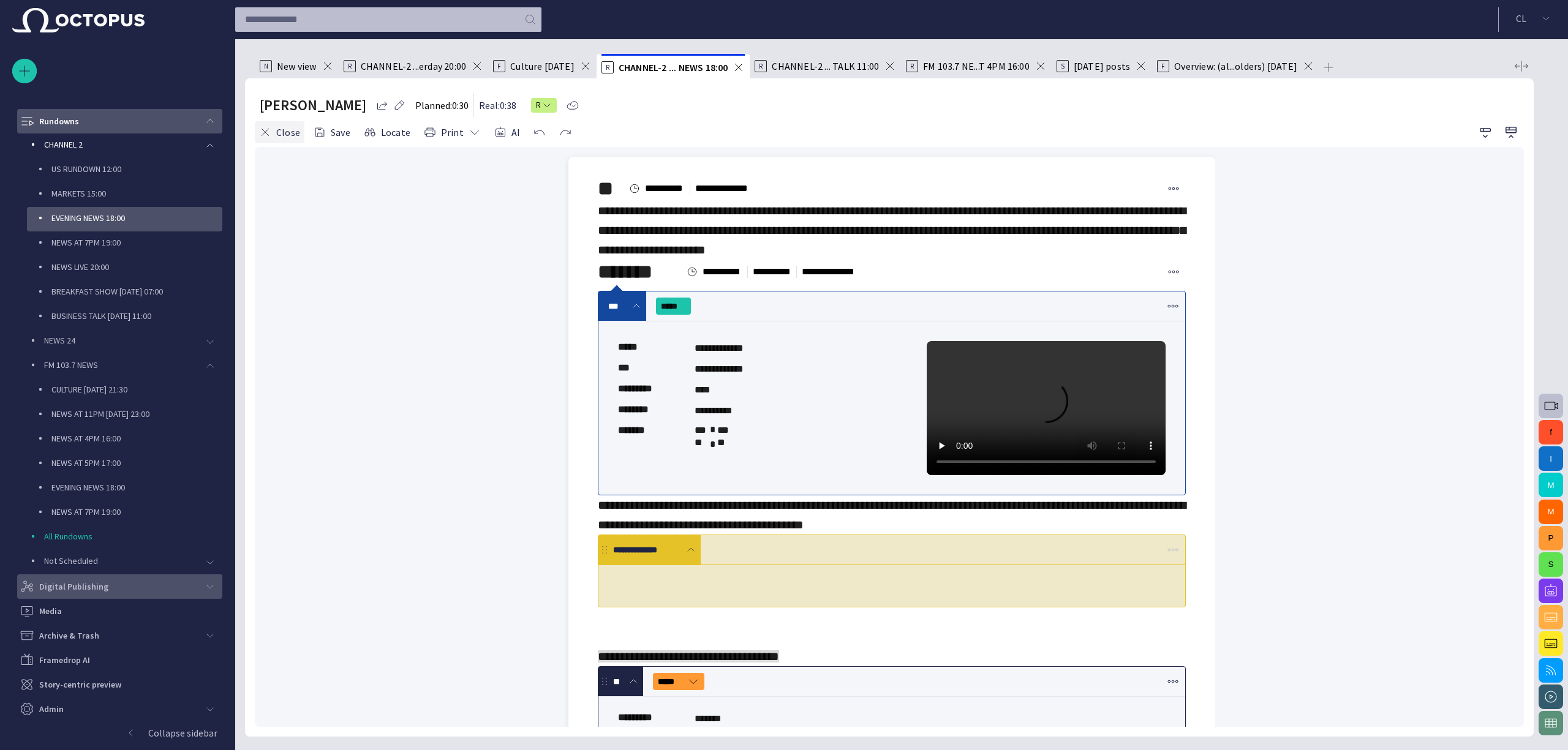
click at [277, 130] on button "Close" at bounding box center [279, 132] width 49 height 22
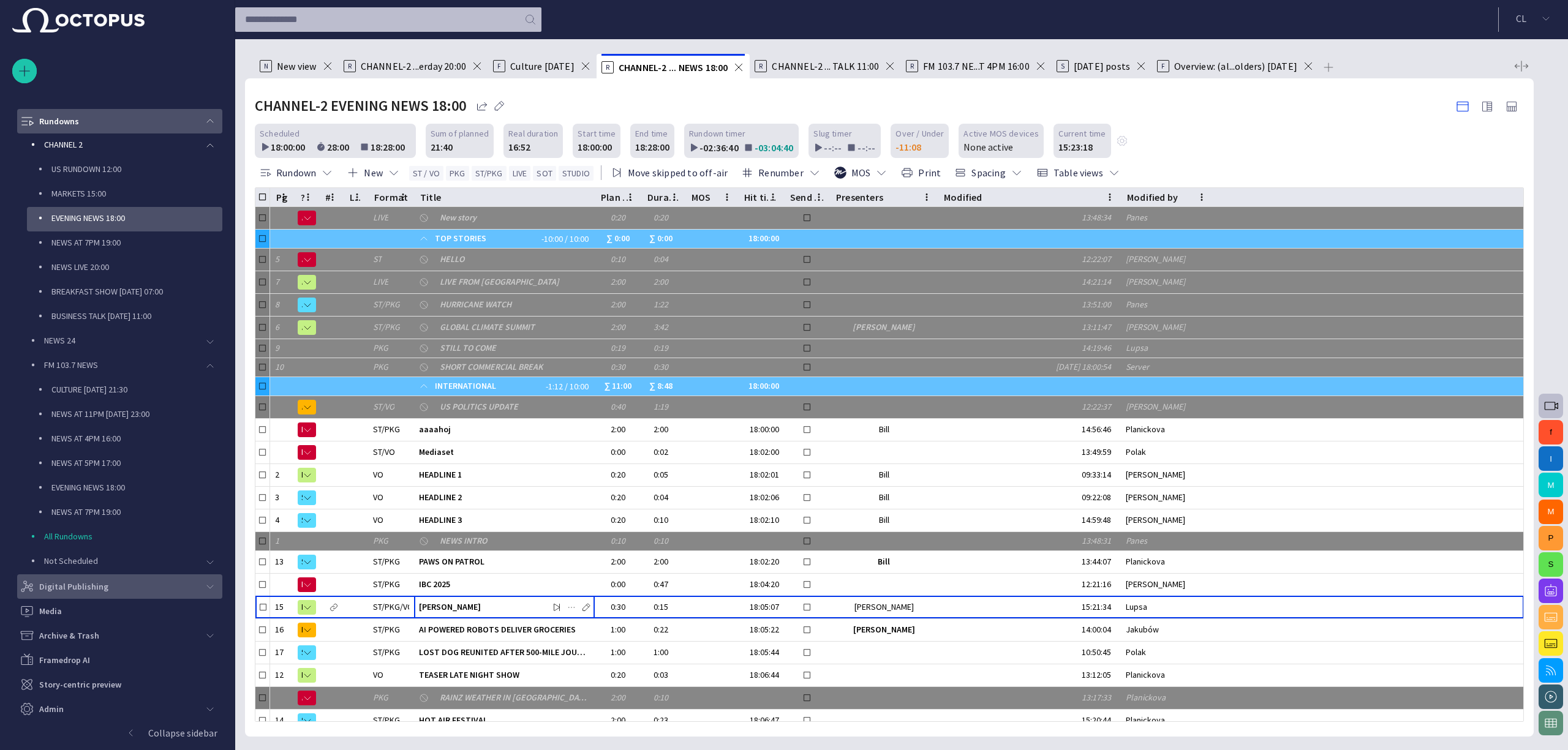
click at [207, 119] on span "main menu" at bounding box center [210, 121] width 9 height 9
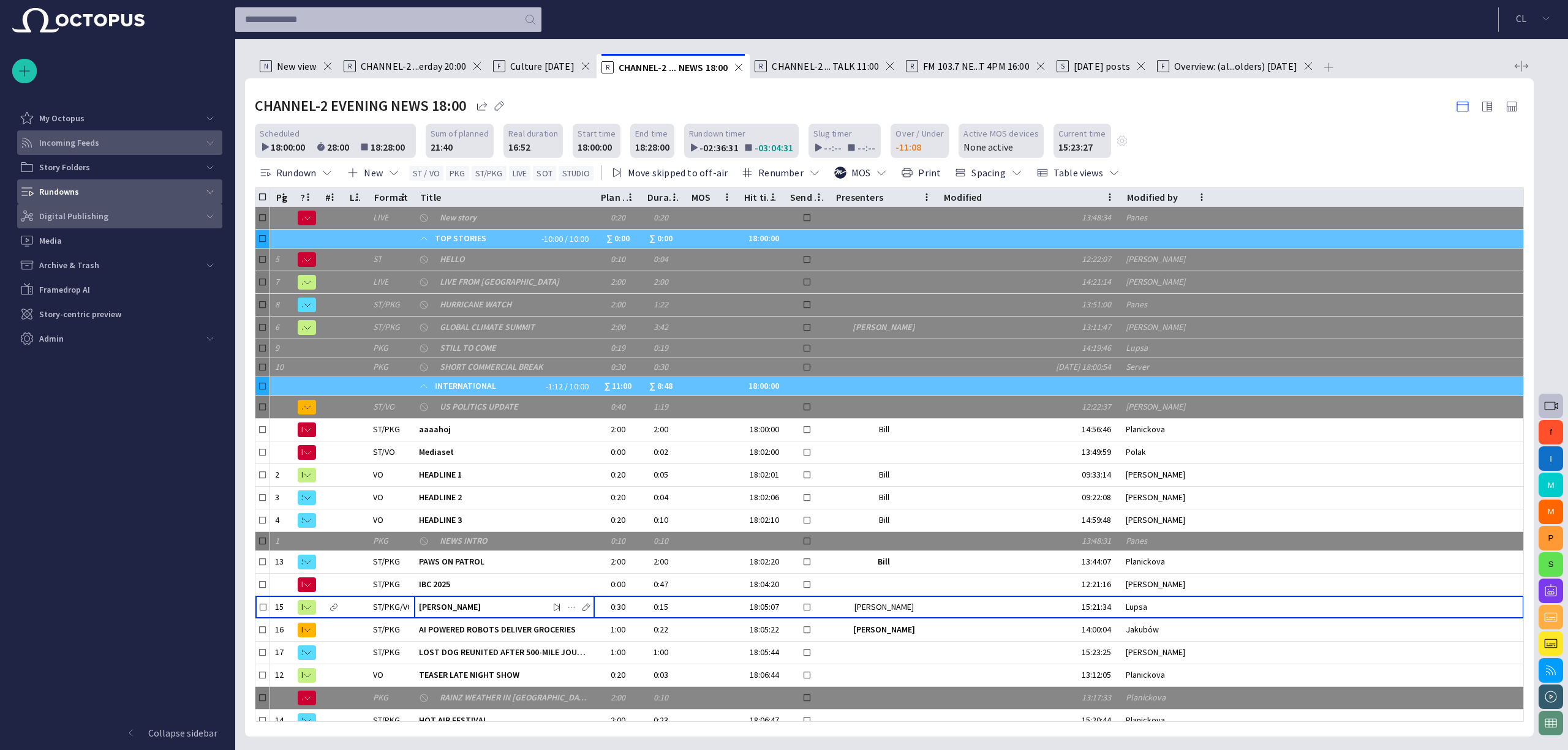
click at [207, 194] on span "main menu" at bounding box center [210, 192] width 9 height 9
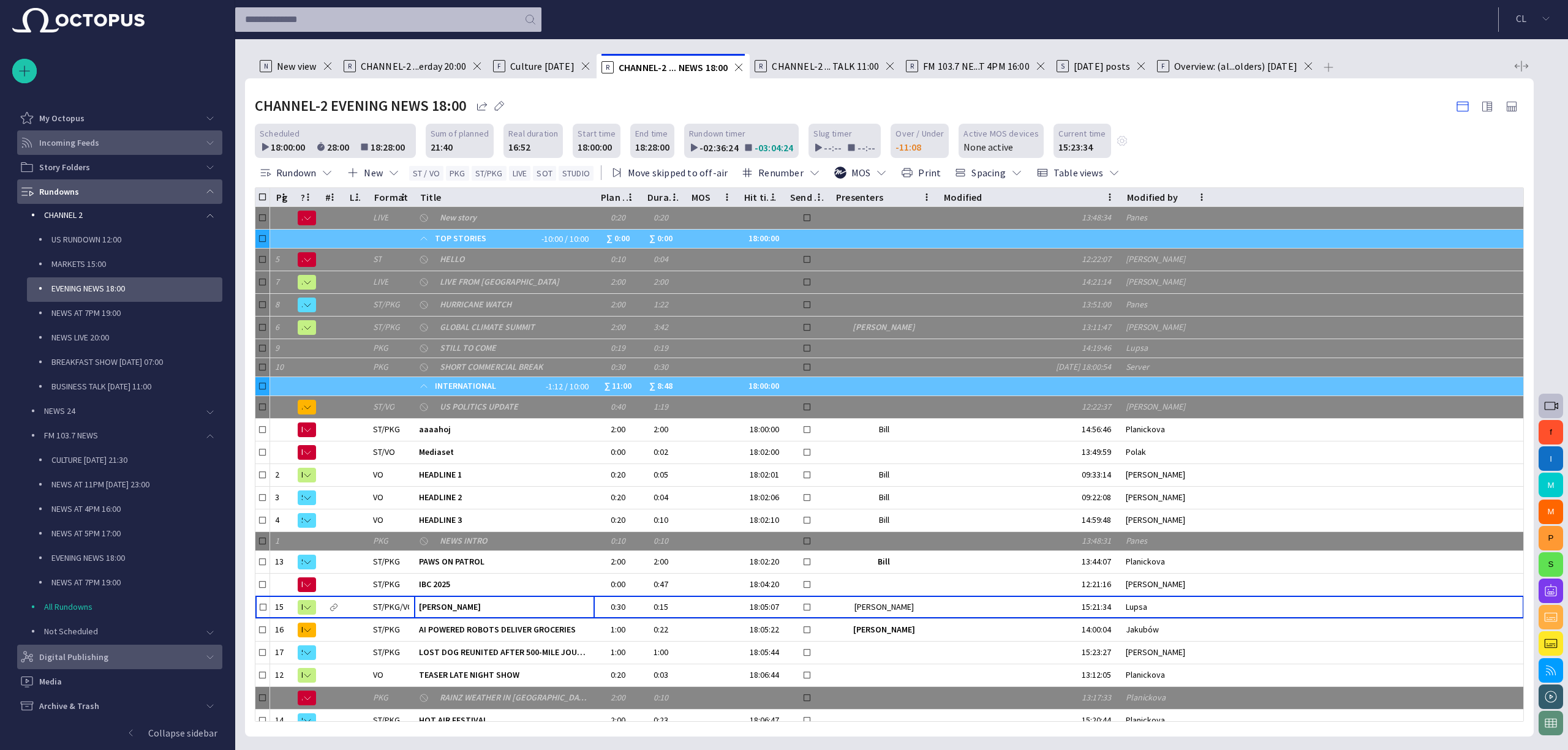
click at [208, 194] on span "main menu" at bounding box center [210, 192] width 9 height 9
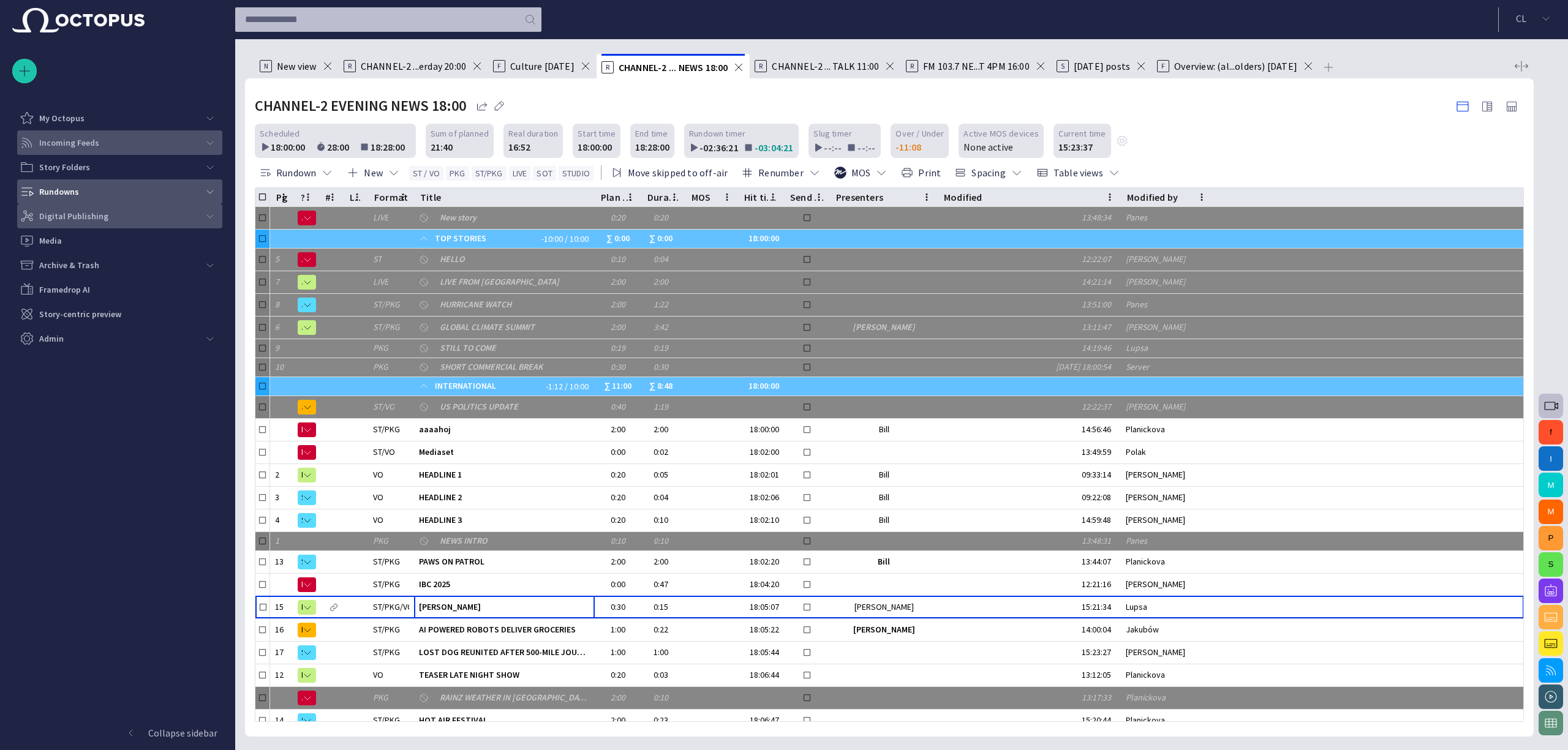
click at [212, 218] on span "main menu" at bounding box center [210, 216] width 9 height 9
click at [217, 212] on div "main menu" at bounding box center [210, 216] width 24 height 24
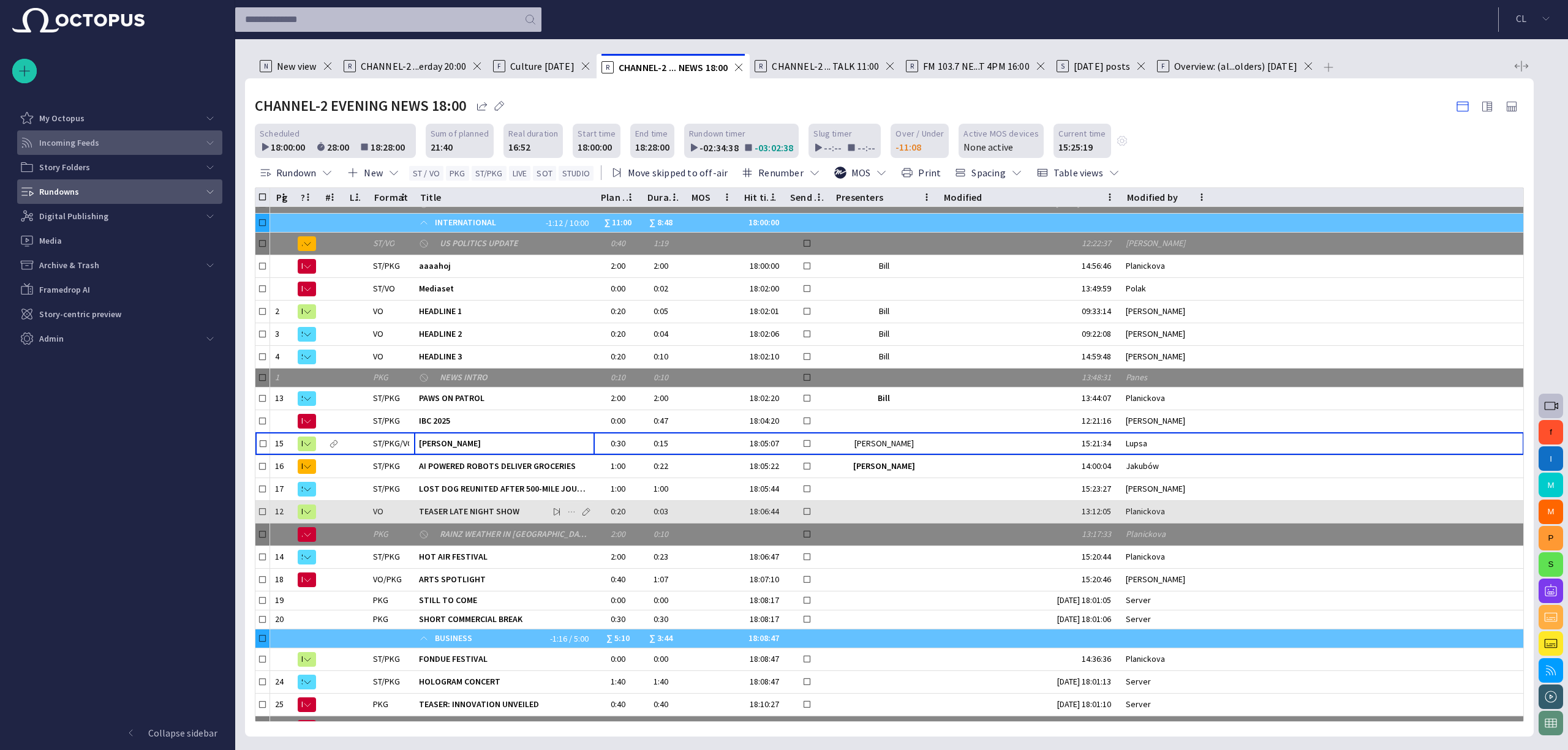
scroll to position [157, 0]
